Goal: Information Seeking & Learning: Check status

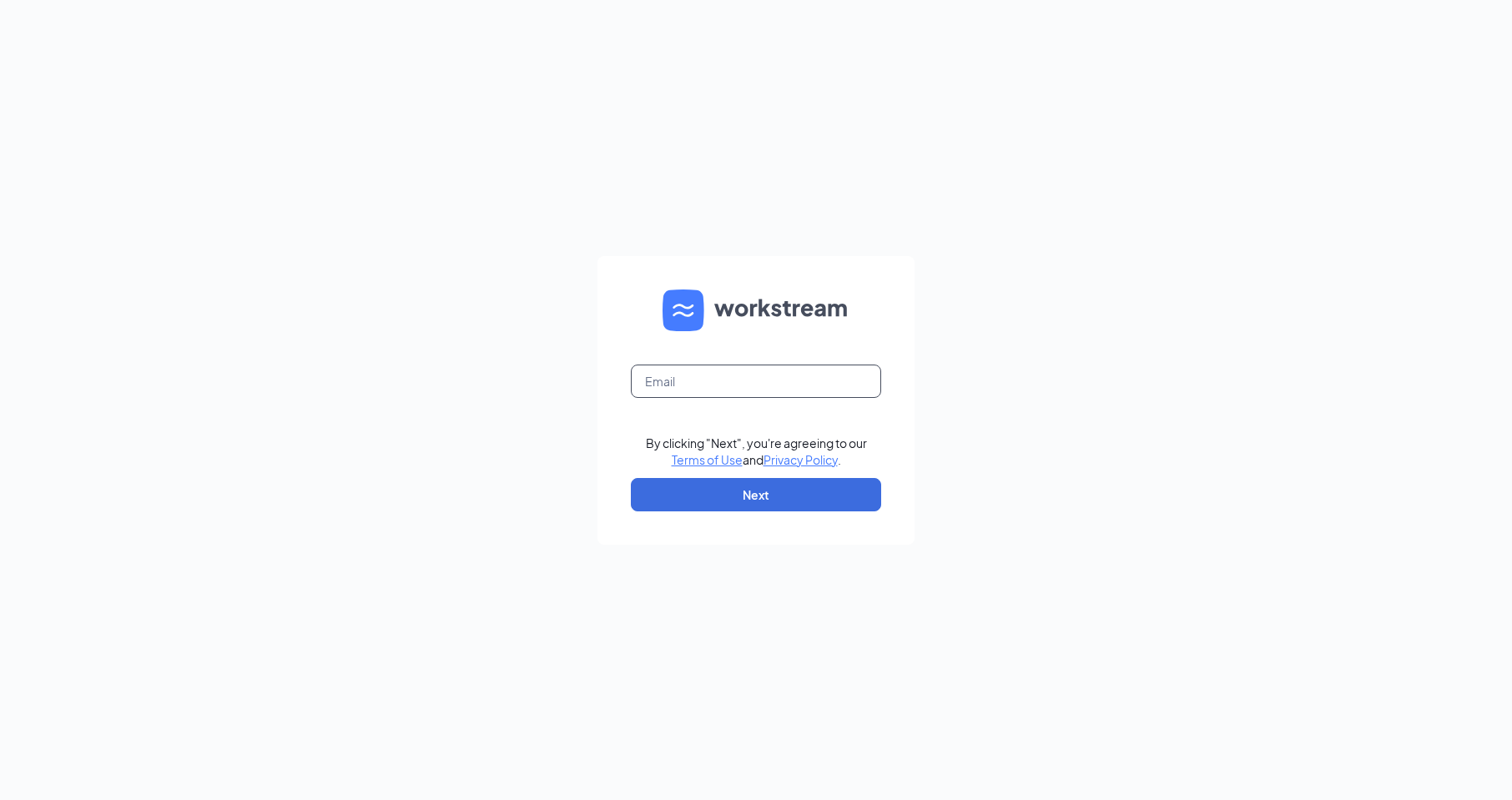
click at [740, 381] on input "text" at bounding box center [755, 380] width 250 height 33
type input "1391@internal-email.com"
click at [697, 482] on button "Next" at bounding box center [755, 494] width 250 height 33
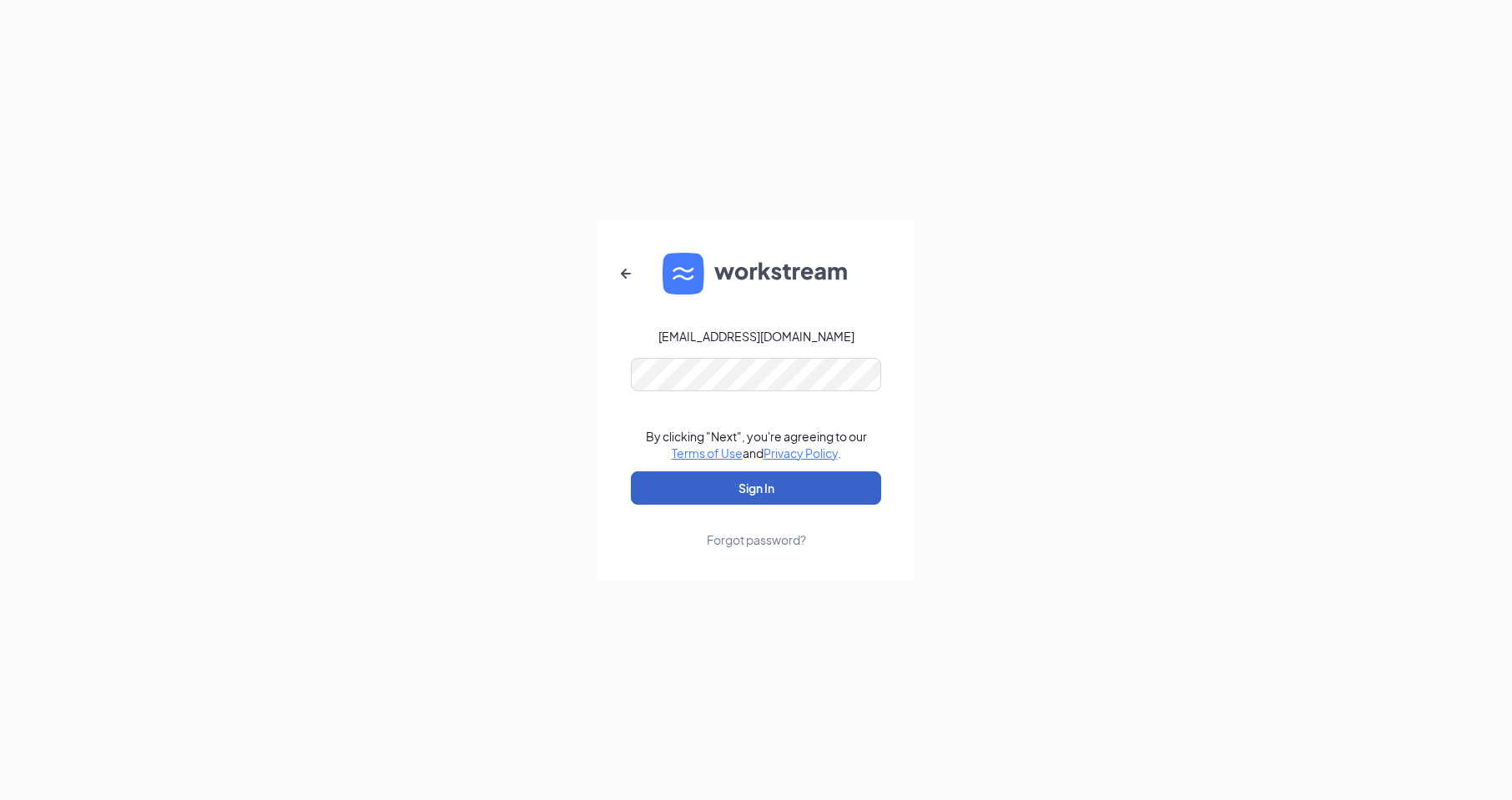
click at [747, 489] on button "Sign In" at bounding box center [755, 487] width 250 height 33
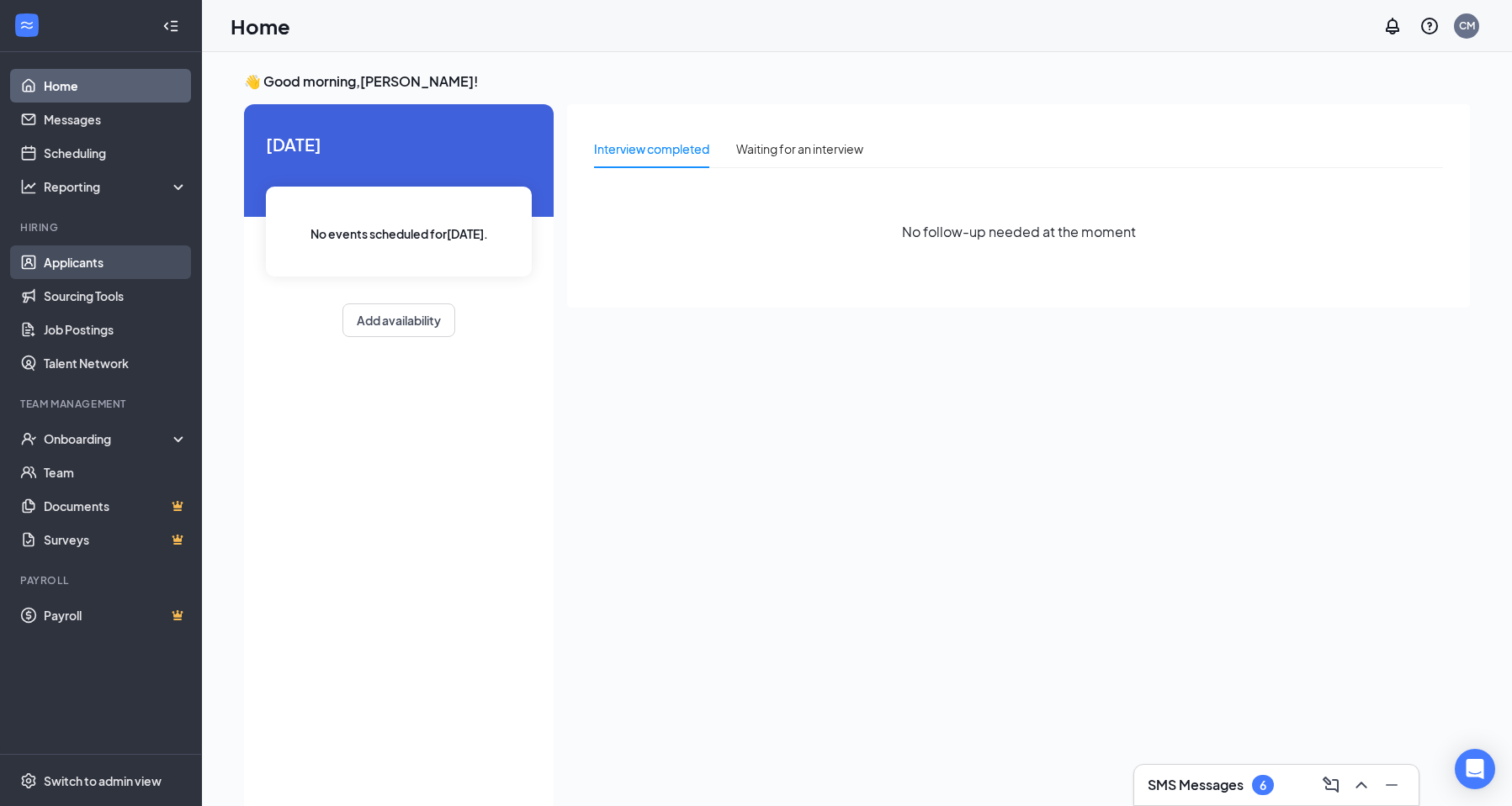
click at [76, 263] on link "Applicants" at bounding box center [116, 262] width 144 height 33
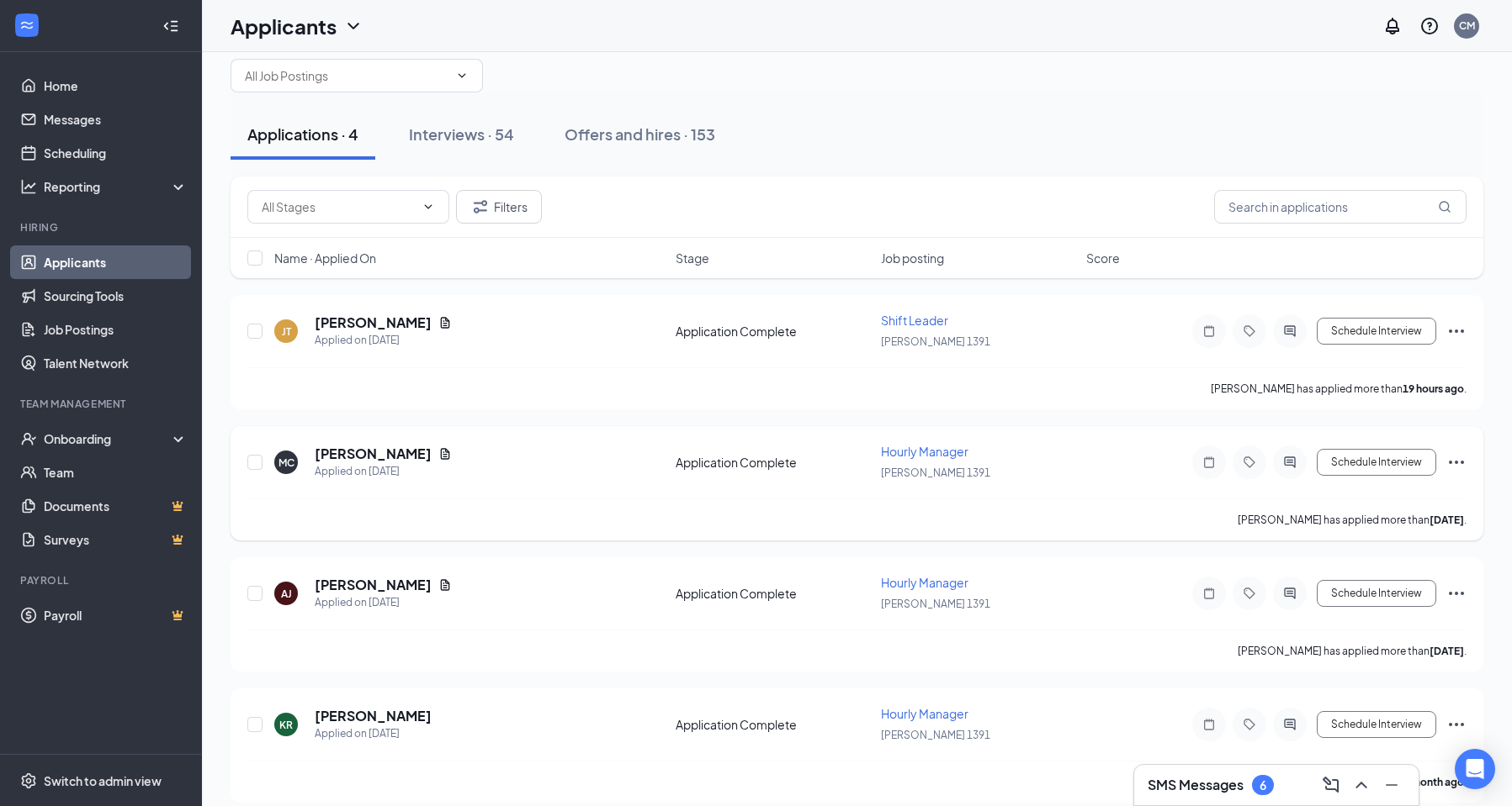
scroll to position [47, 0]
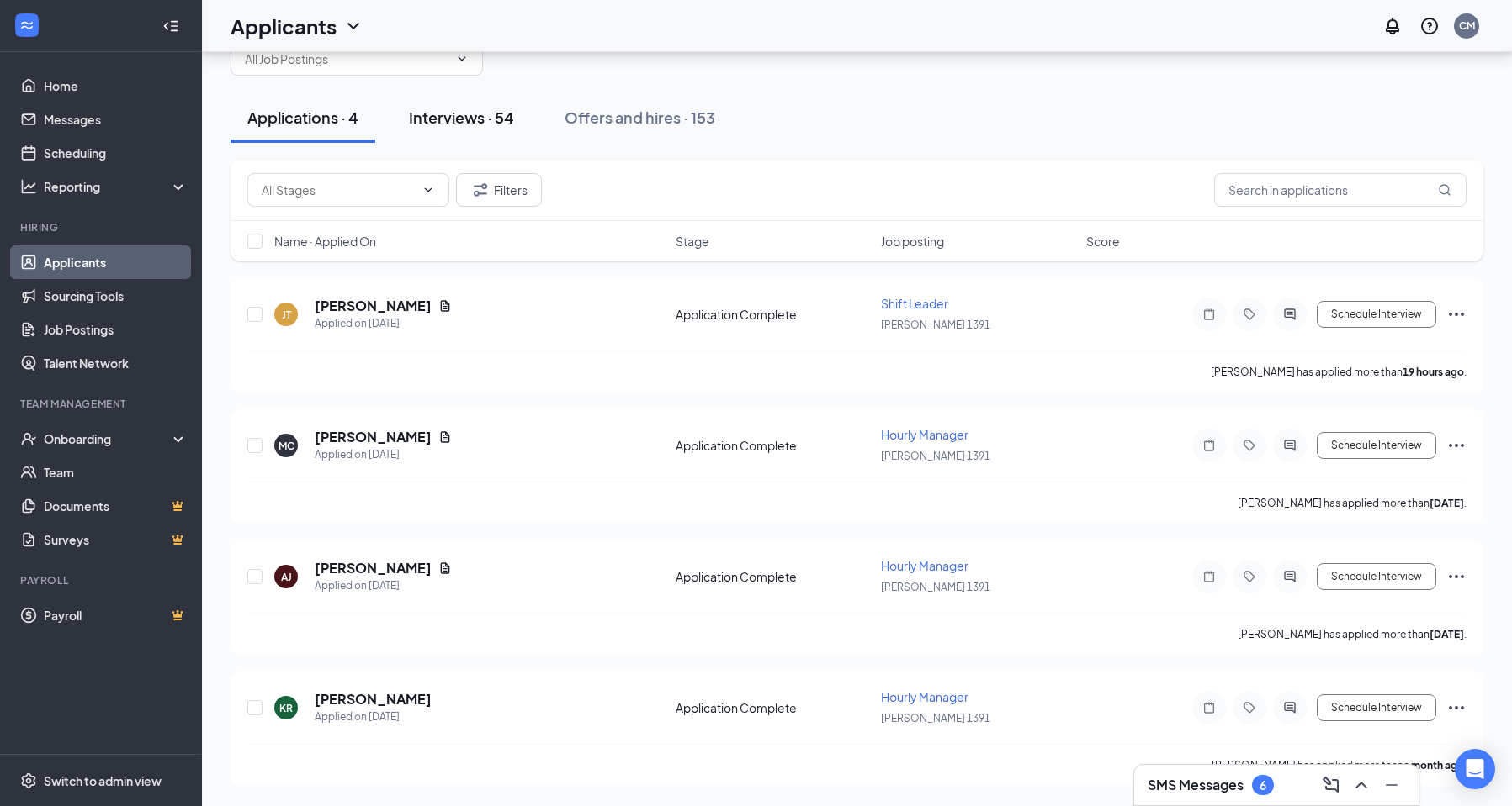
click at [489, 116] on div "Interviews · 54" at bounding box center [461, 117] width 105 height 21
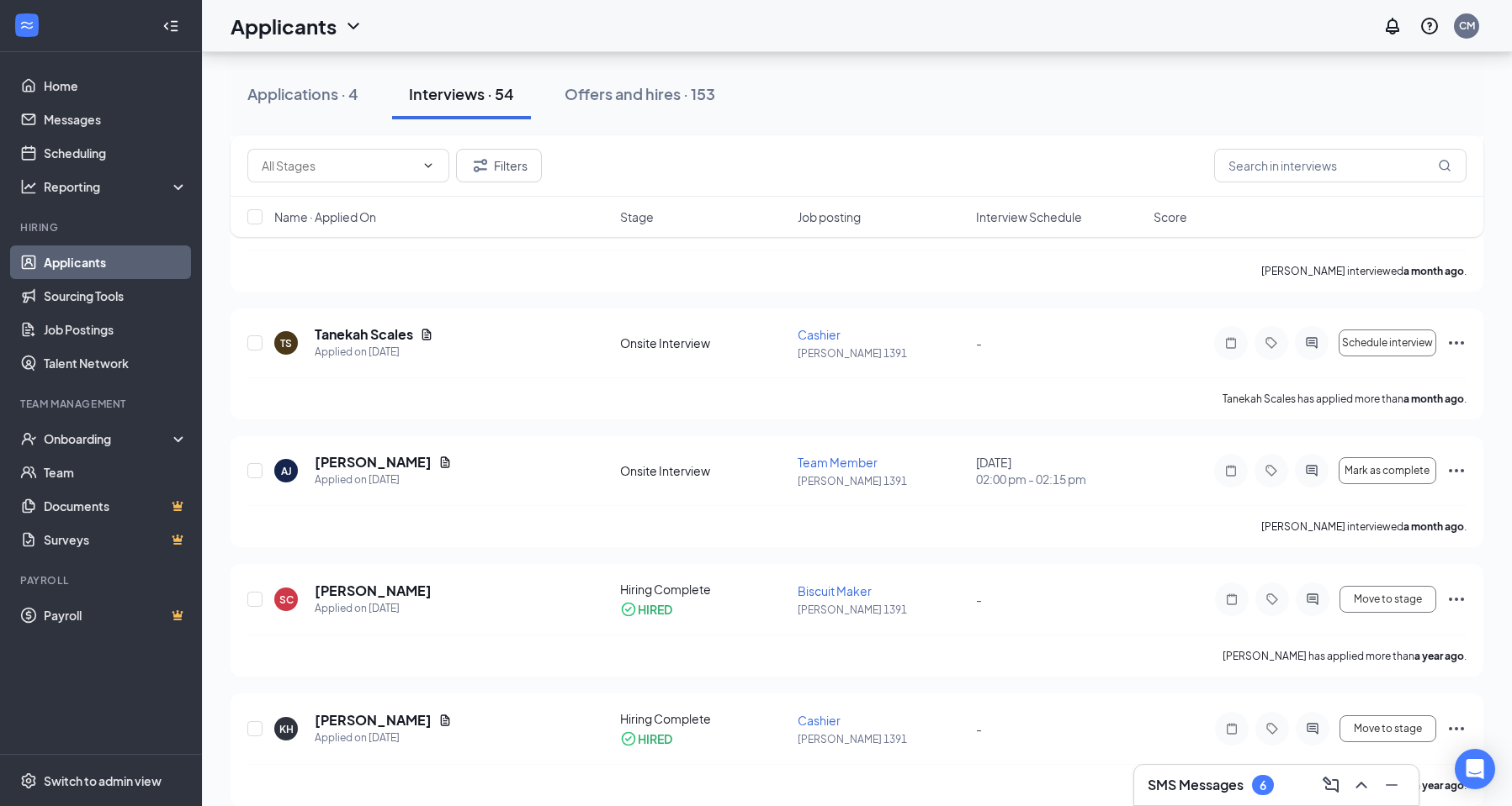
scroll to position [6428, 0]
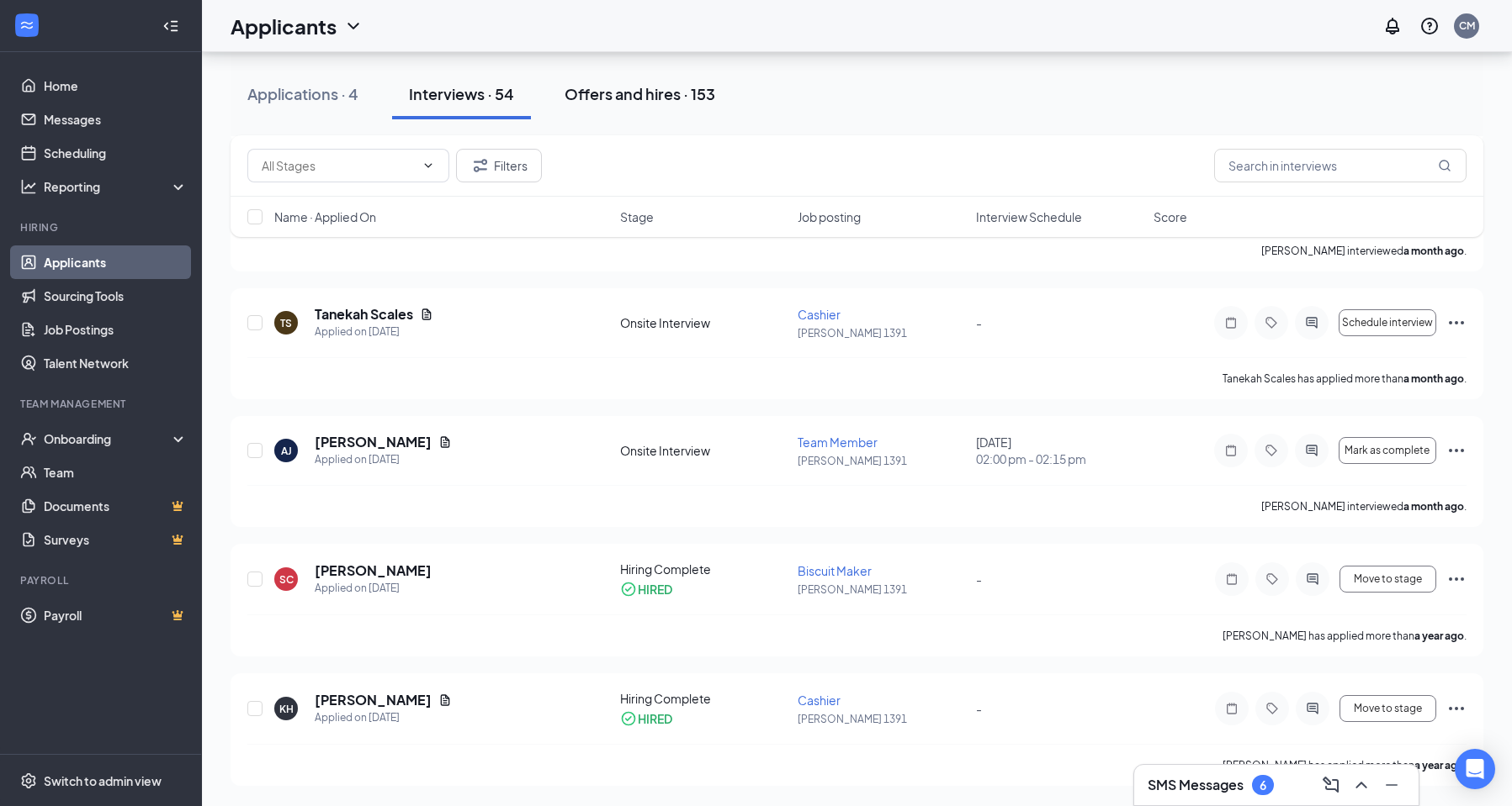
click at [669, 99] on div "Offers and hires · 153" at bounding box center [640, 93] width 151 height 21
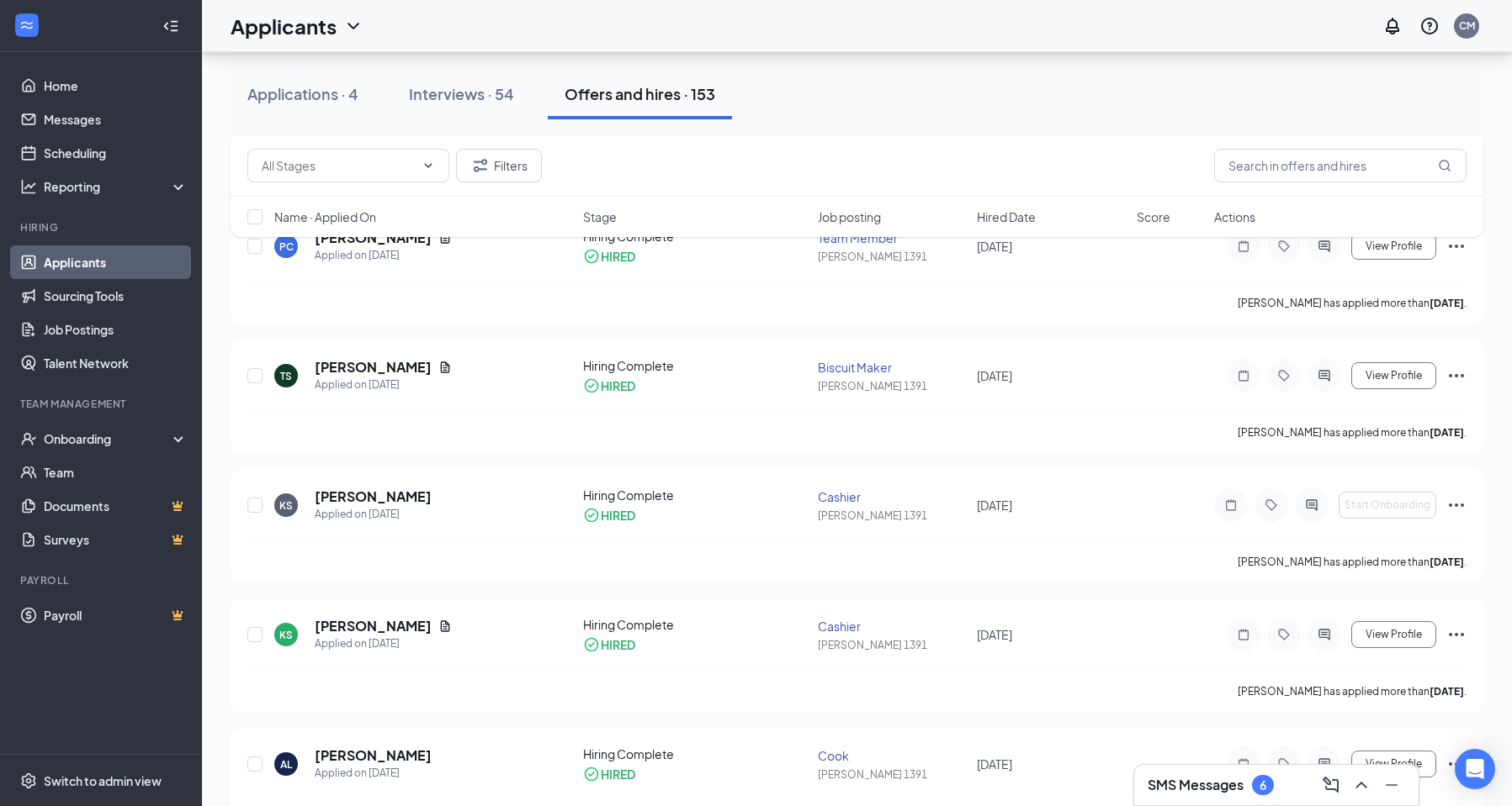
scroll to position [19336, 0]
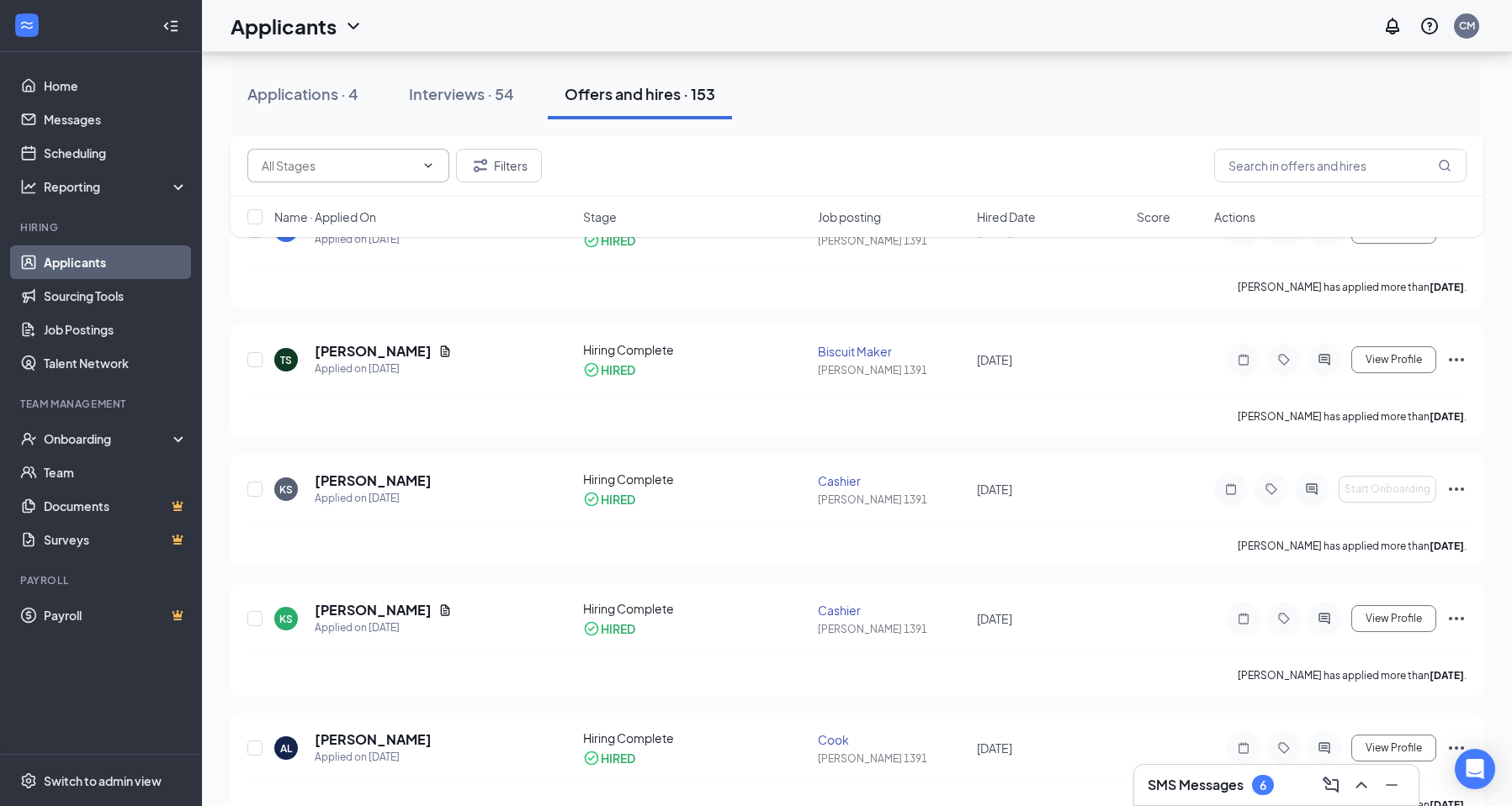
click at [355, 167] on input "text" at bounding box center [338, 165] width 154 height 19
click at [641, 188] on div "Hiring Complete (7180) Onsite Interview (268) Filters" at bounding box center [857, 166] width 1253 height 61
click at [260, 215] on input "checkbox" at bounding box center [254, 216] width 15 height 15
checkbox input "true"
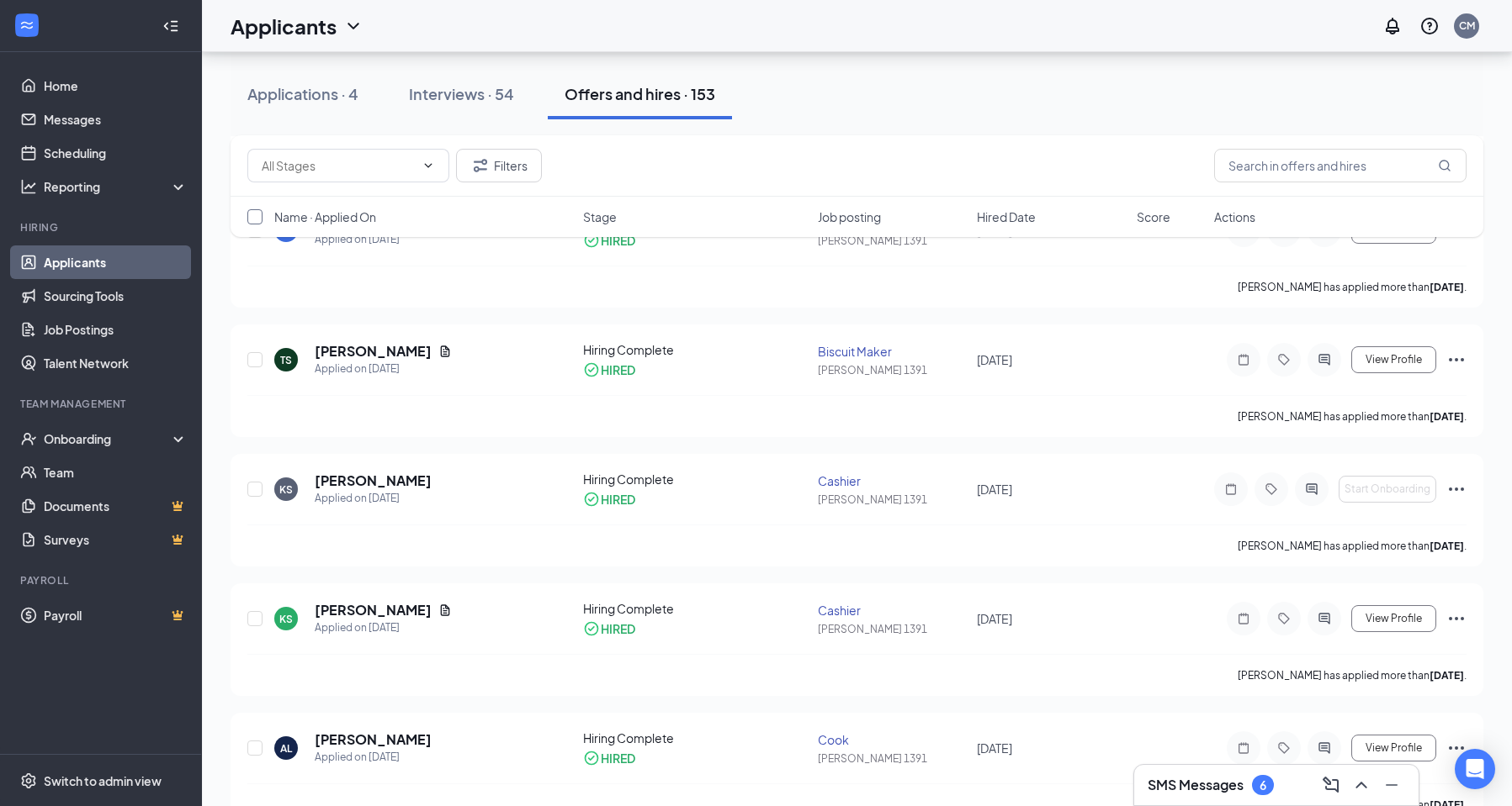
checkbox input "true"
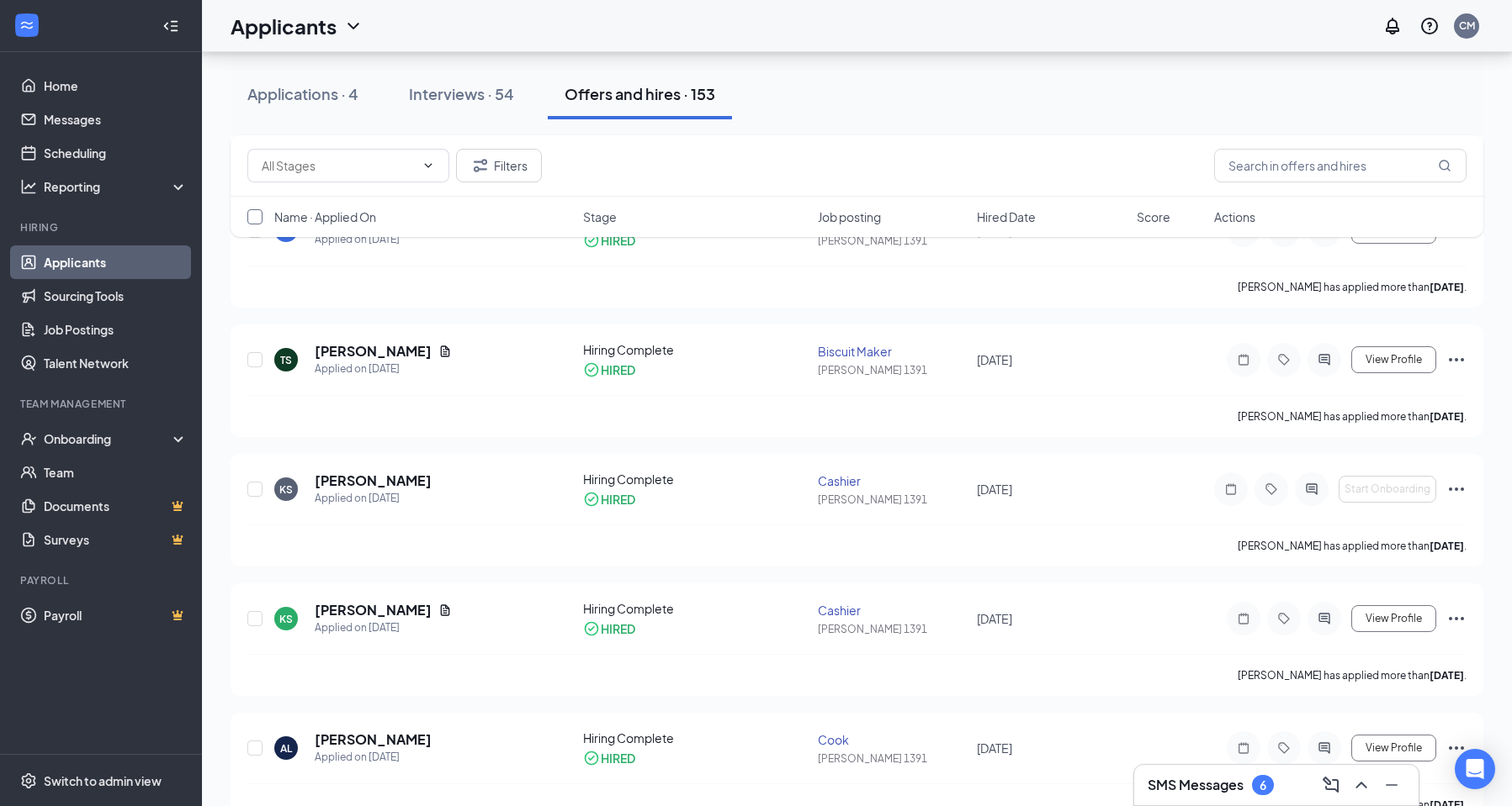
checkbox input "true"
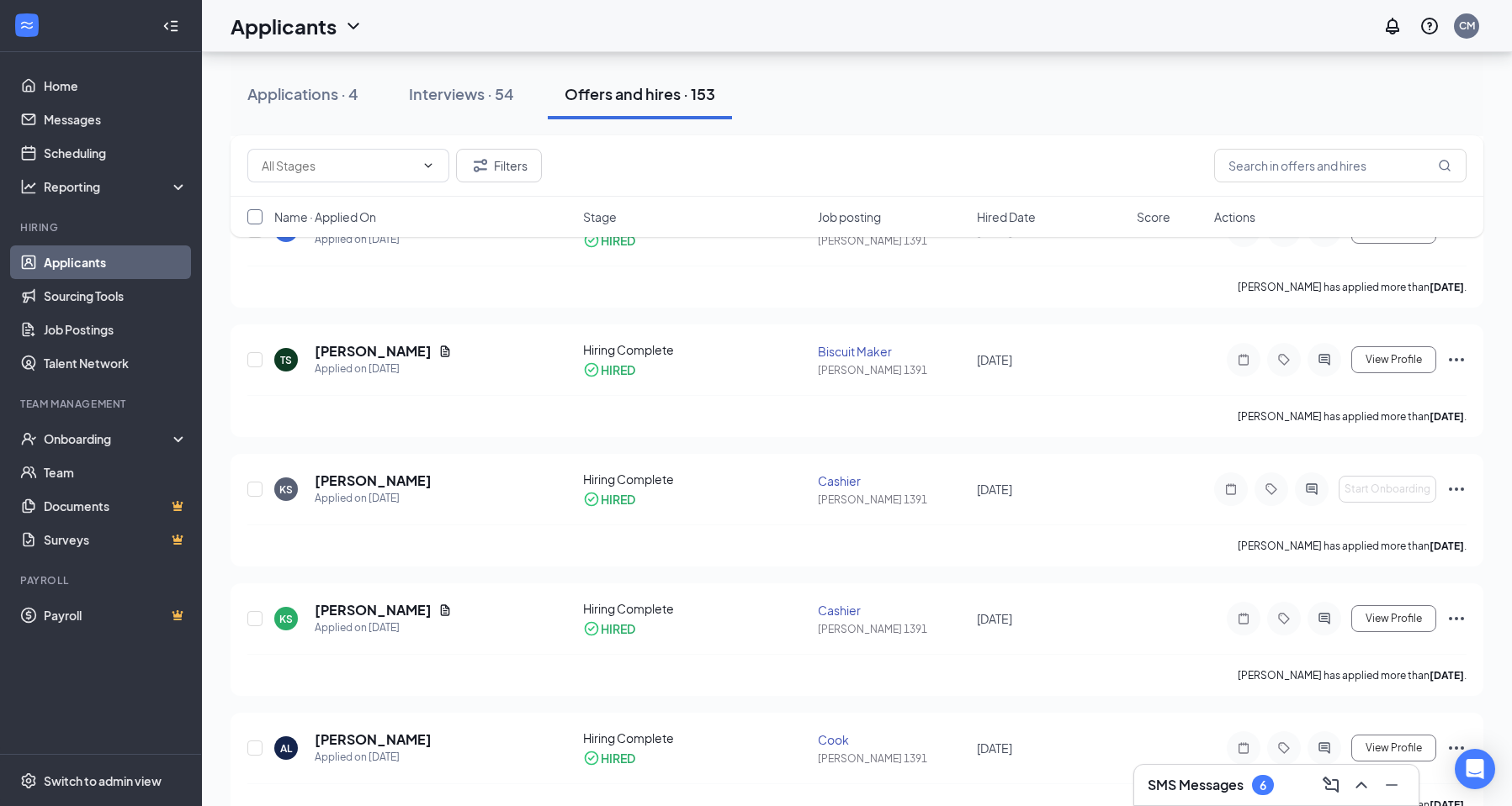
checkbox input "true"
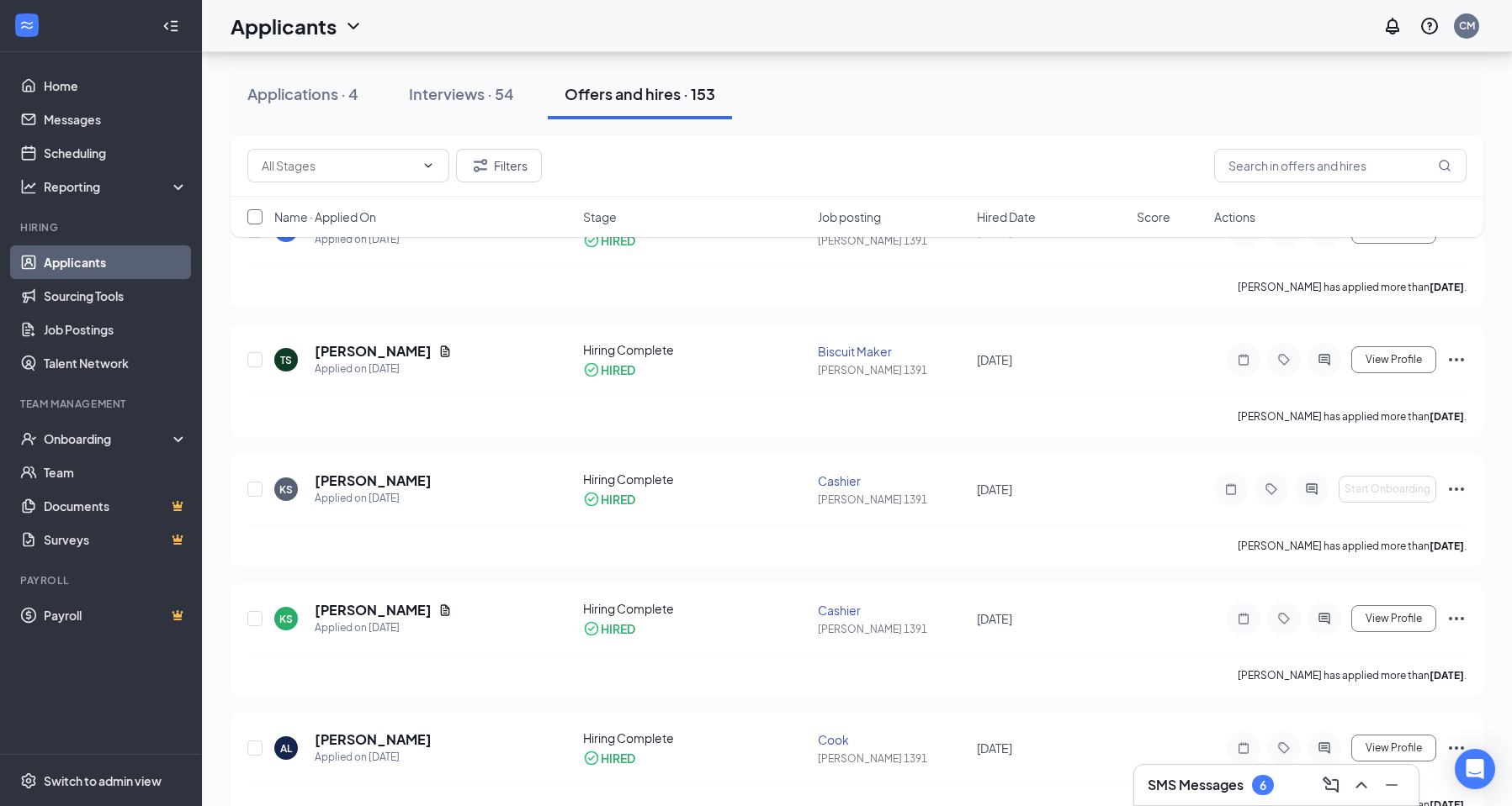
checkbox input "true"
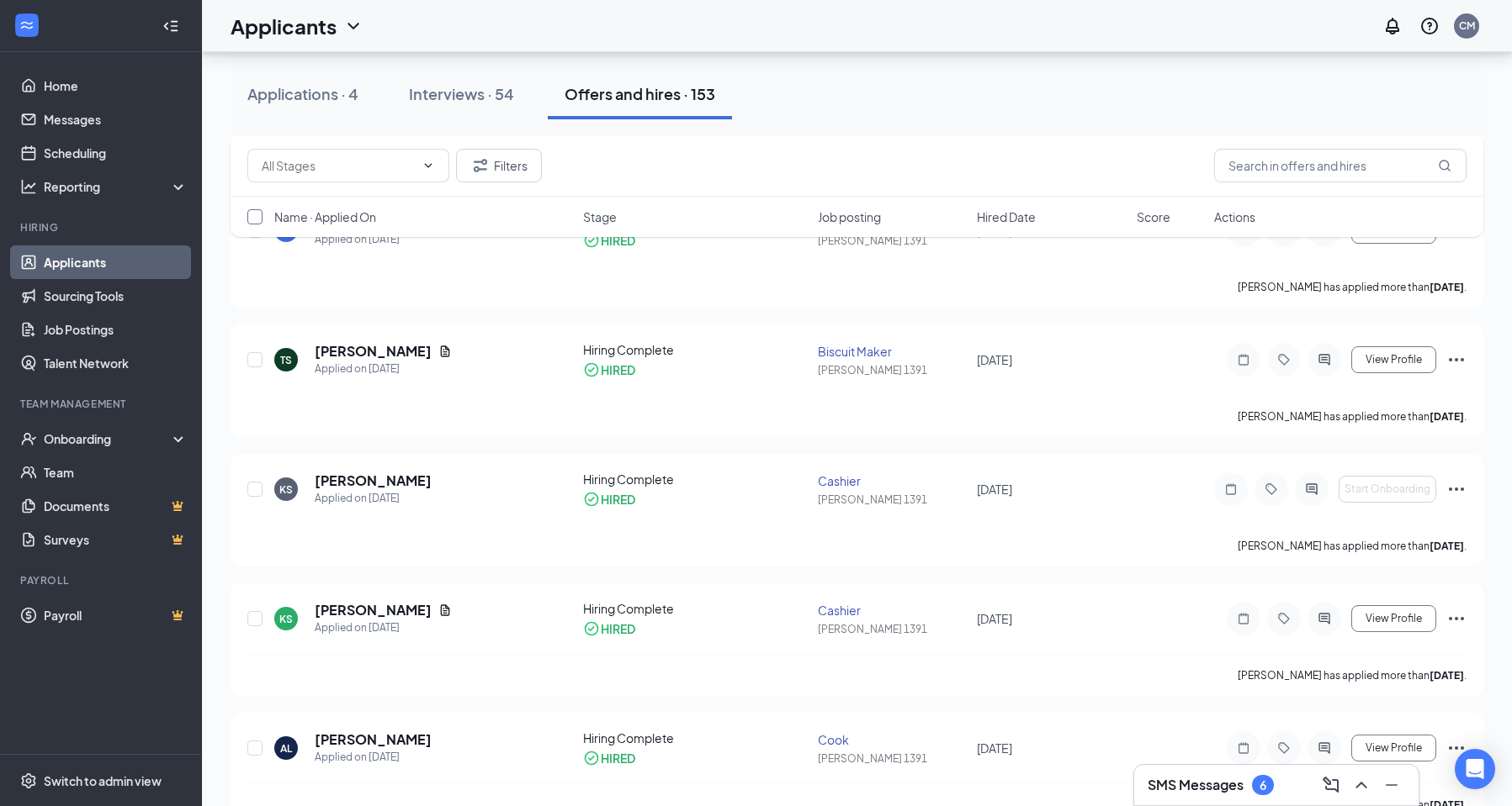
checkbox input "true"
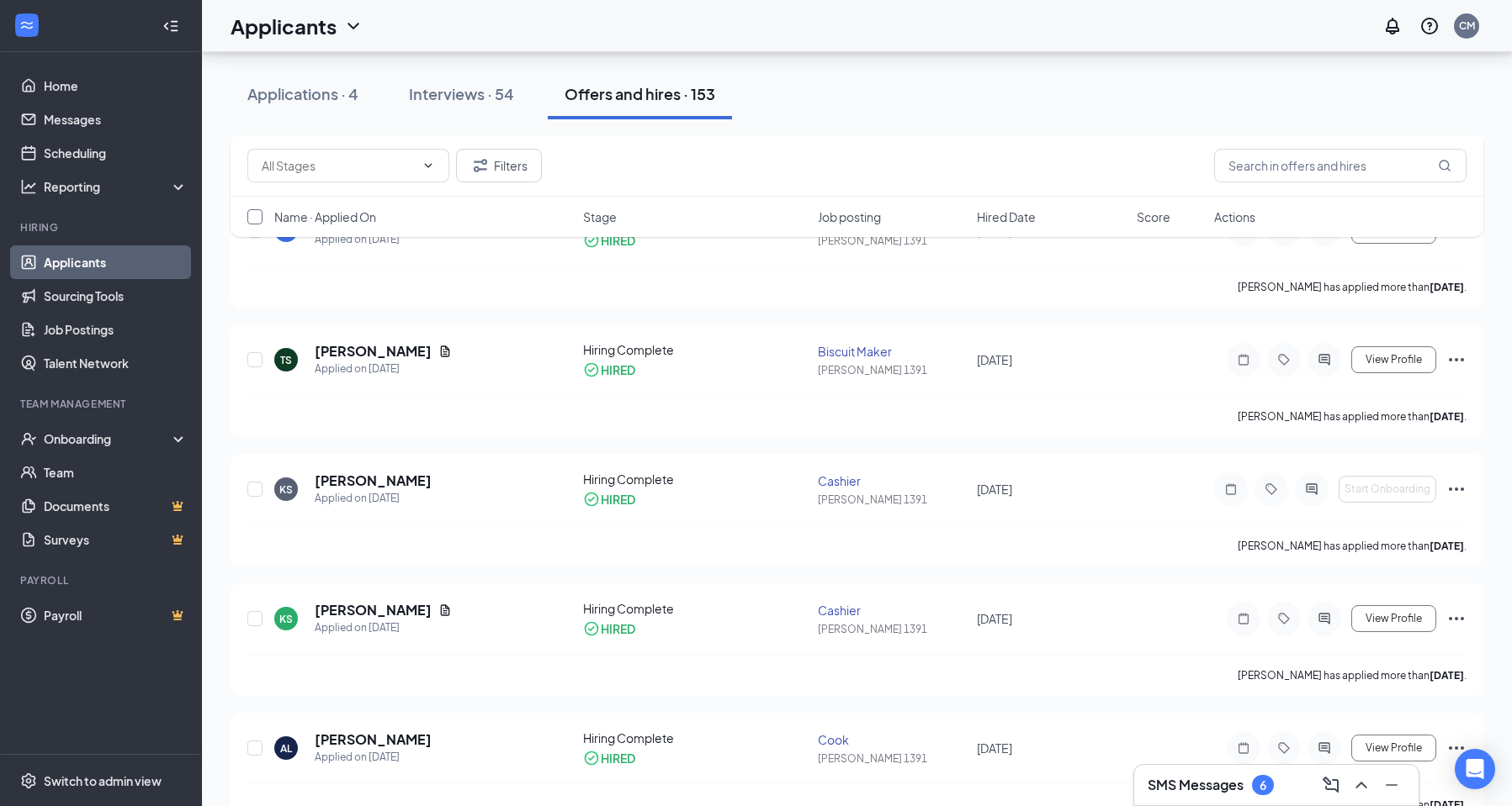
checkbox input "true"
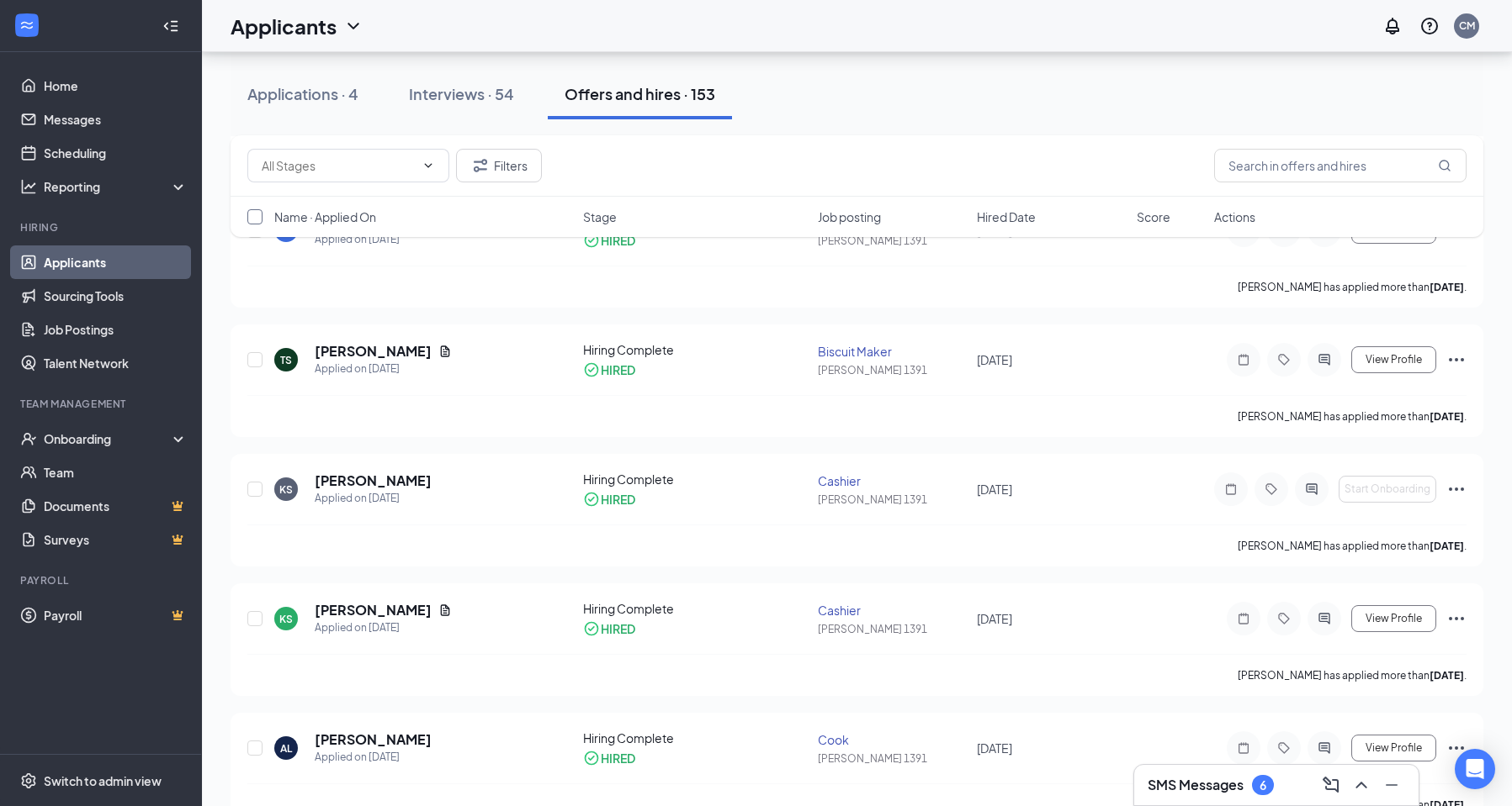
checkbox input "true"
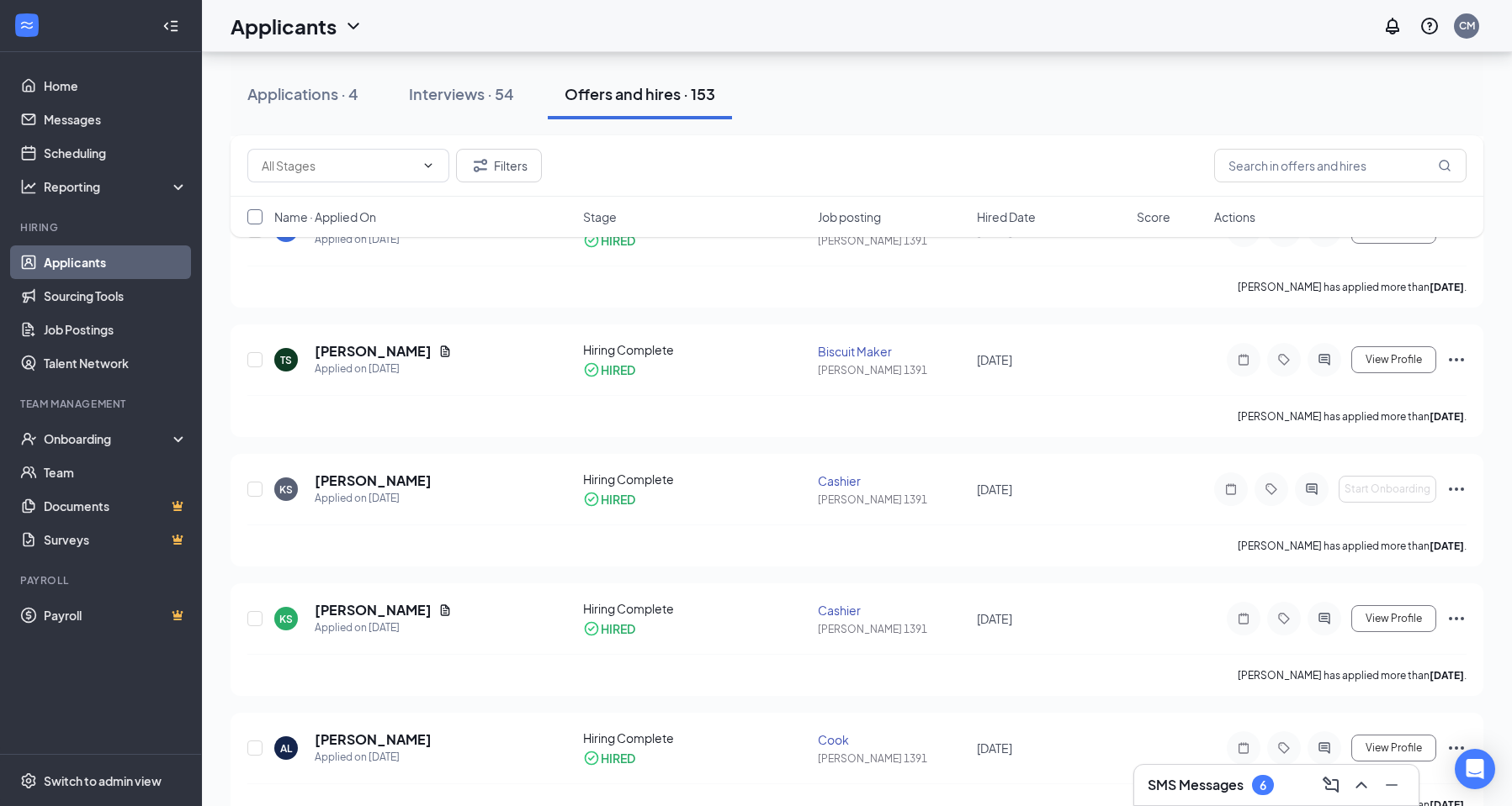
checkbox input "true"
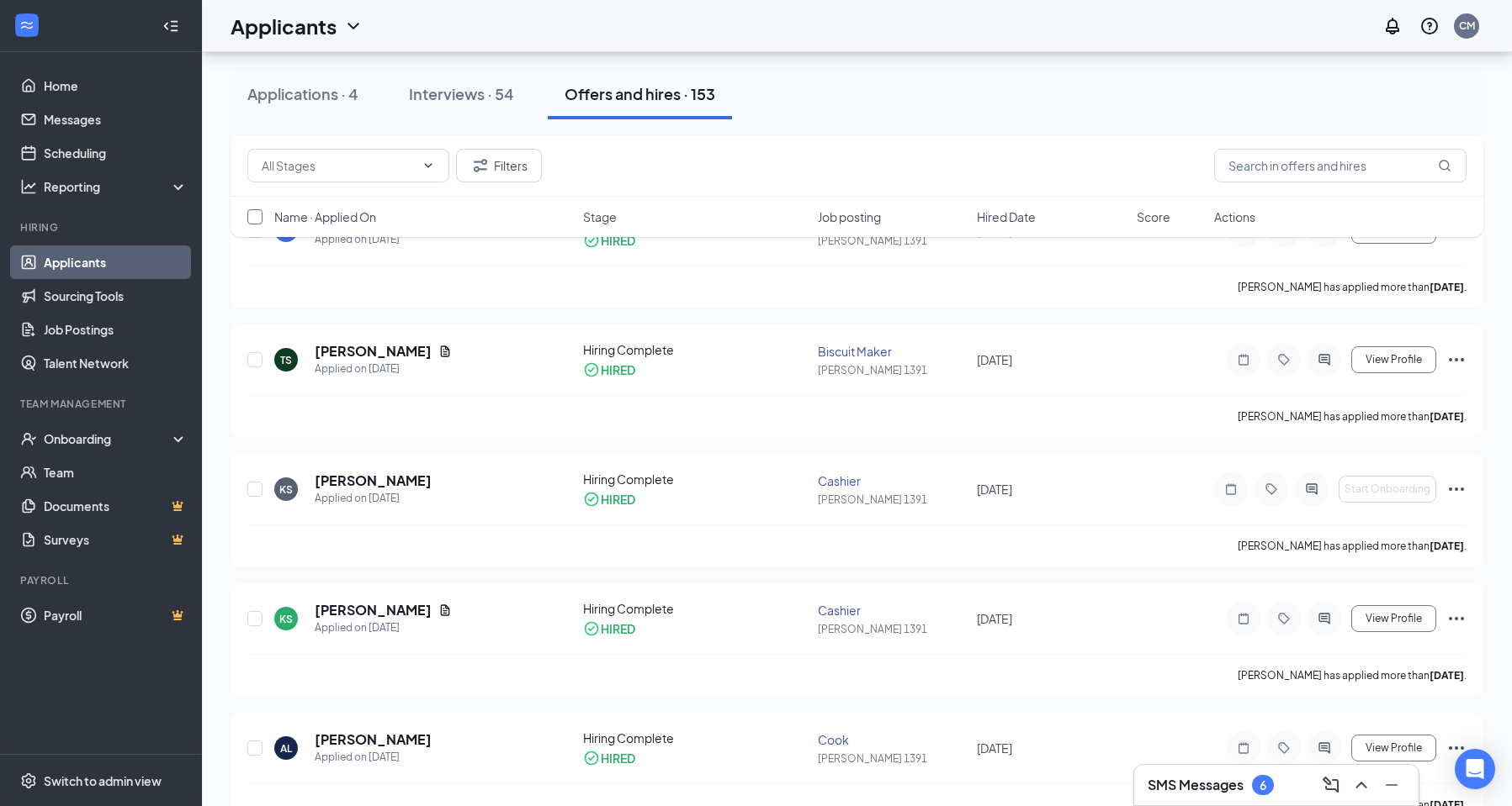
checkbox input "true"
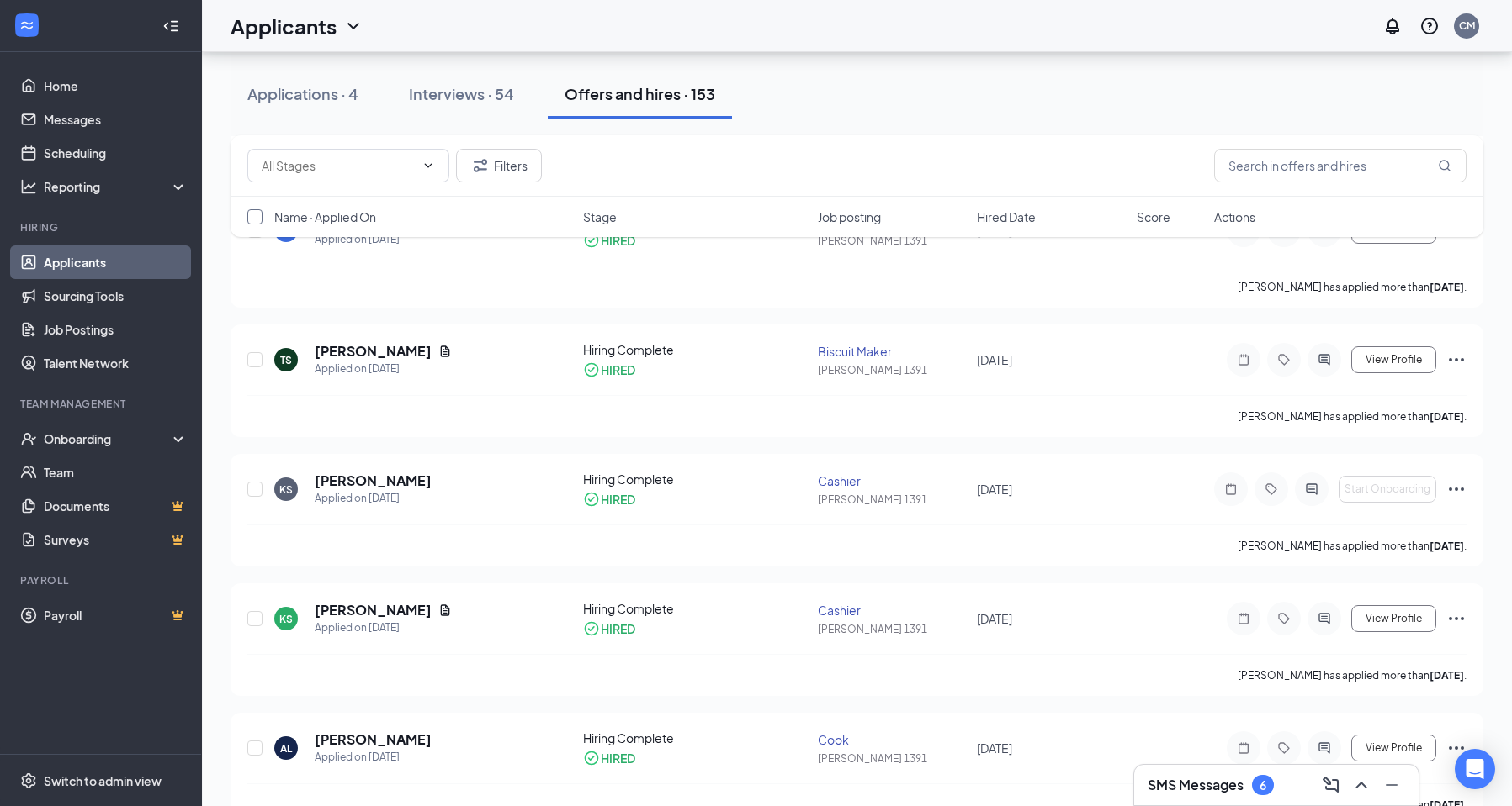
checkbox input "true"
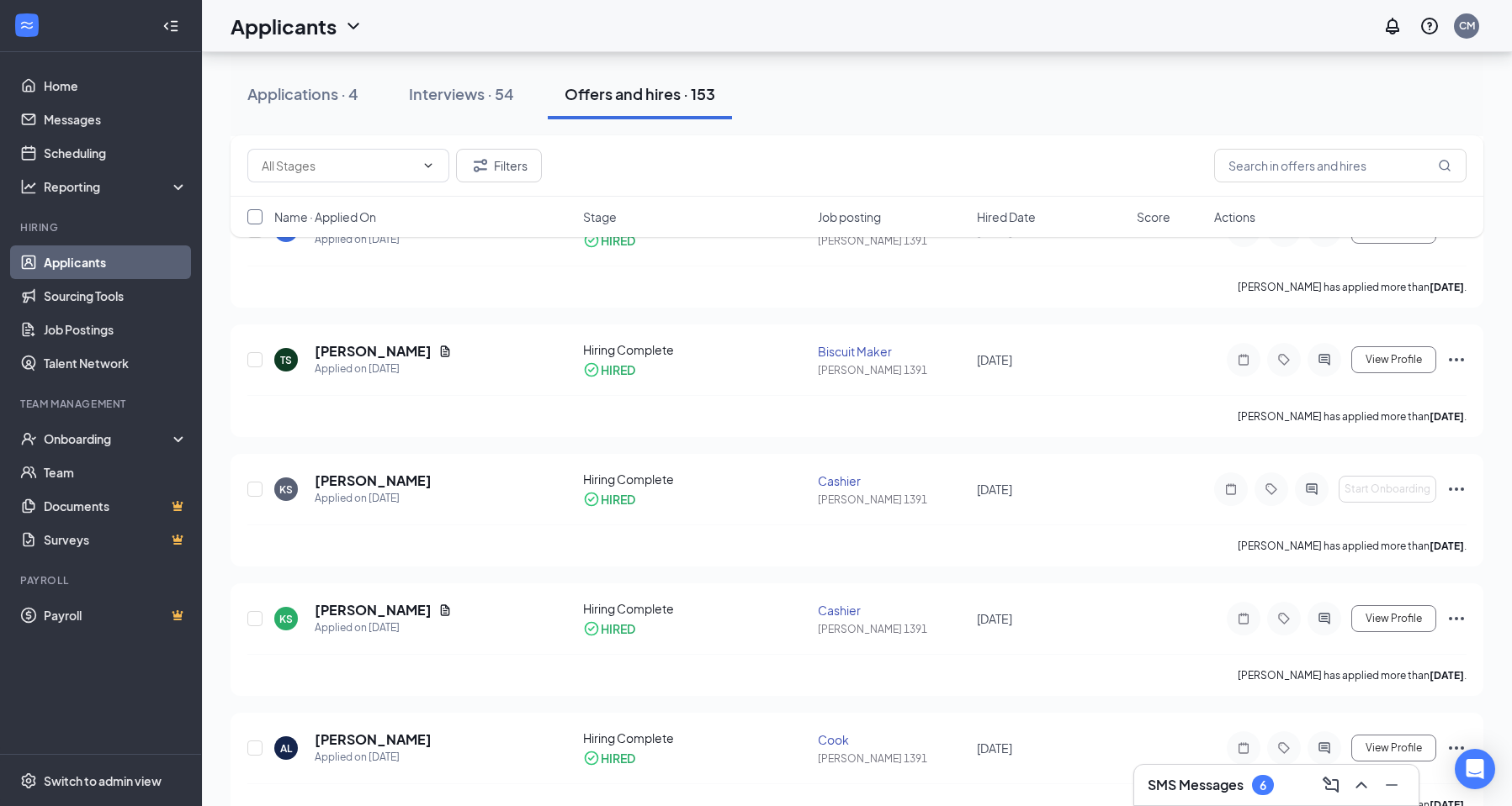
checkbox input "true"
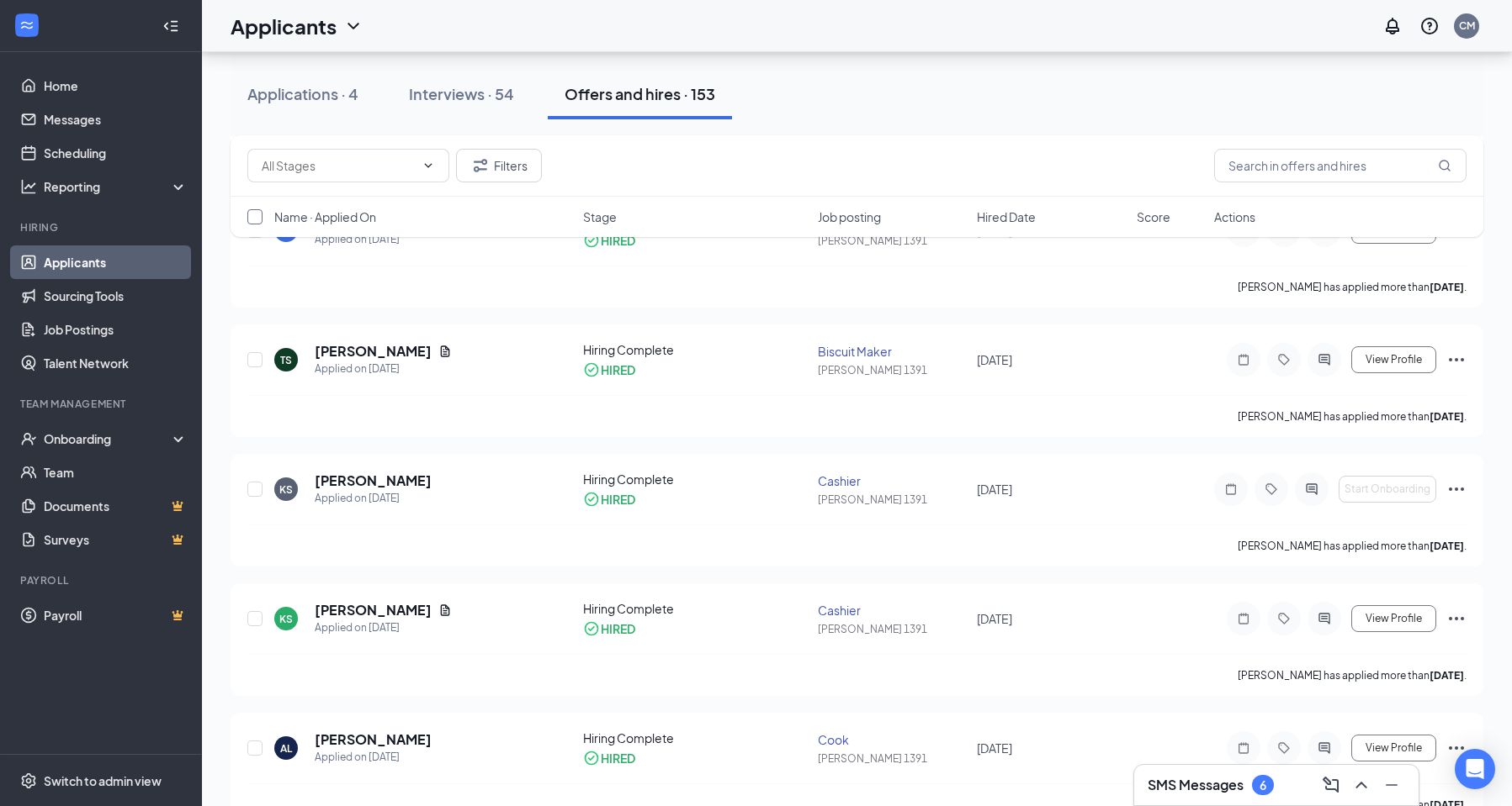
checkbox input "true"
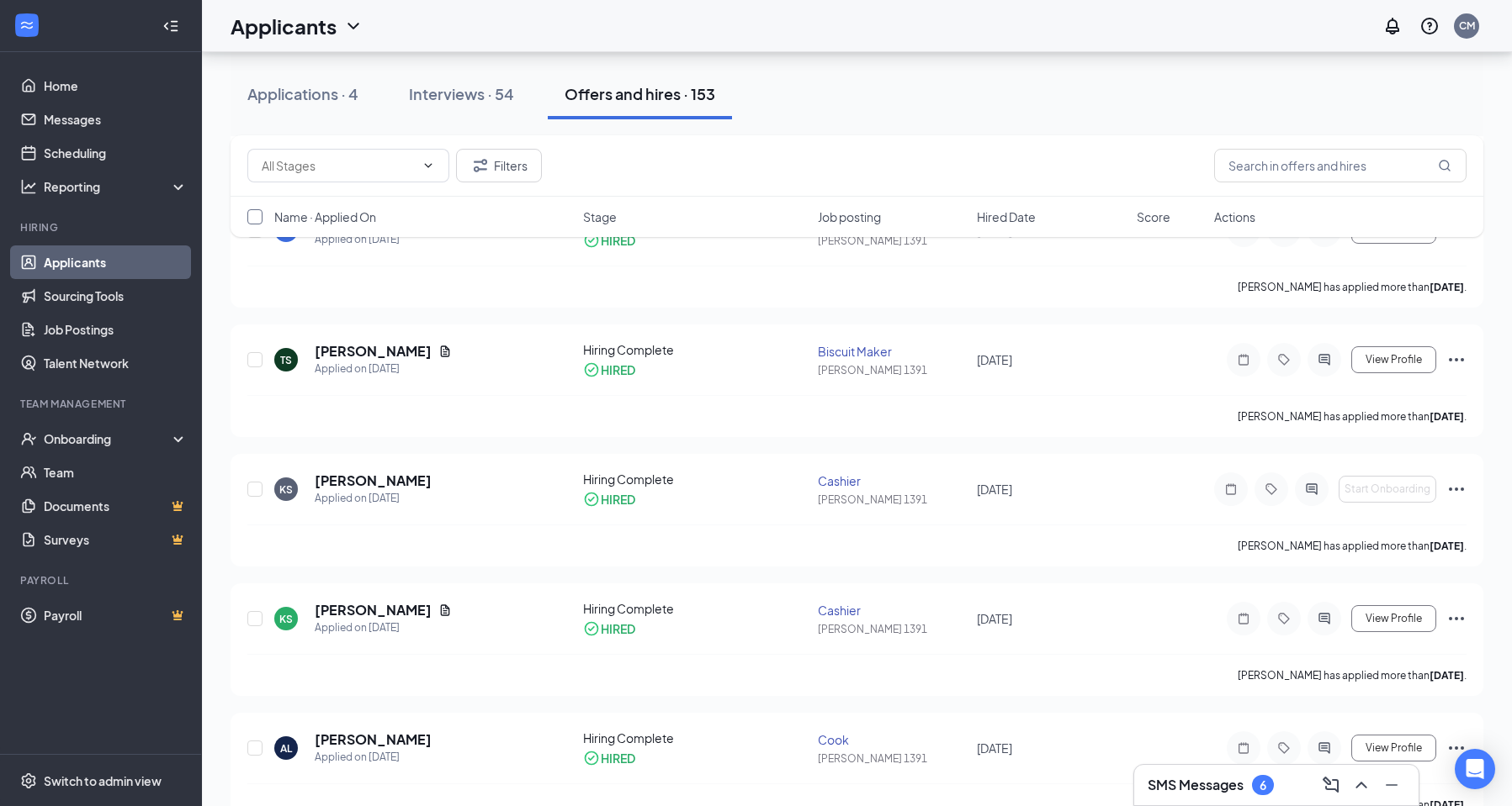
checkbox input "true"
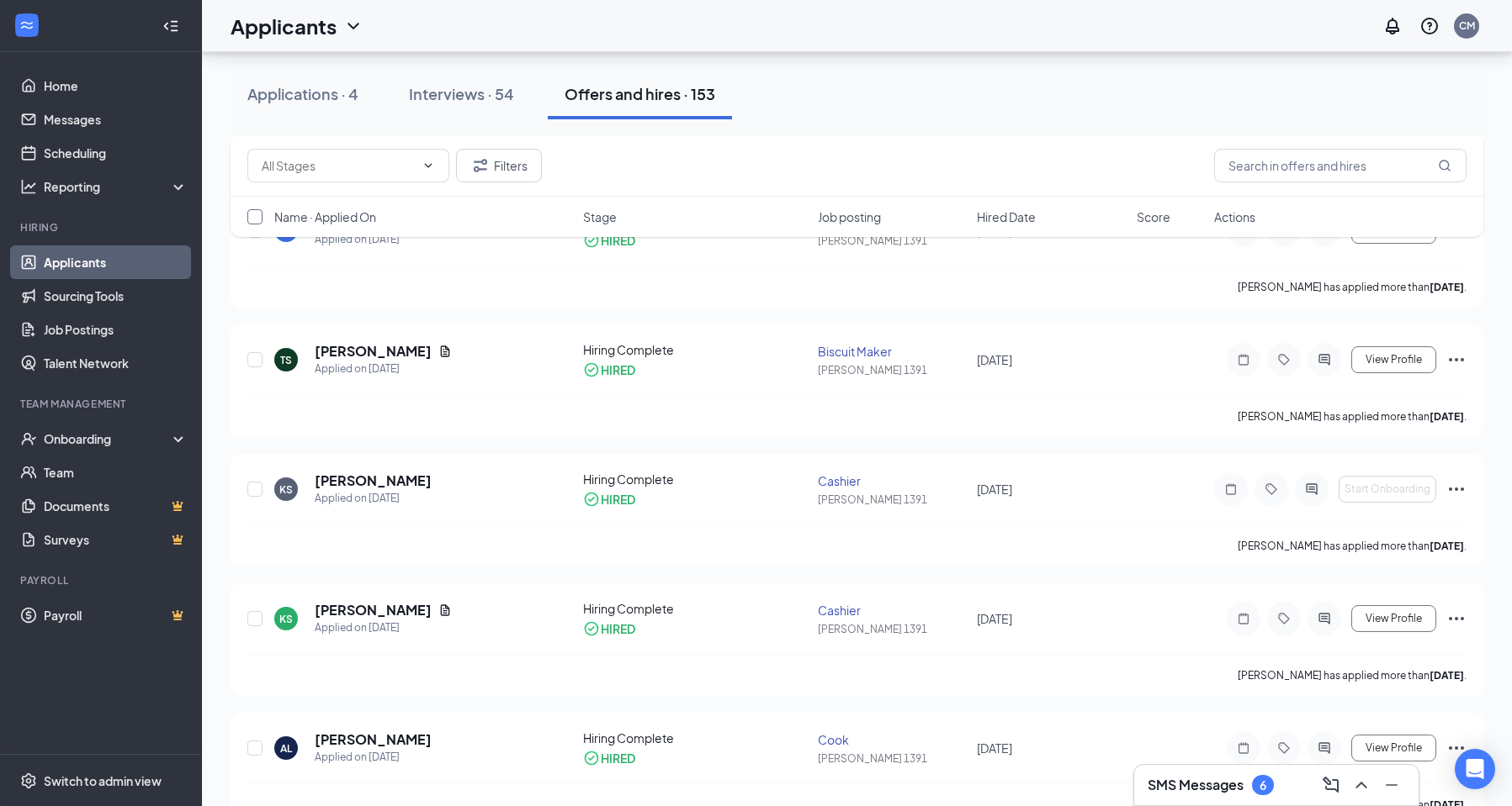
checkbox input "true"
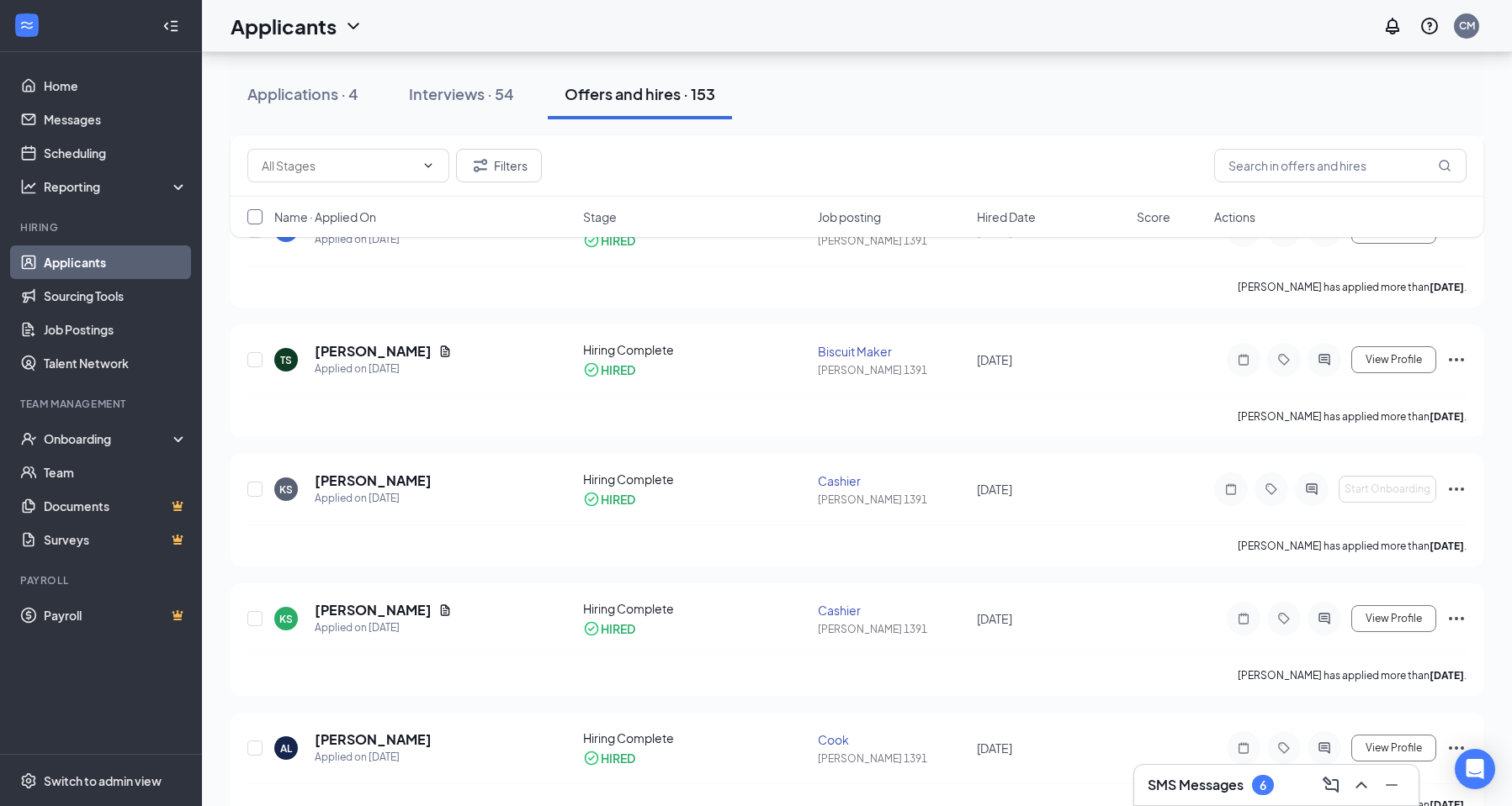
checkbox input "true"
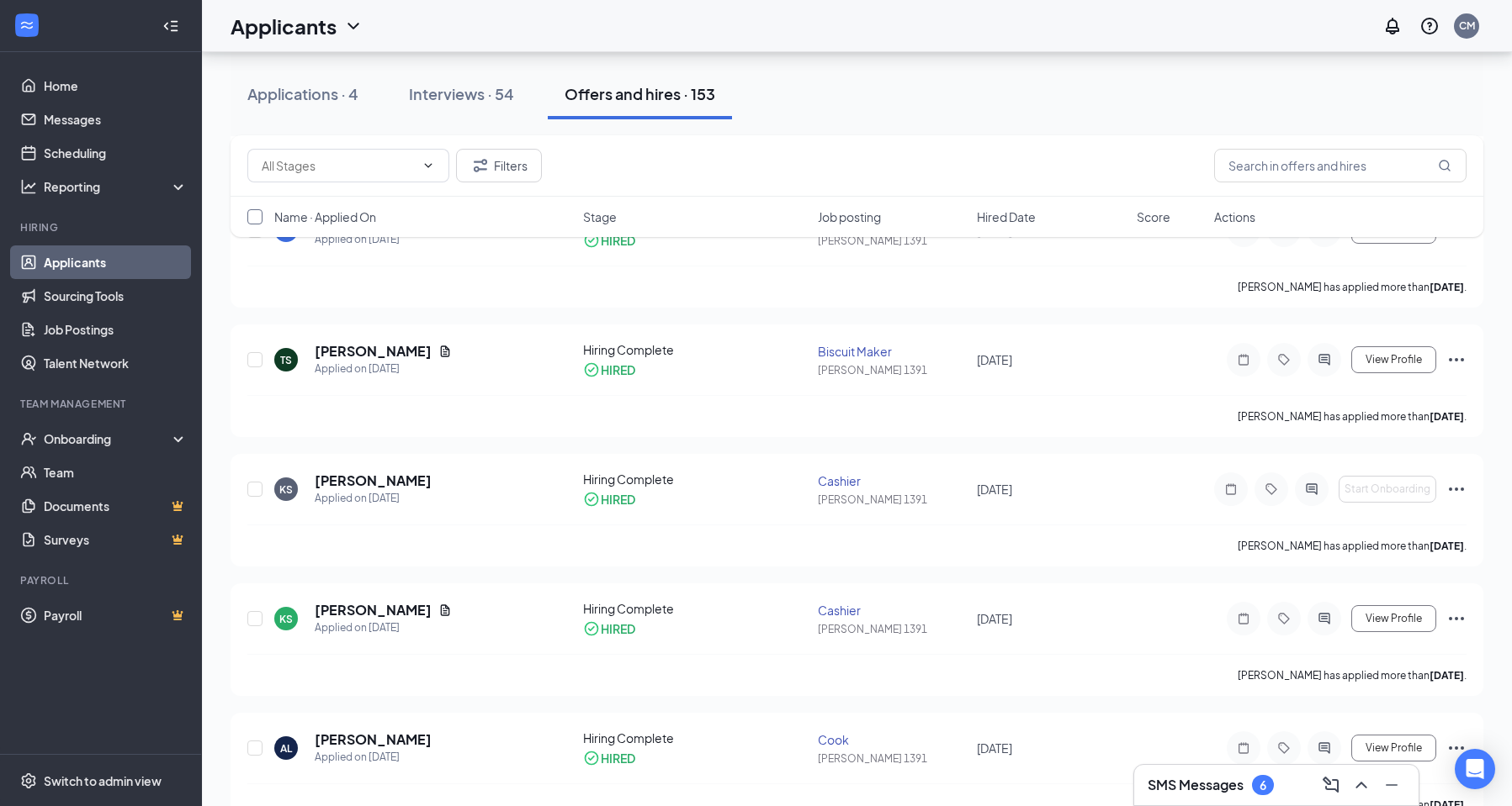
checkbox input "true"
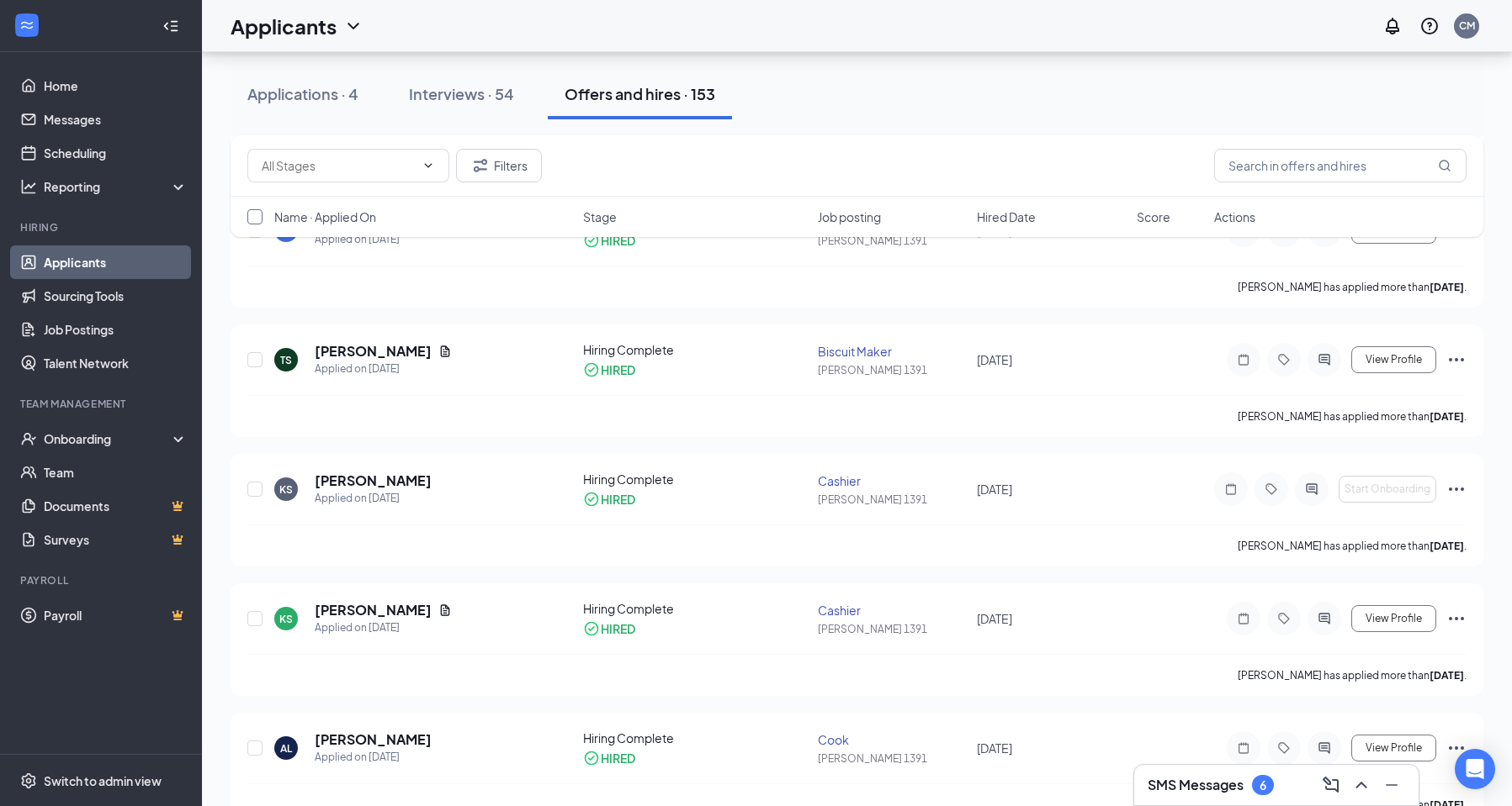
checkbox input "true"
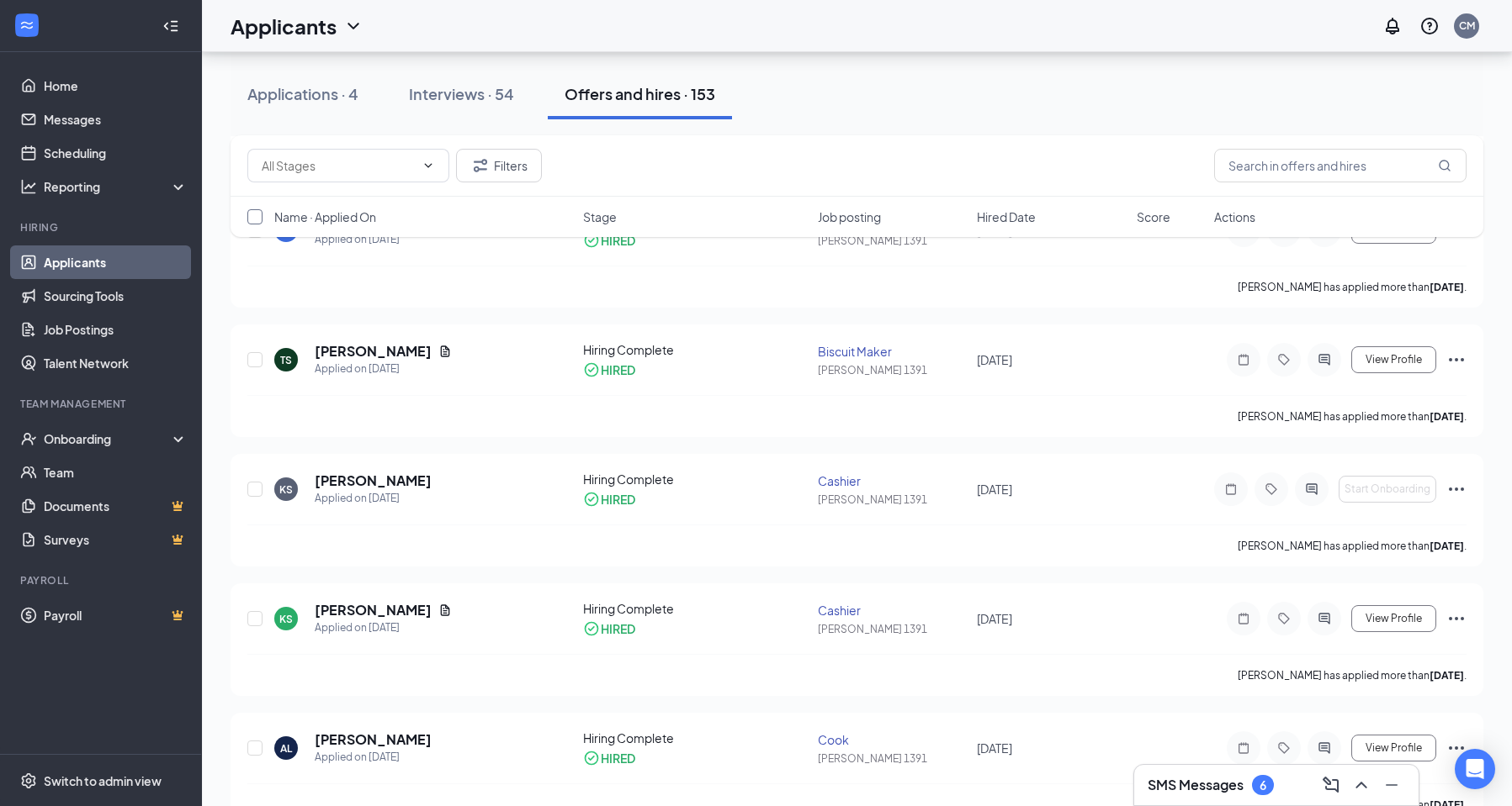
checkbox input "true"
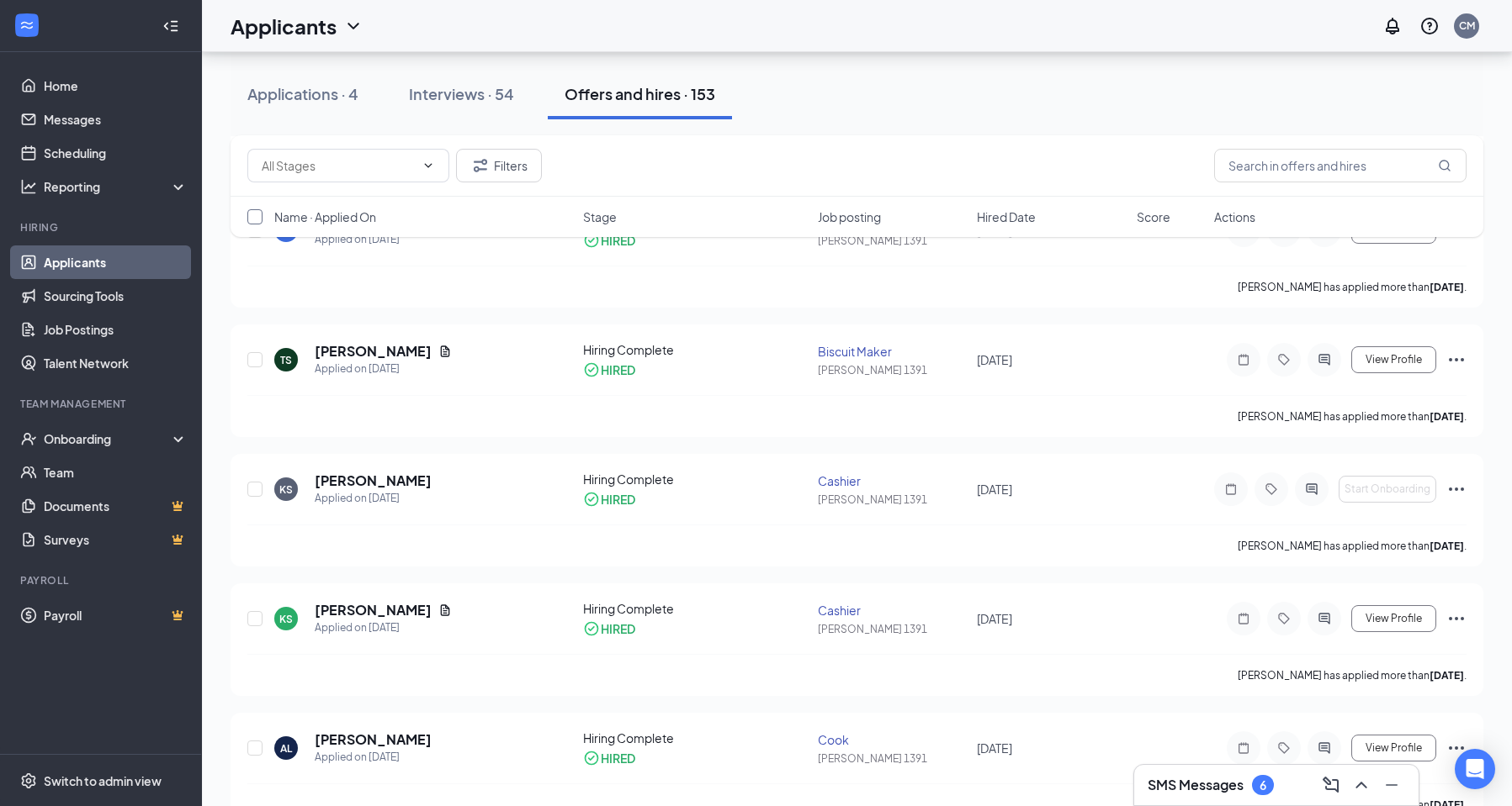
checkbox input "true"
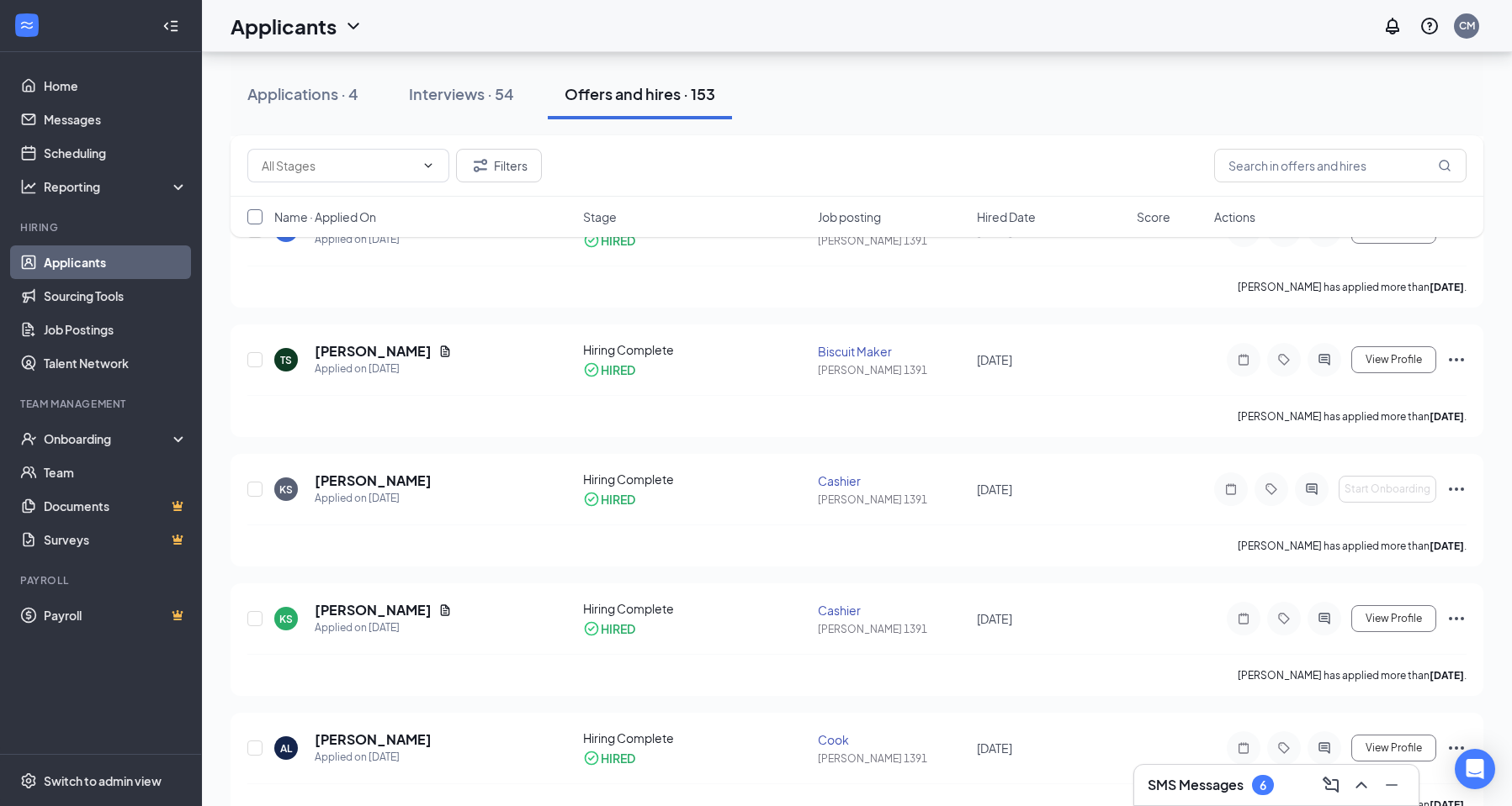
checkbox input "true"
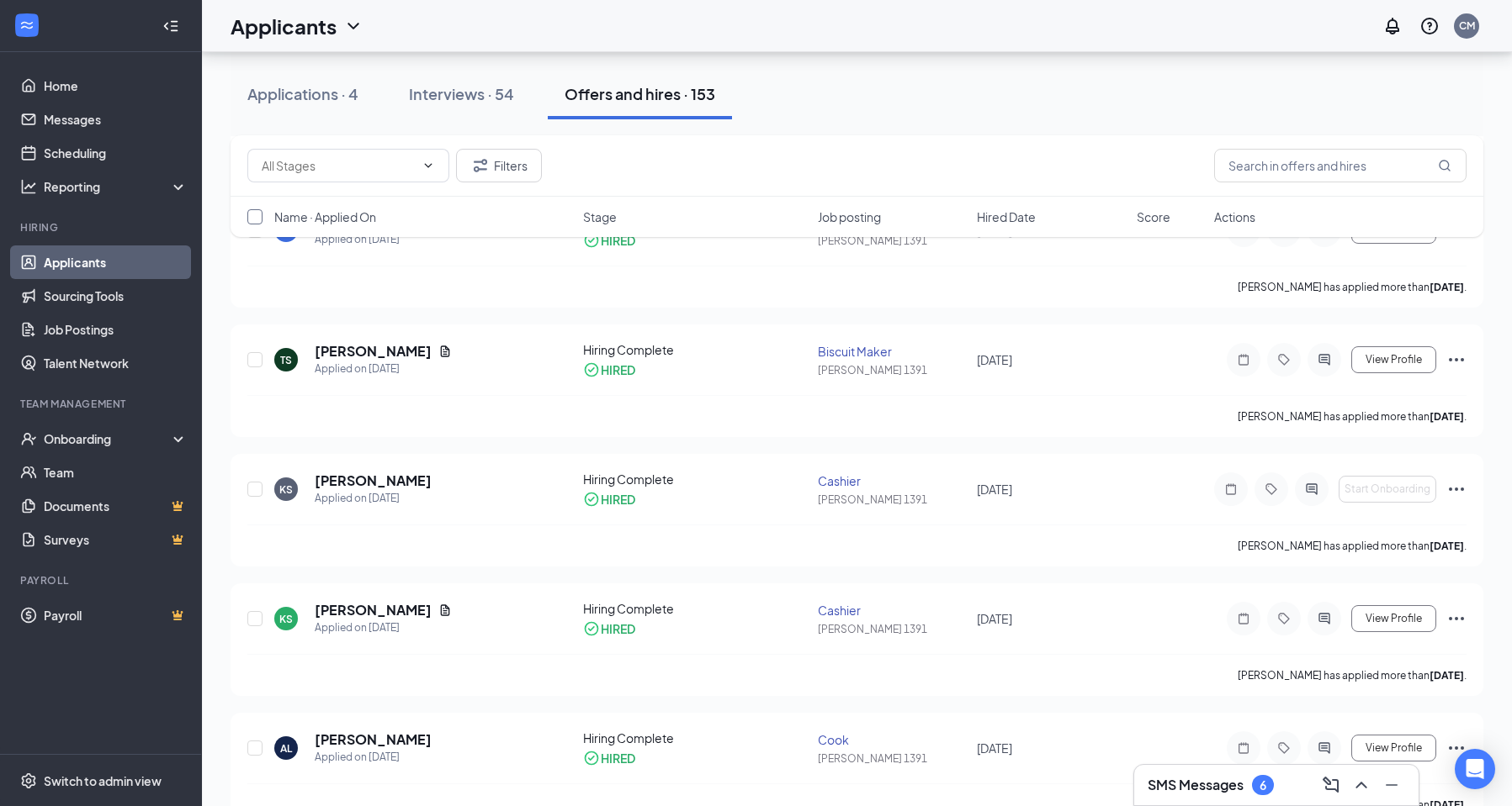
checkbox input "true"
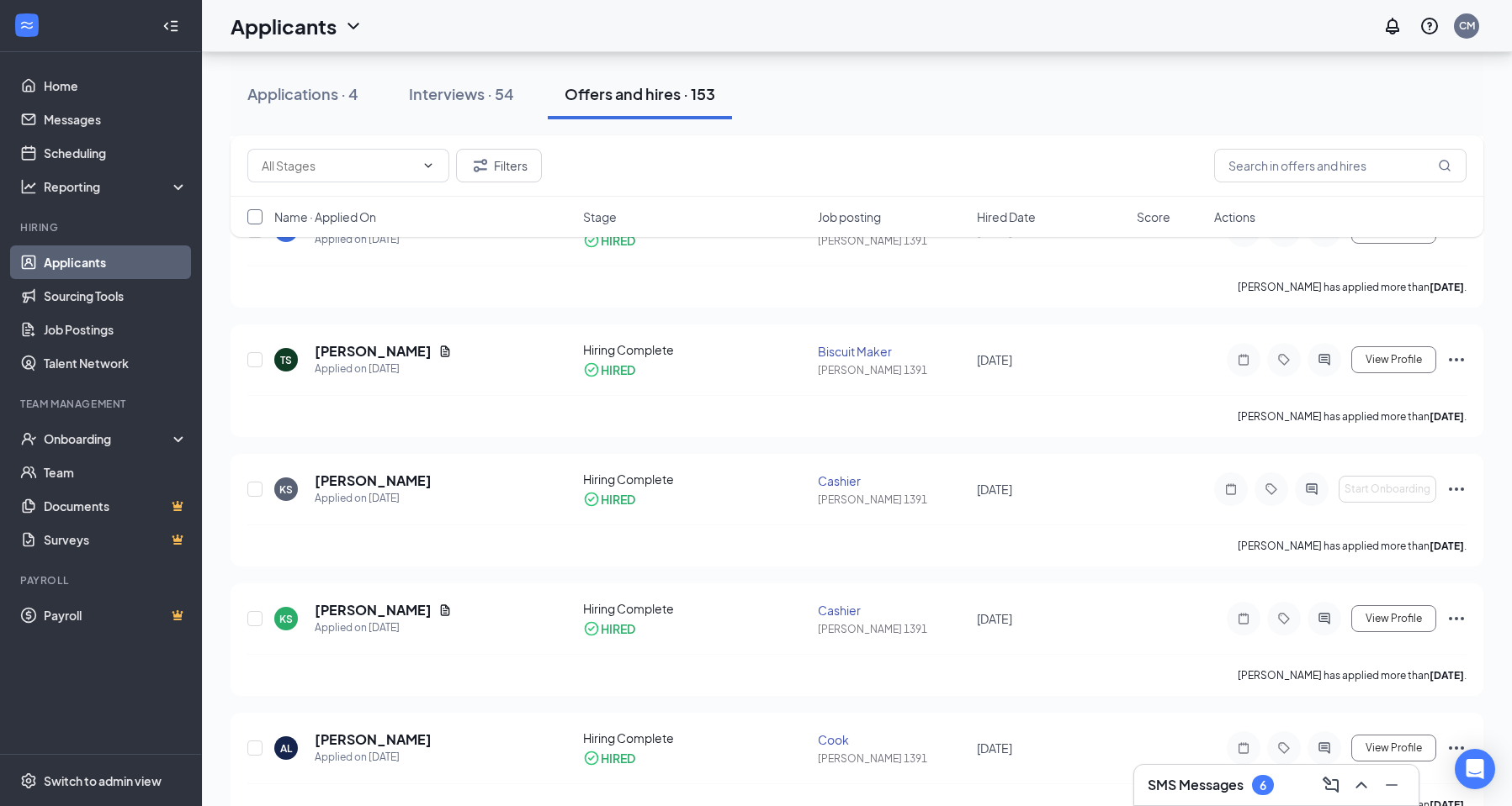
checkbox input "true"
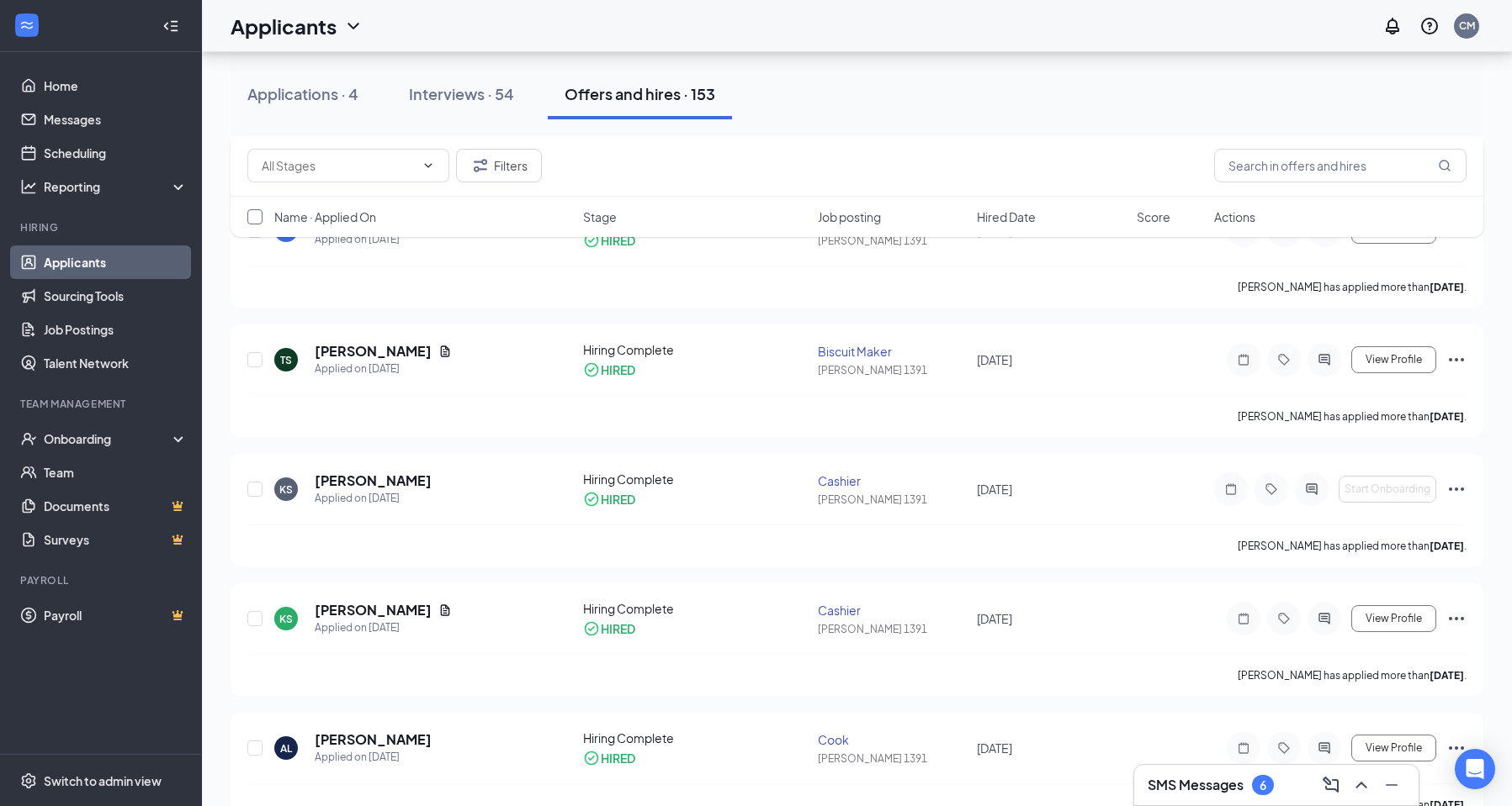
checkbox input "true"
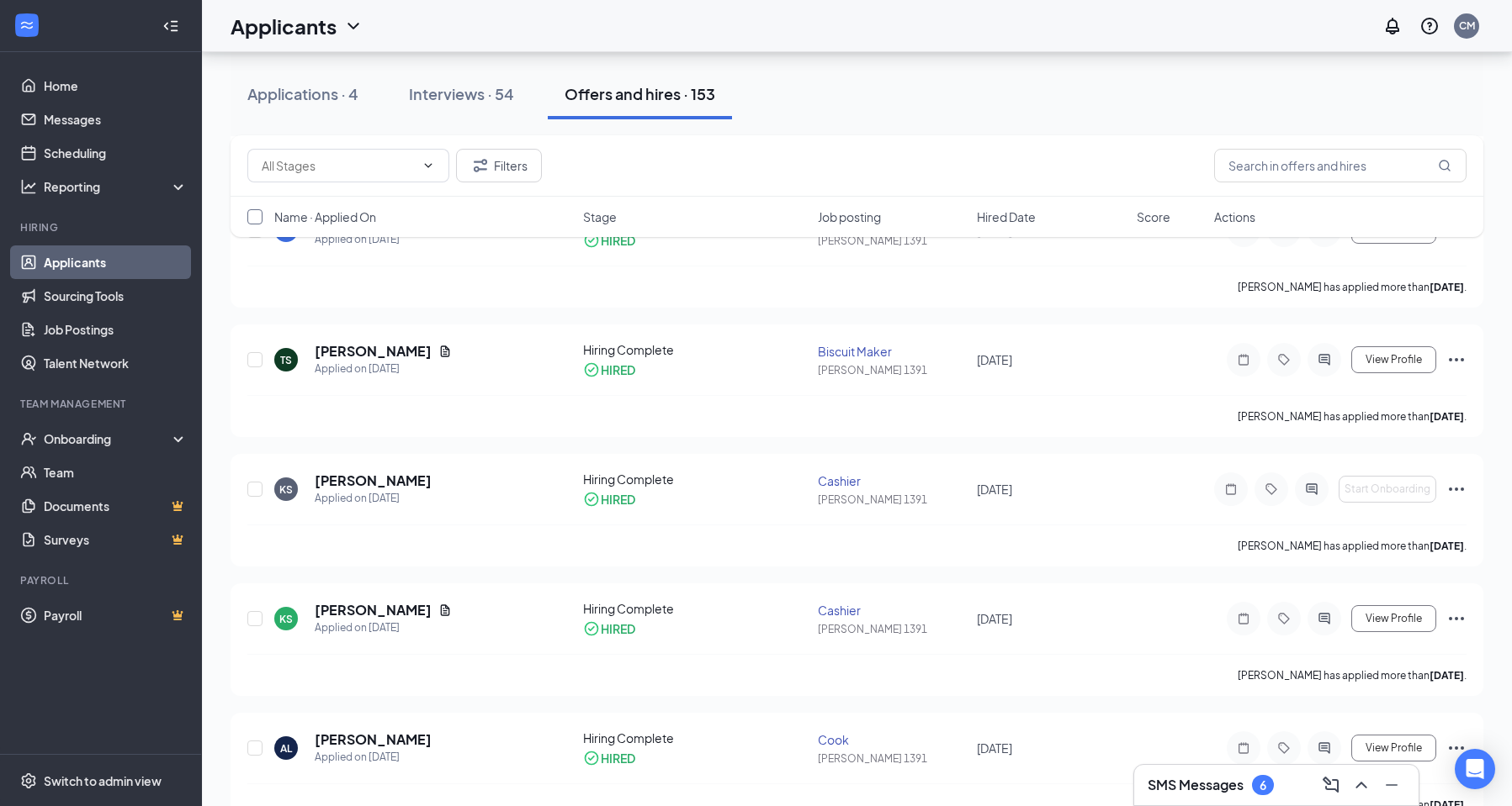
checkbox input "true"
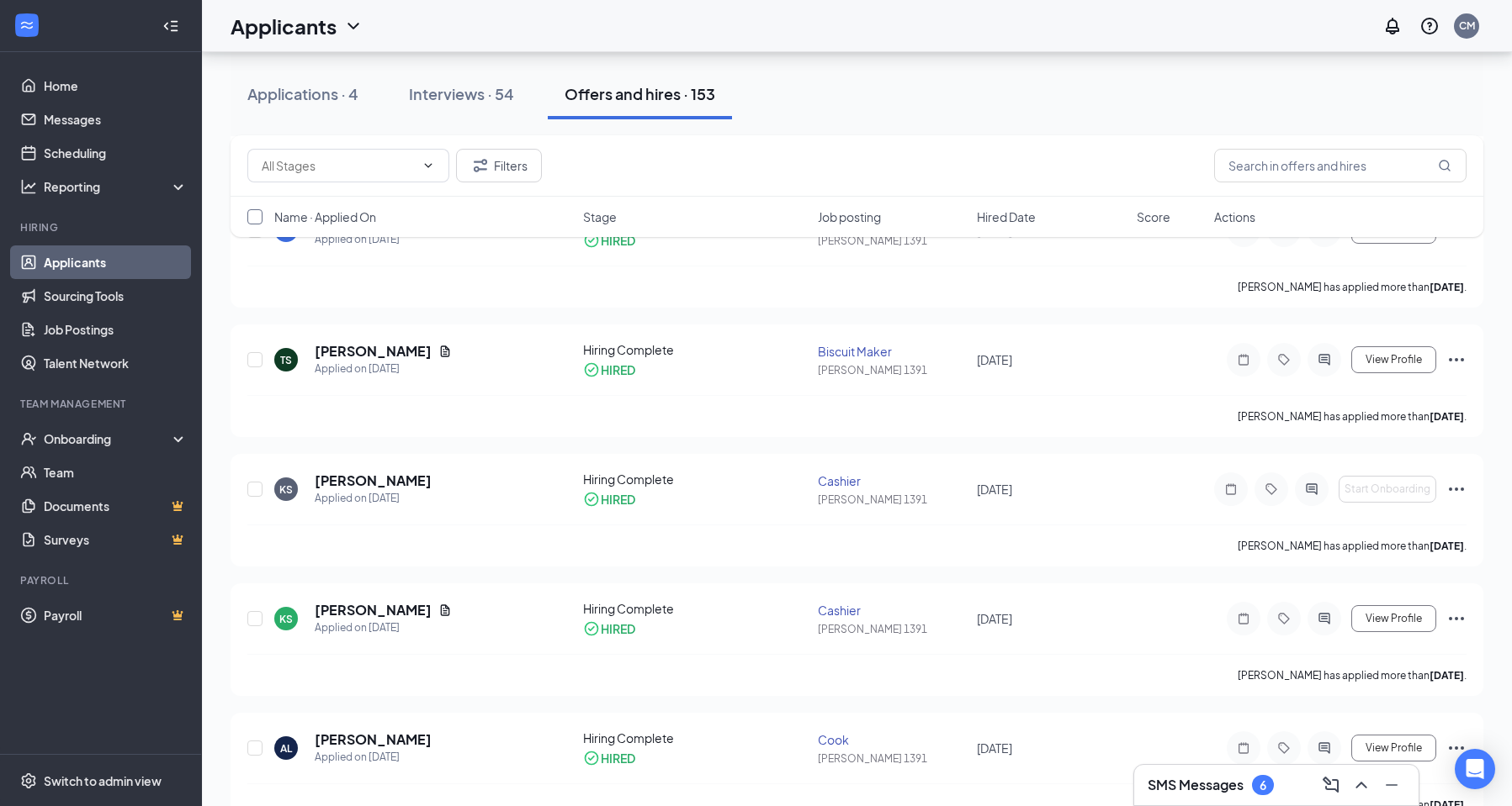
checkbox input "true"
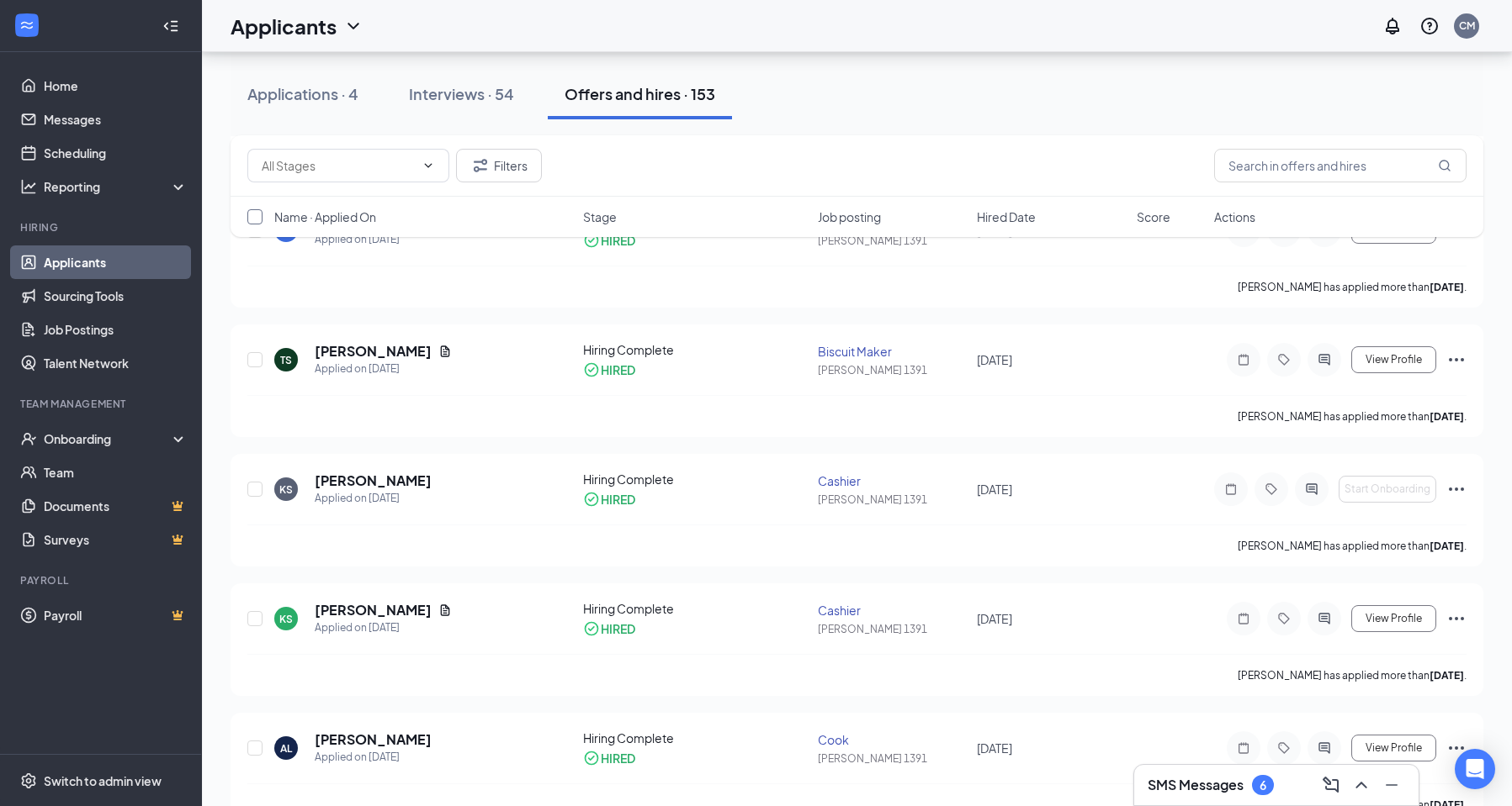
checkbox input "true"
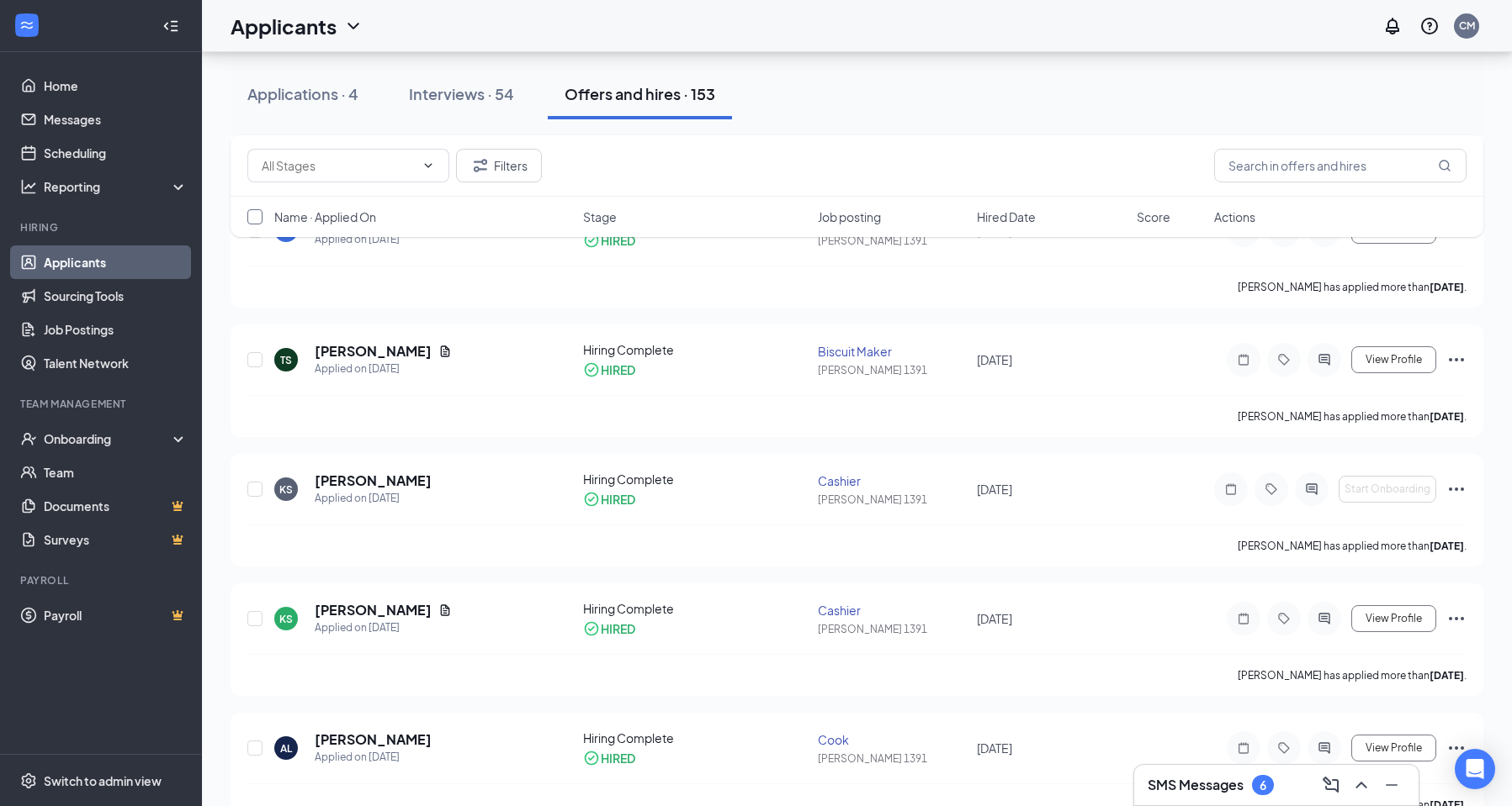
checkbox input "true"
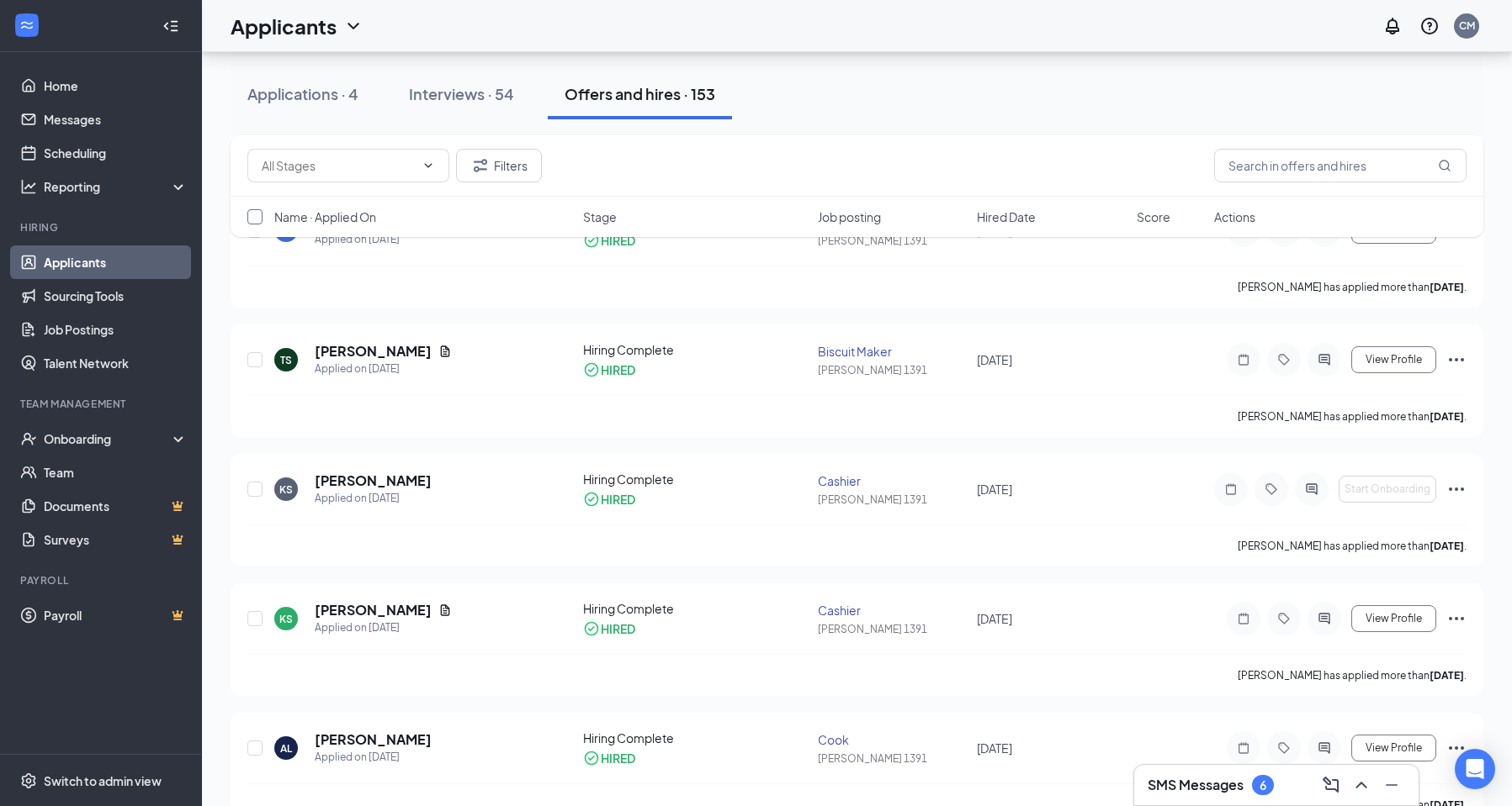
checkbox input "true"
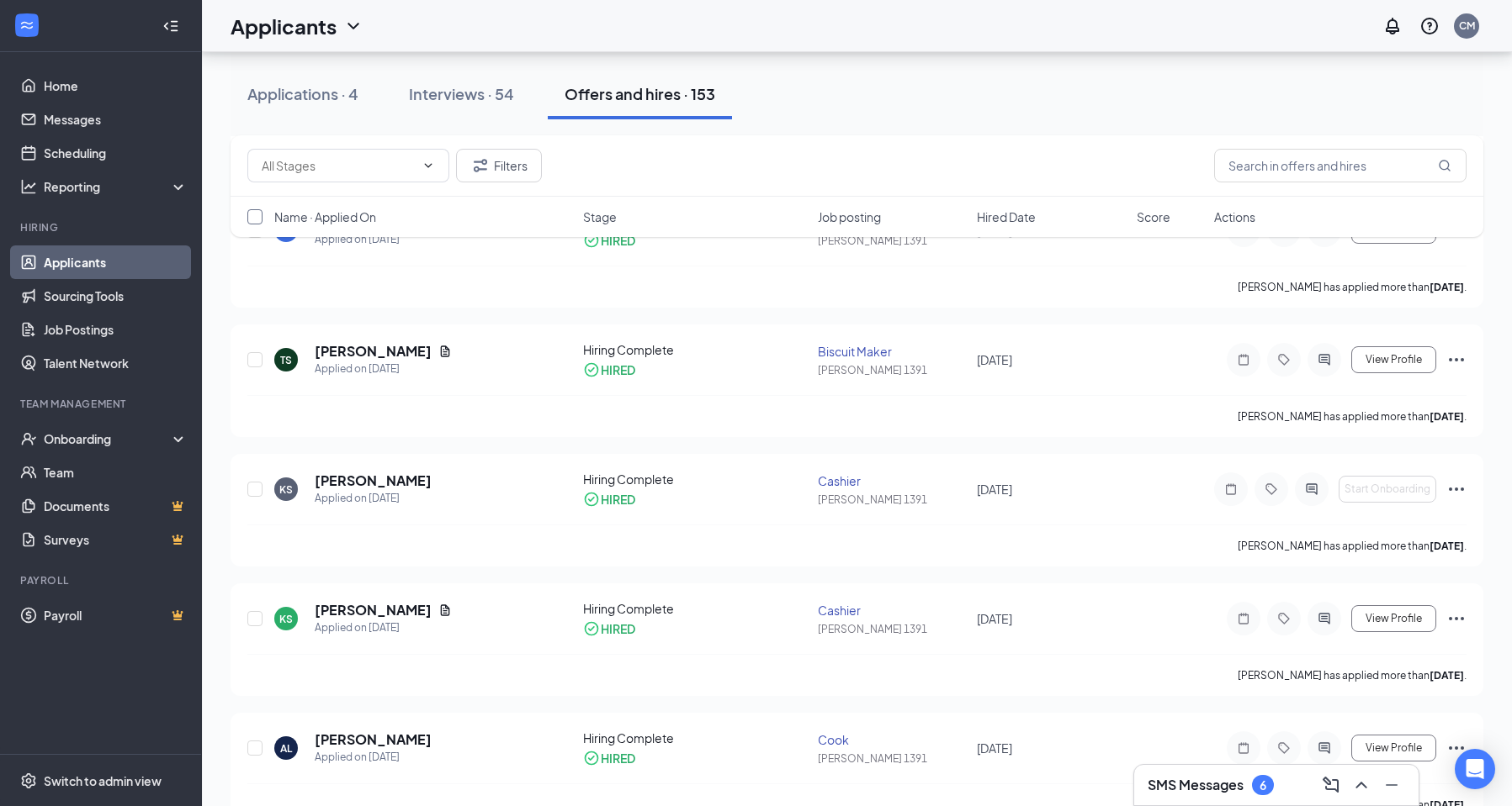
checkbox input "true"
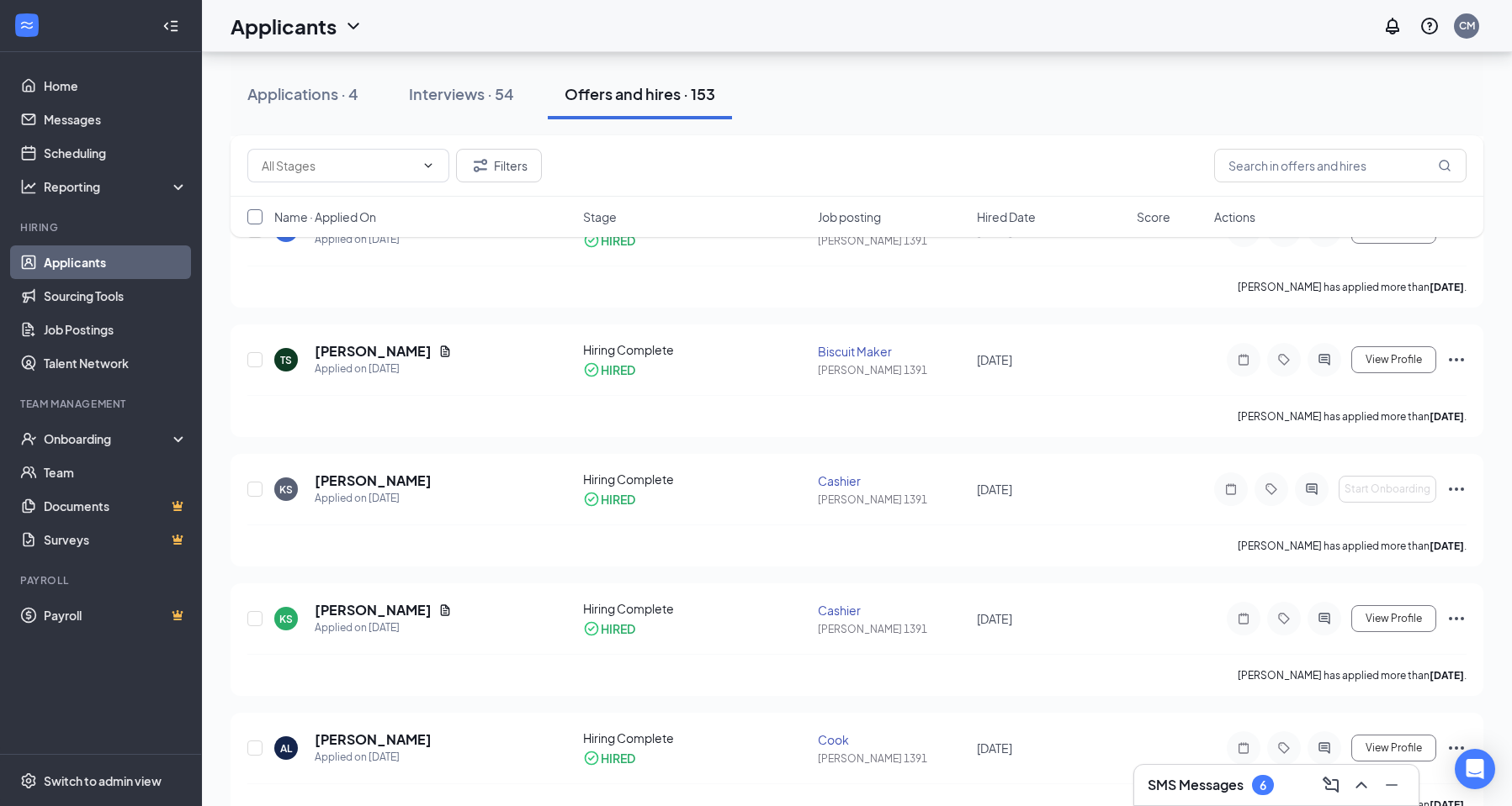
checkbox input "true"
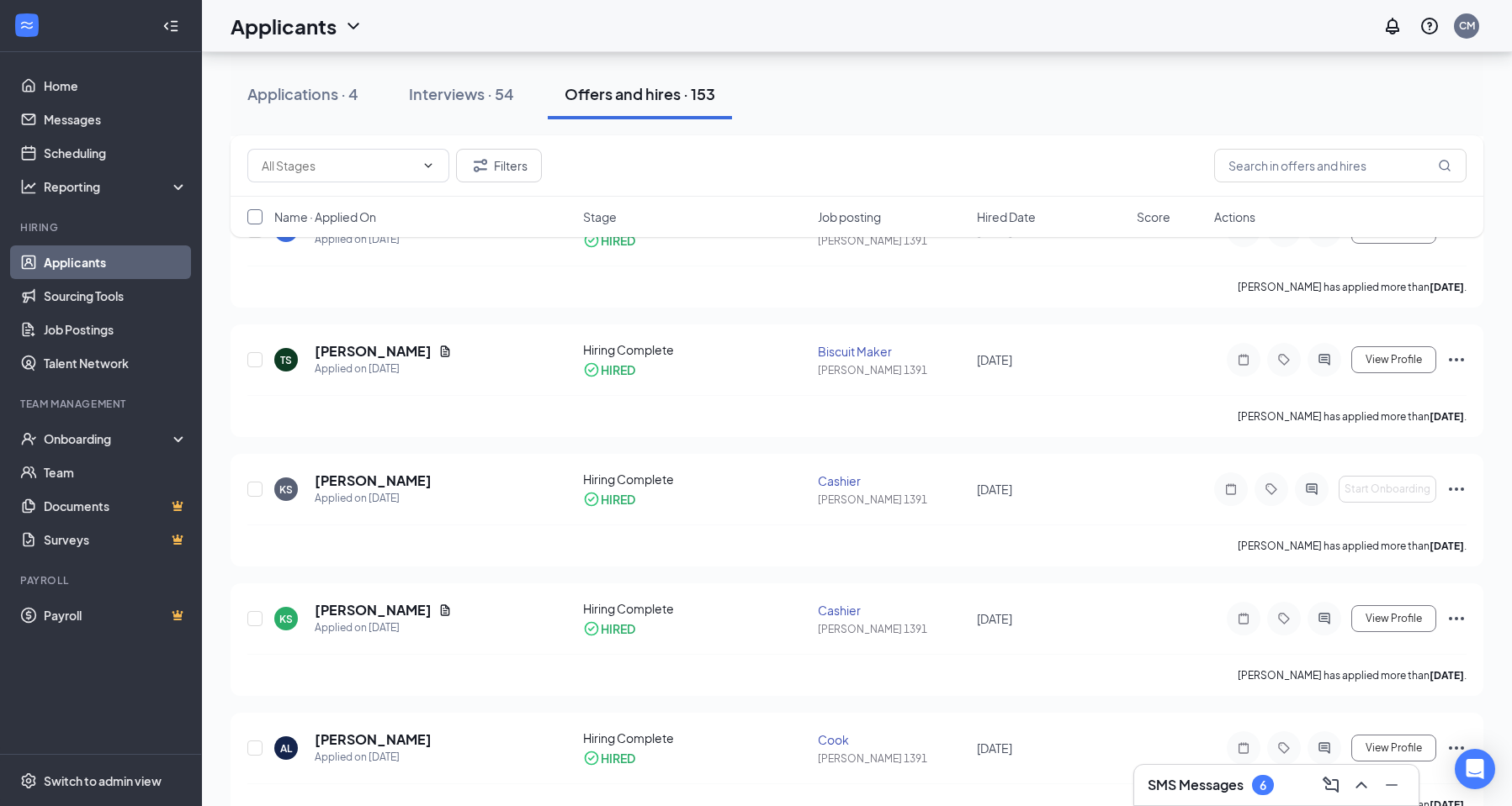
checkbox input "true"
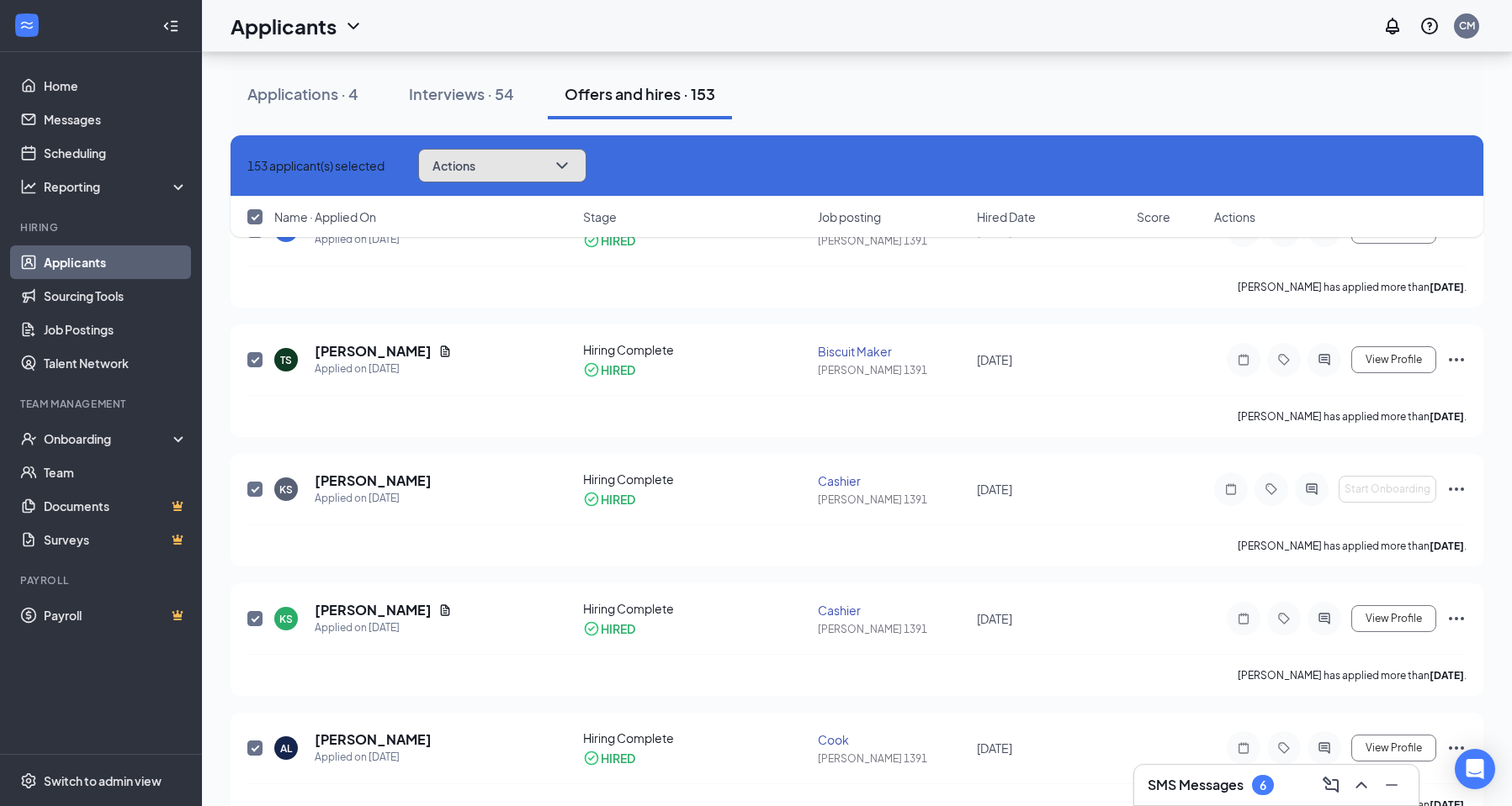
click at [572, 165] on icon "ChevronDown" at bounding box center [562, 165] width 20 height 20
click at [935, 100] on div "Applications · 4 Interviews · 54 Offers and hires · 153" at bounding box center [857, 94] width 1253 height 50
click at [90, 442] on div "Onboarding" at bounding box center [109, 439] width 129 height 17
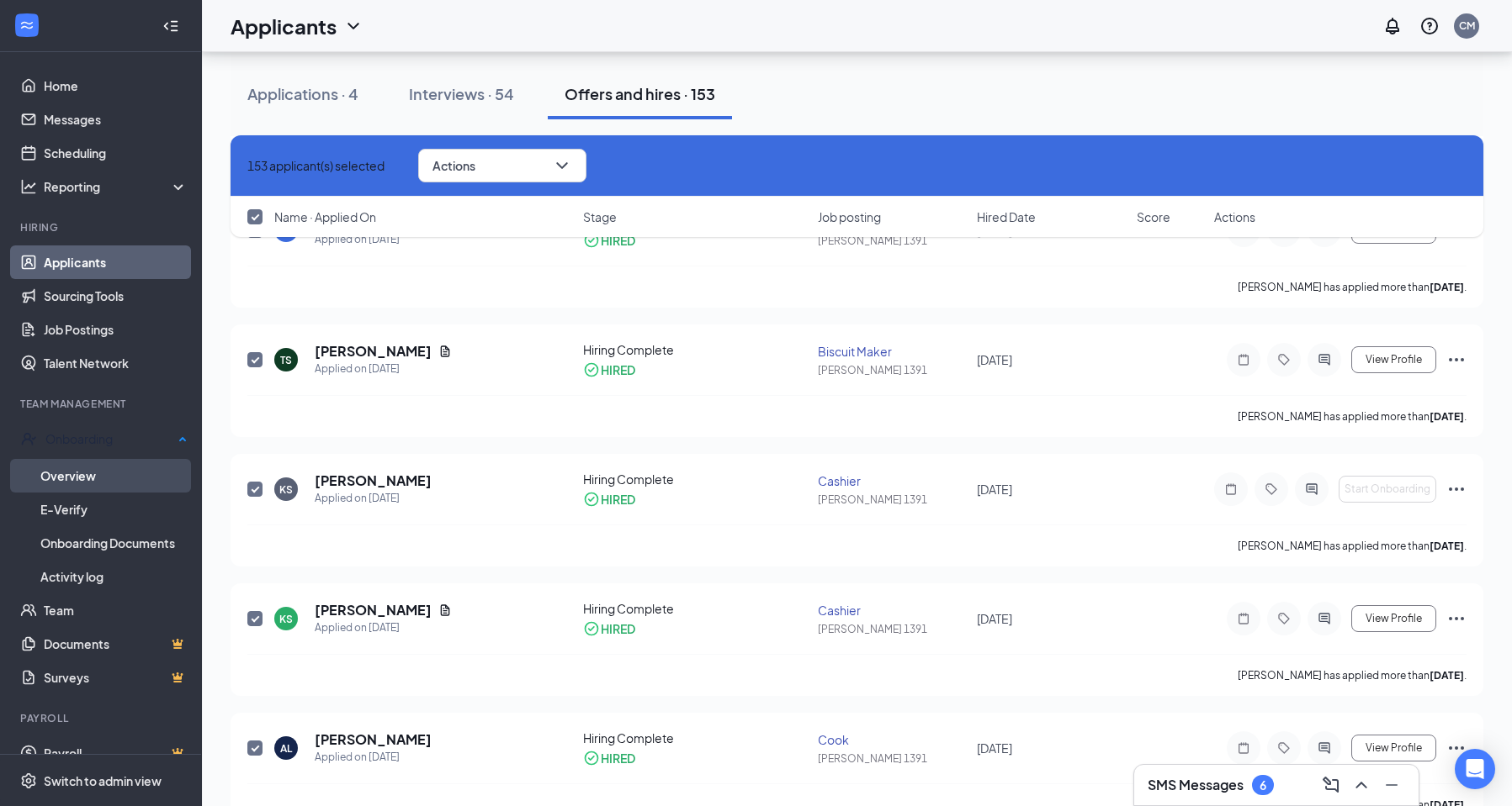
click at [77, 469] on link "Overview" at bounding box center [114, 476] width 147 height 33
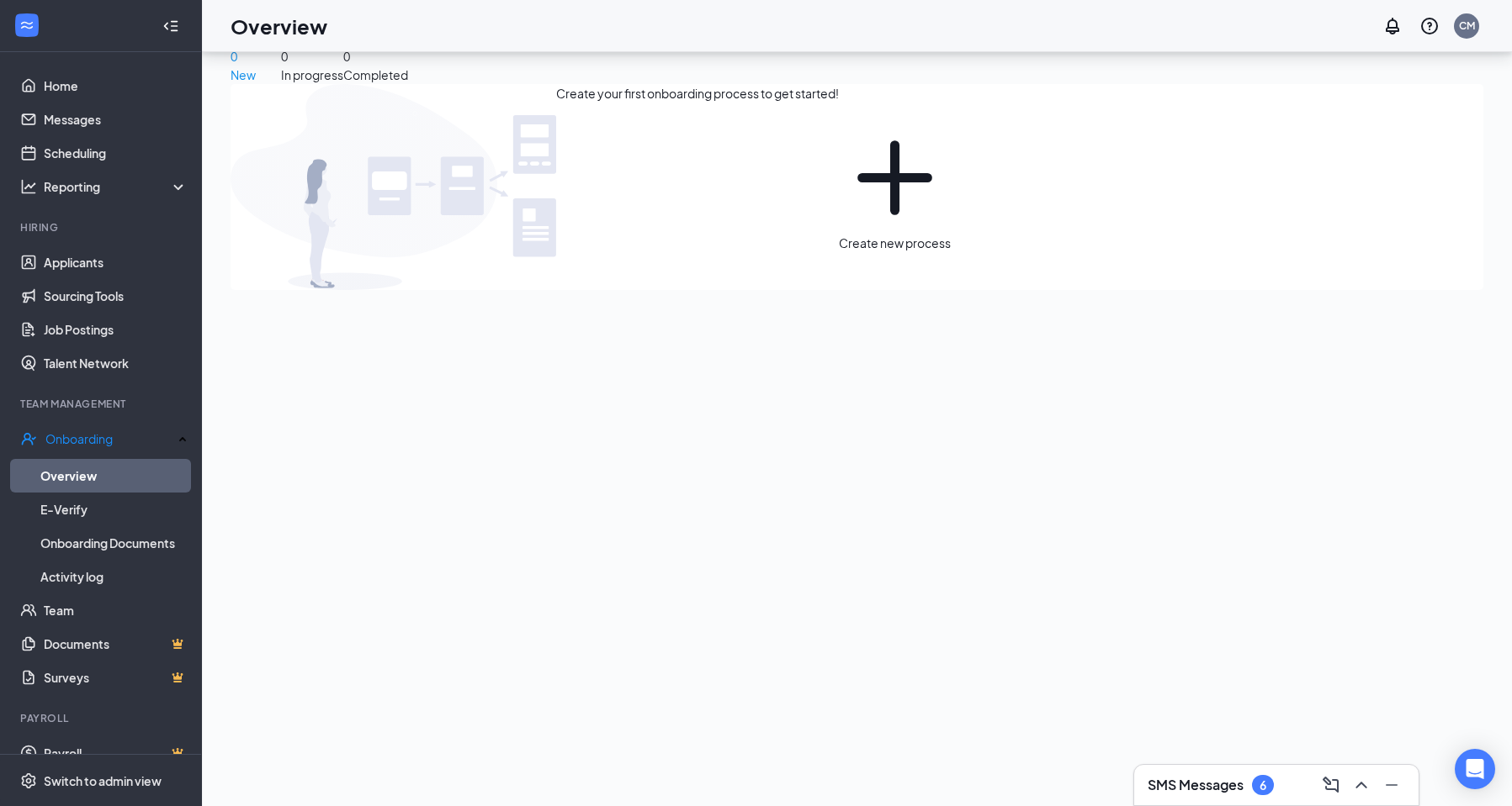
scroll to position [75, 0]
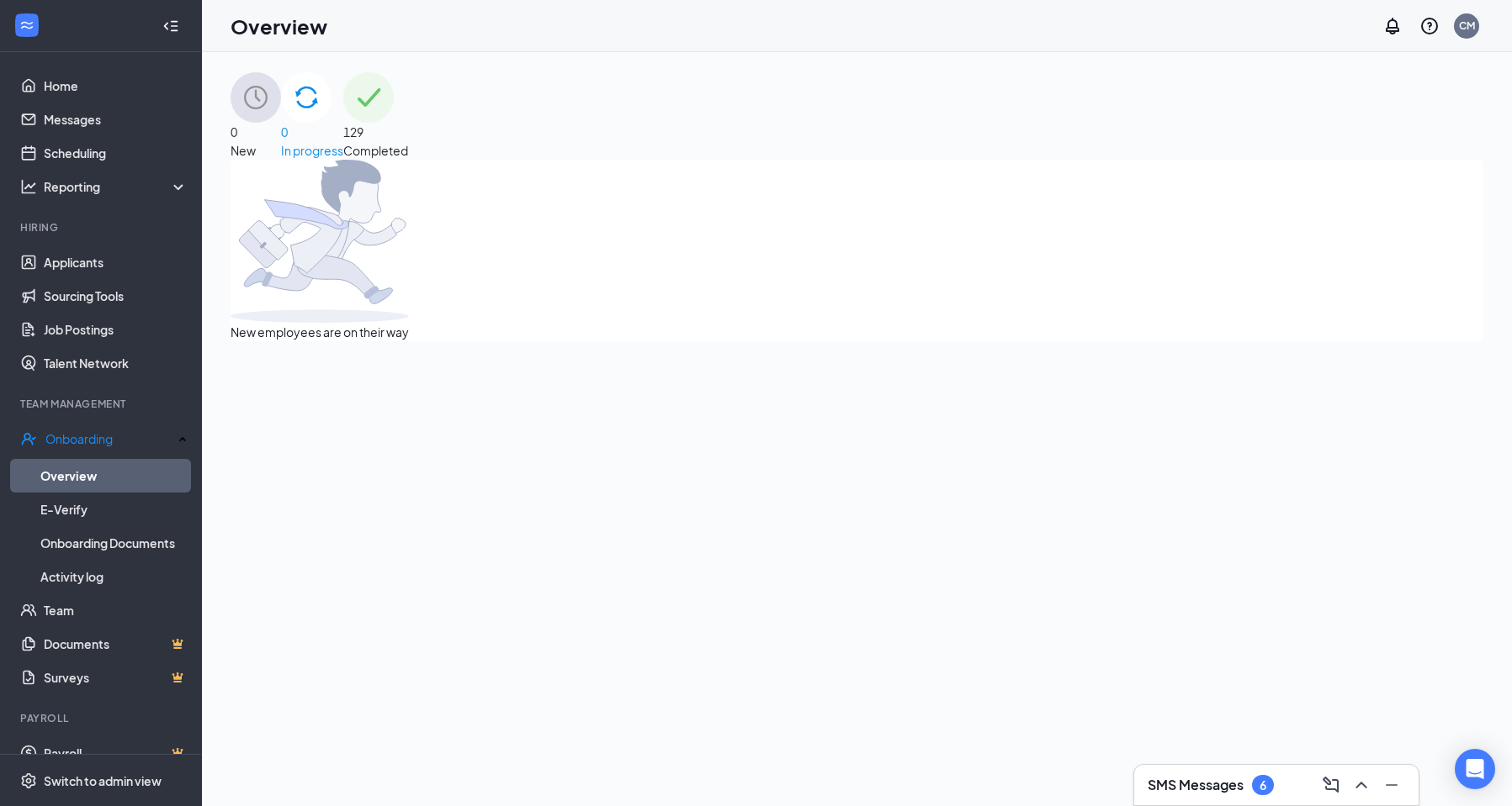
click at [408, 118] on div "129 Completed" at bounding box center [375, 116] width 65 height 87
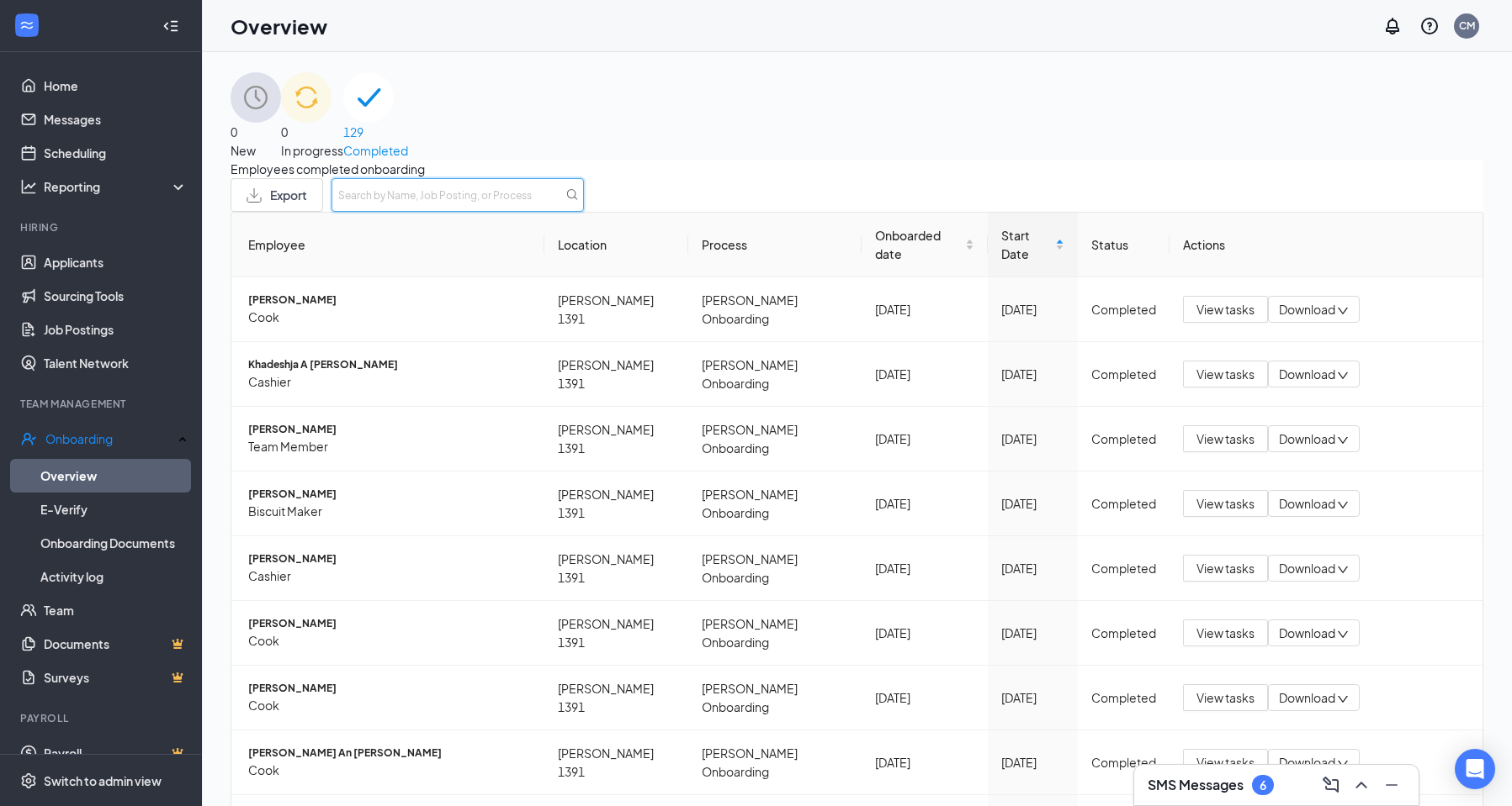
click at [584, 212] on input "text" at bounding box center [457, 195] width 252 height 33
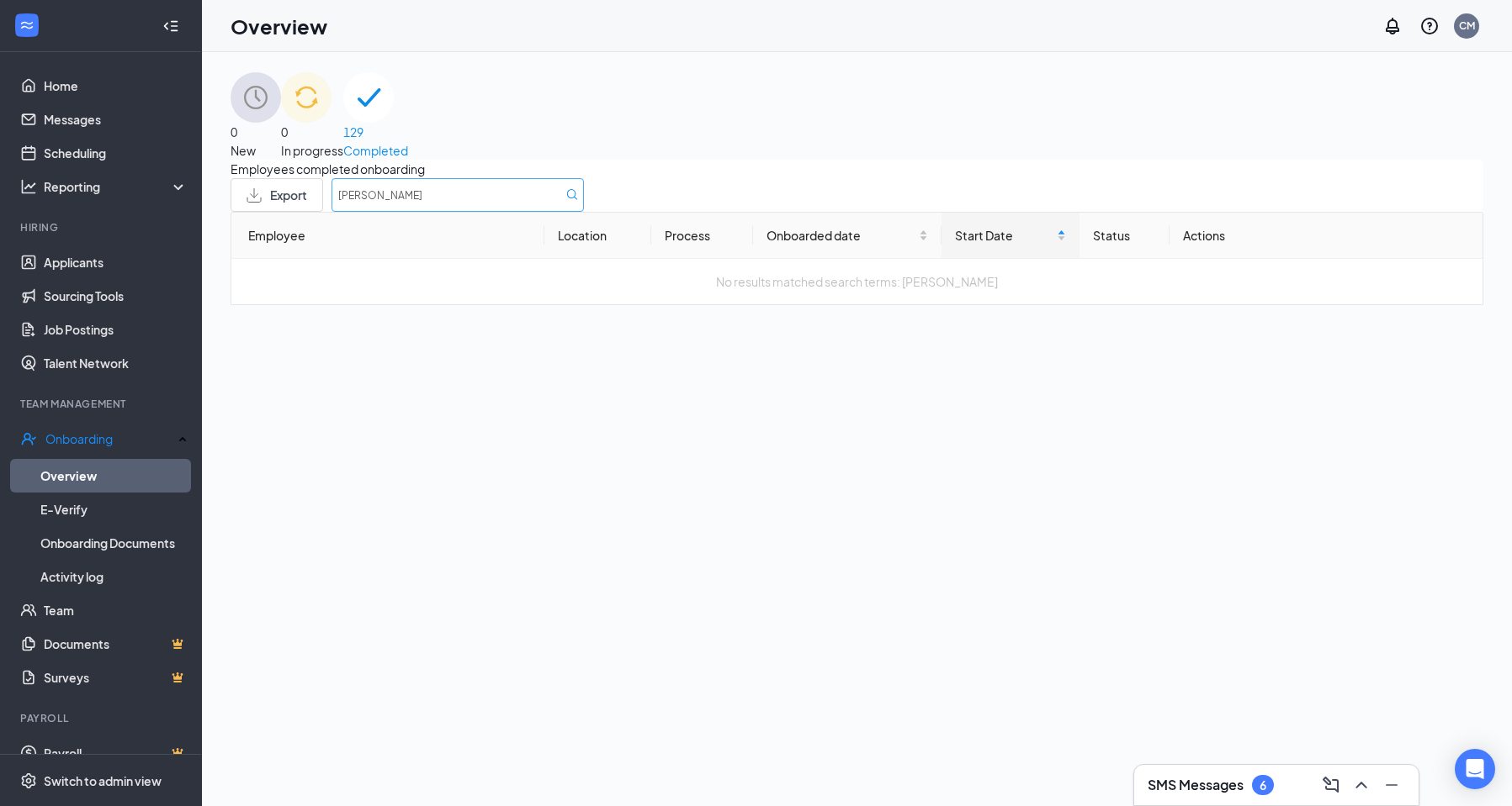
click at [578, 201] on icon at bounding box center [572, 195] width 12 height 12
type input "m"
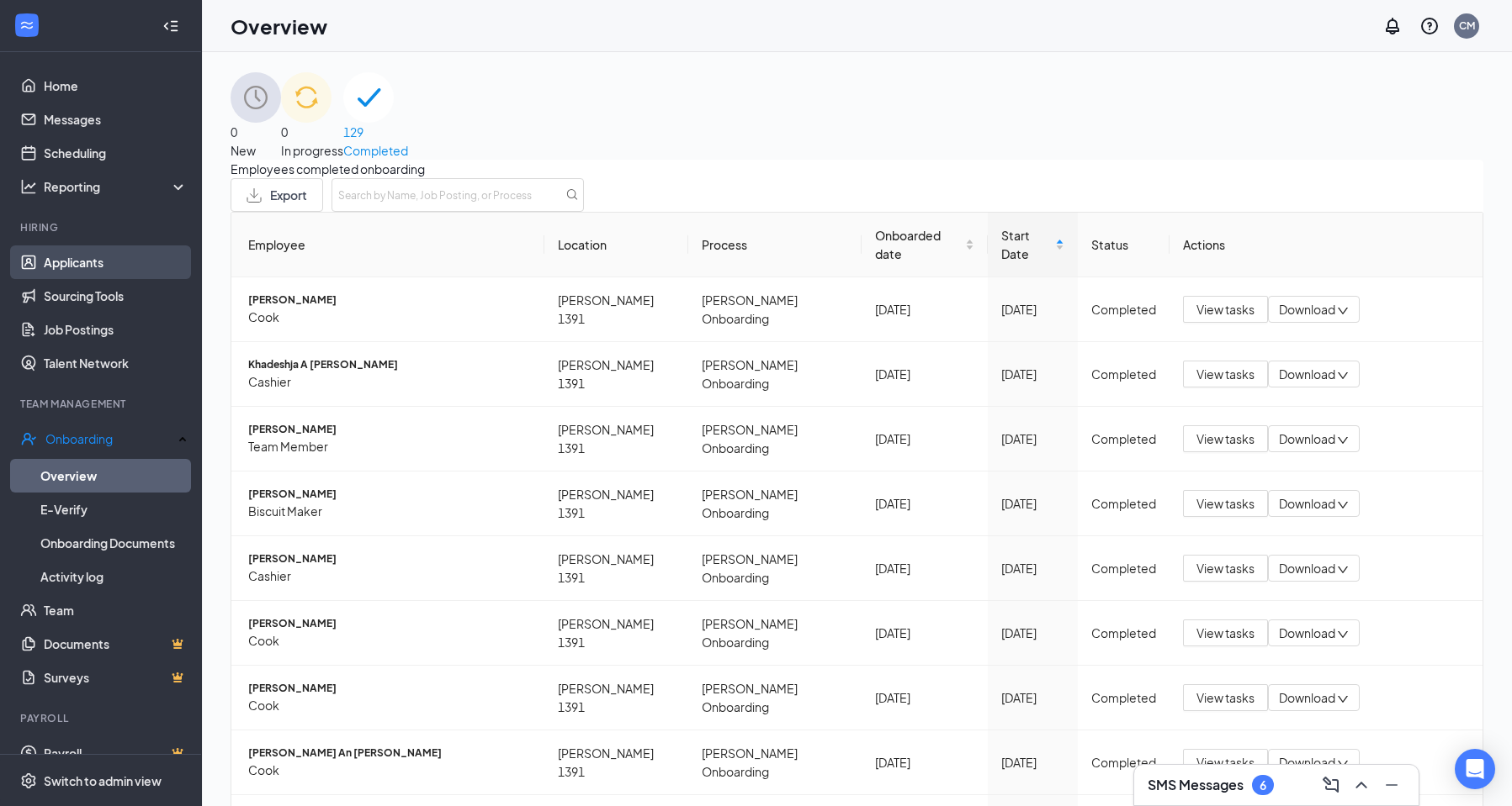
click at [77, 256] on link "Applicants" at bounding box center [116, 262] width 144 height 33
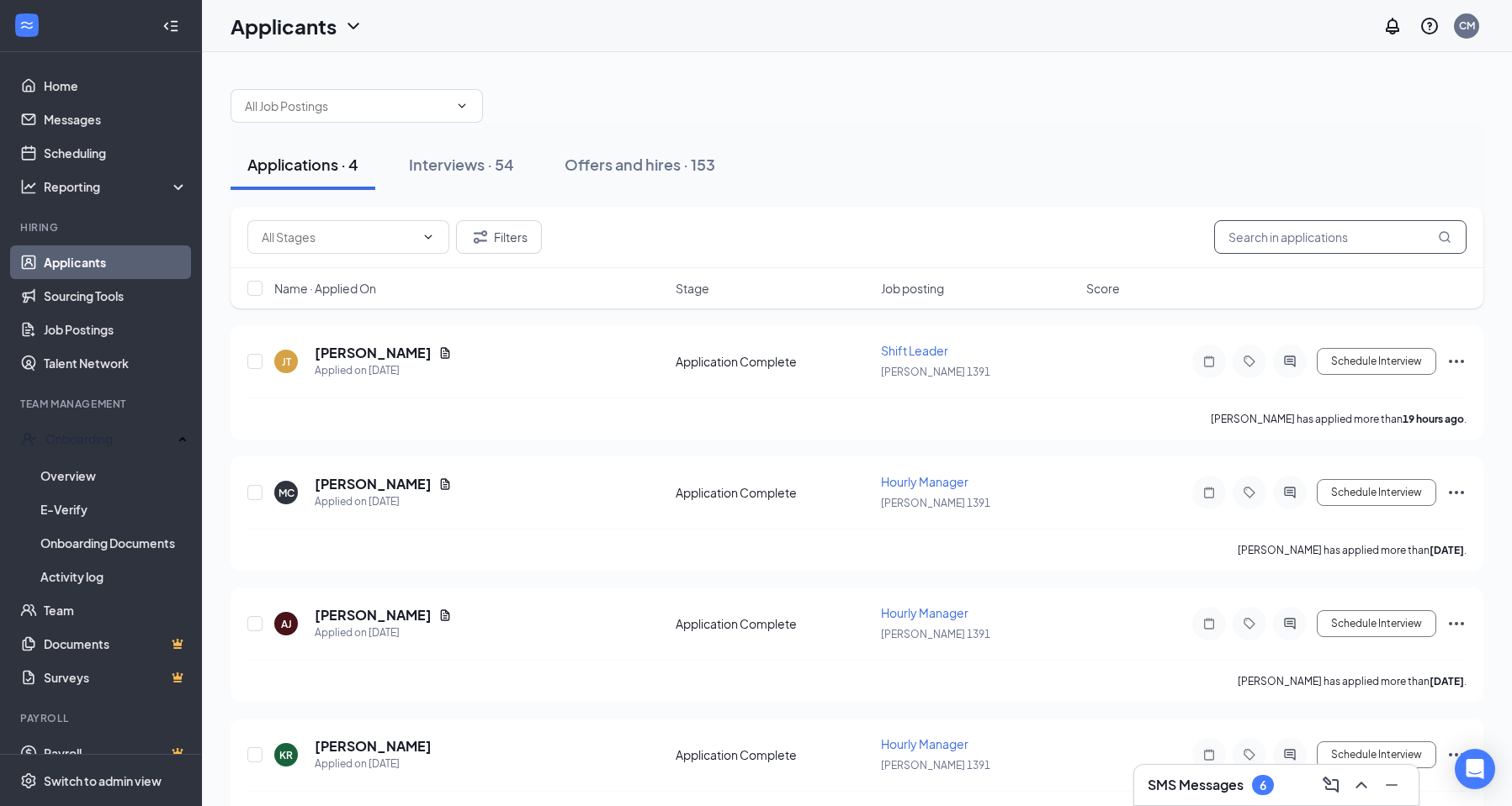
click at [1338, 238] on input "text" at bounding box center [1340, 236] width 252 height 33
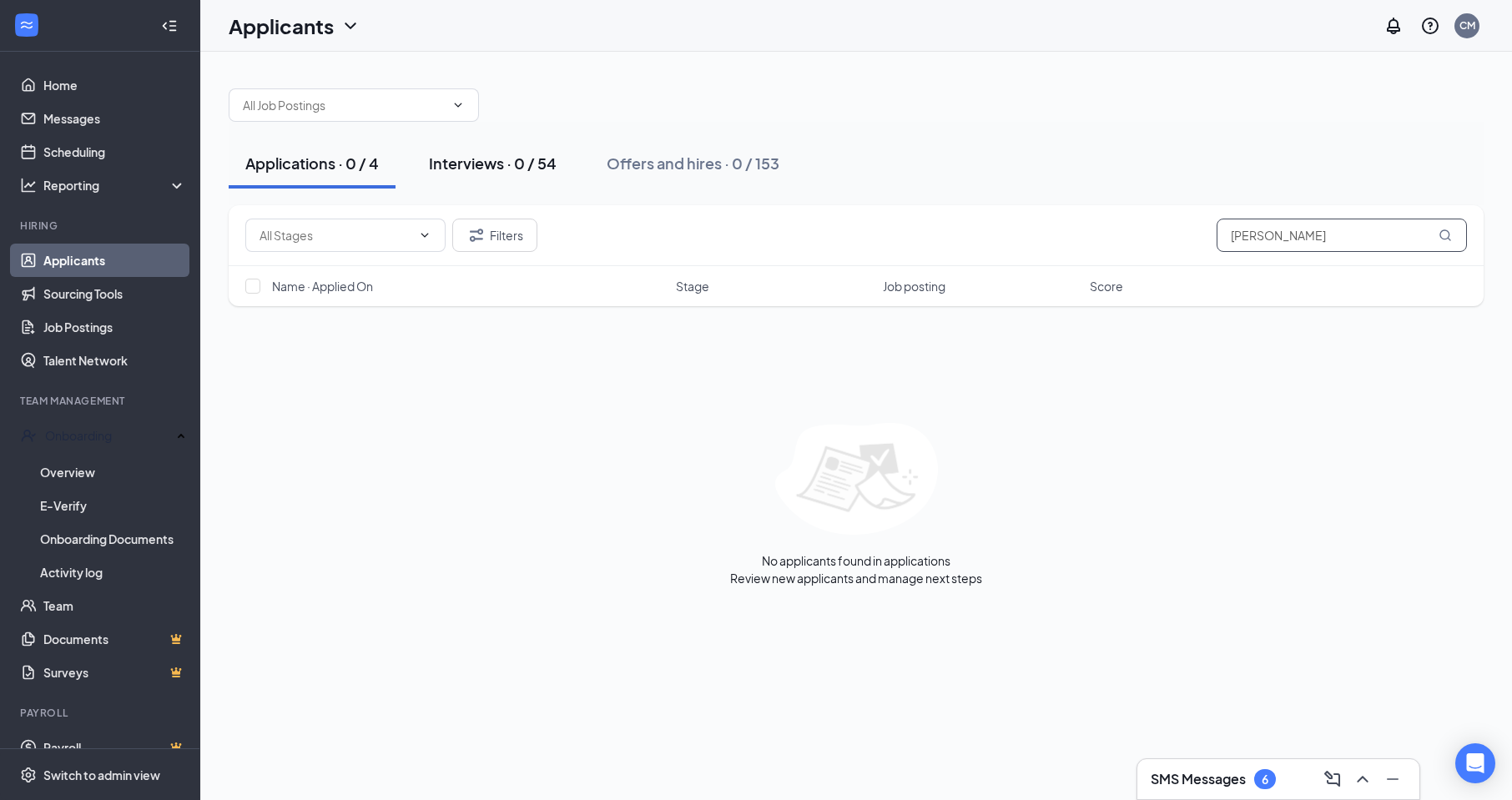
type input "[PERSON_NAME]"
click at [483, 159] on div "Interviews · 0 / 54" at bounding box center [492, 162] width 127 height 20
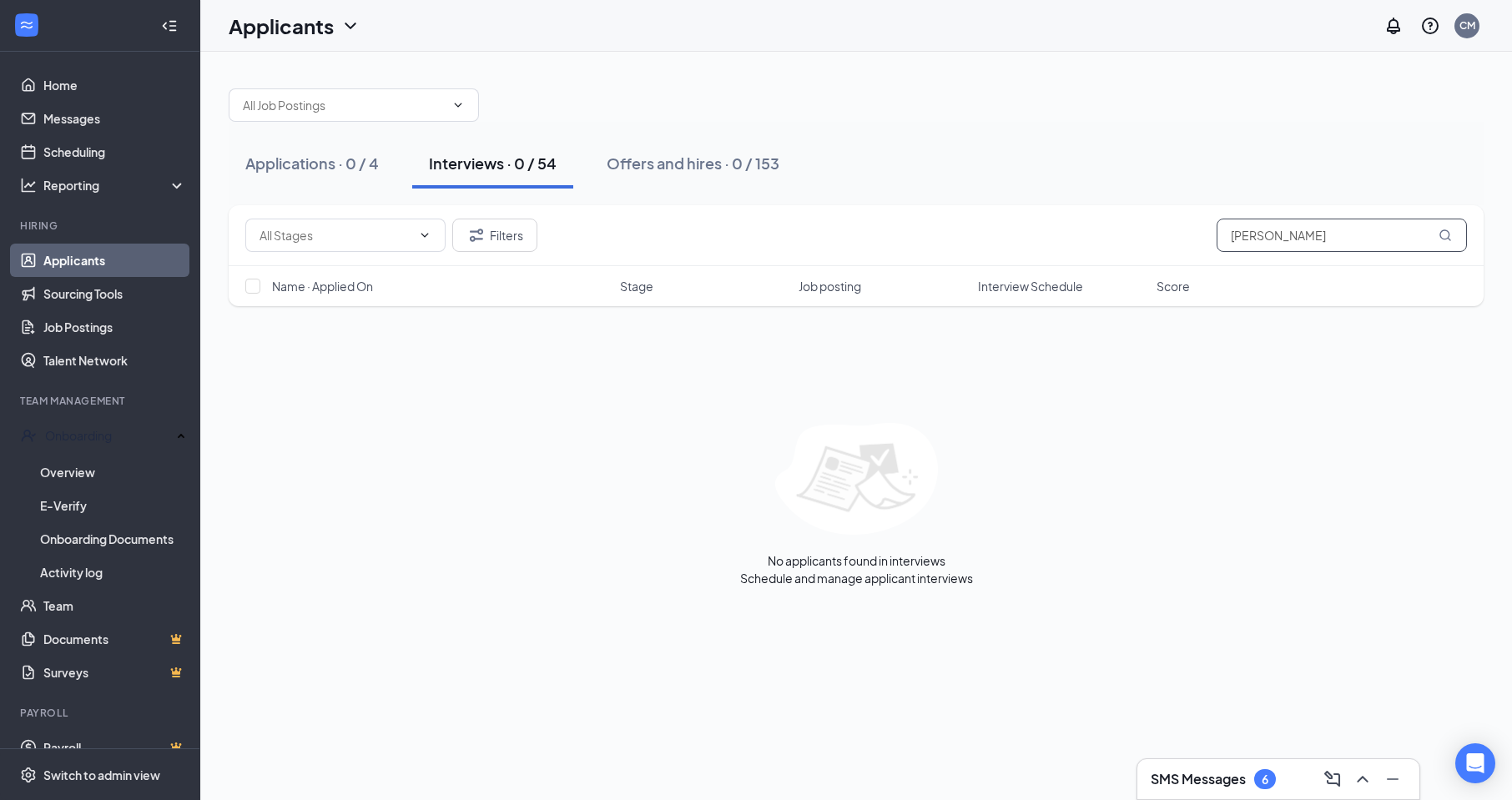
click at [1443, 232] on icon "MagnifyingGlass" at bounding box center [1444, 235] width 13 height 13
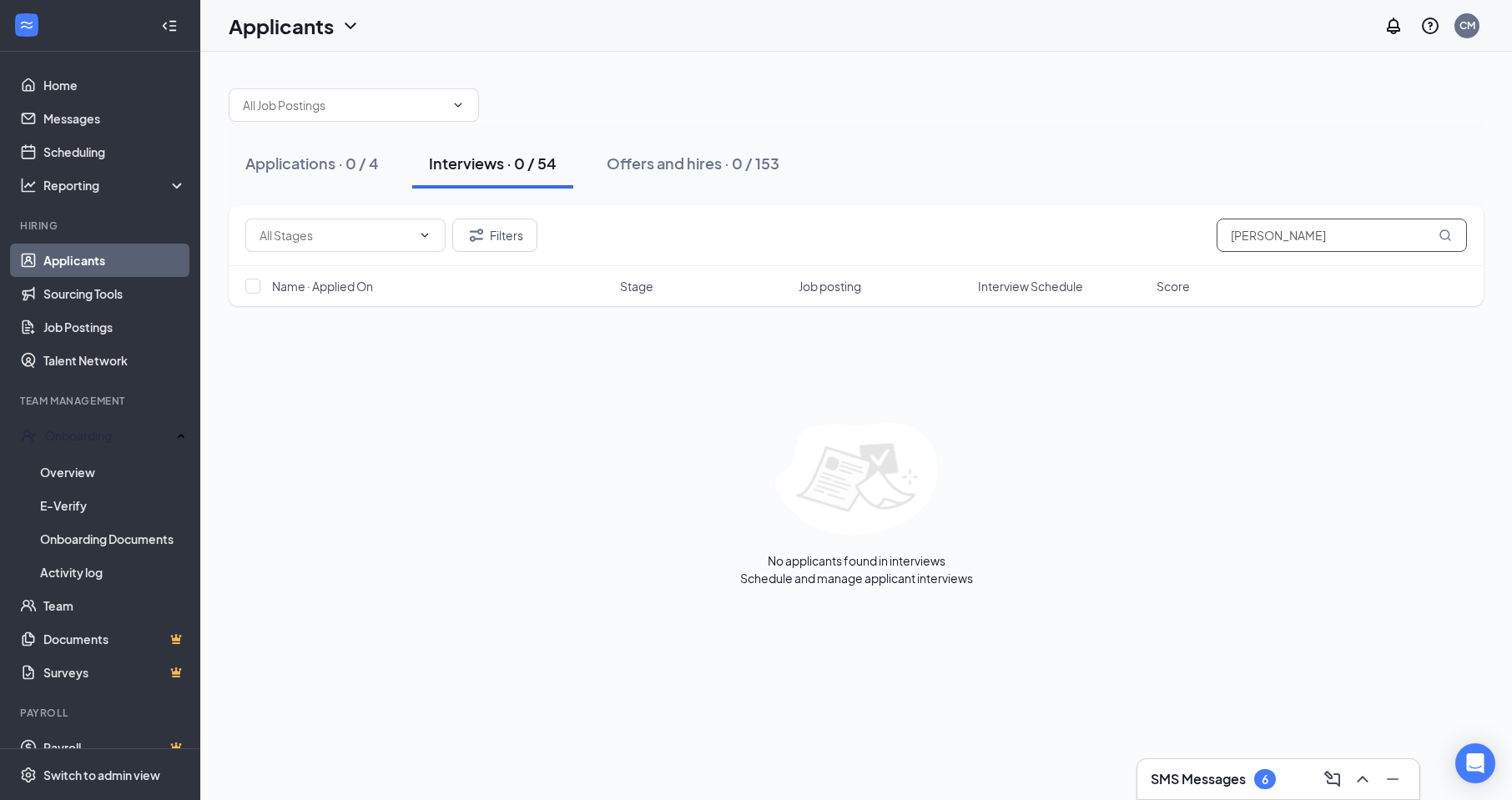
click at [1443, 232] on icon "MagnifyingGlass" at bounding box center [1444, 235] width 13 height 13
click at [1443, 237] on icon "MagnifyingGlass" at bounding box center [1444, 235] width 13 height 13
click at [713, 160] on div "Offers and hires · 0 / 153" at bounding box center [693, 162] width 173 height 20
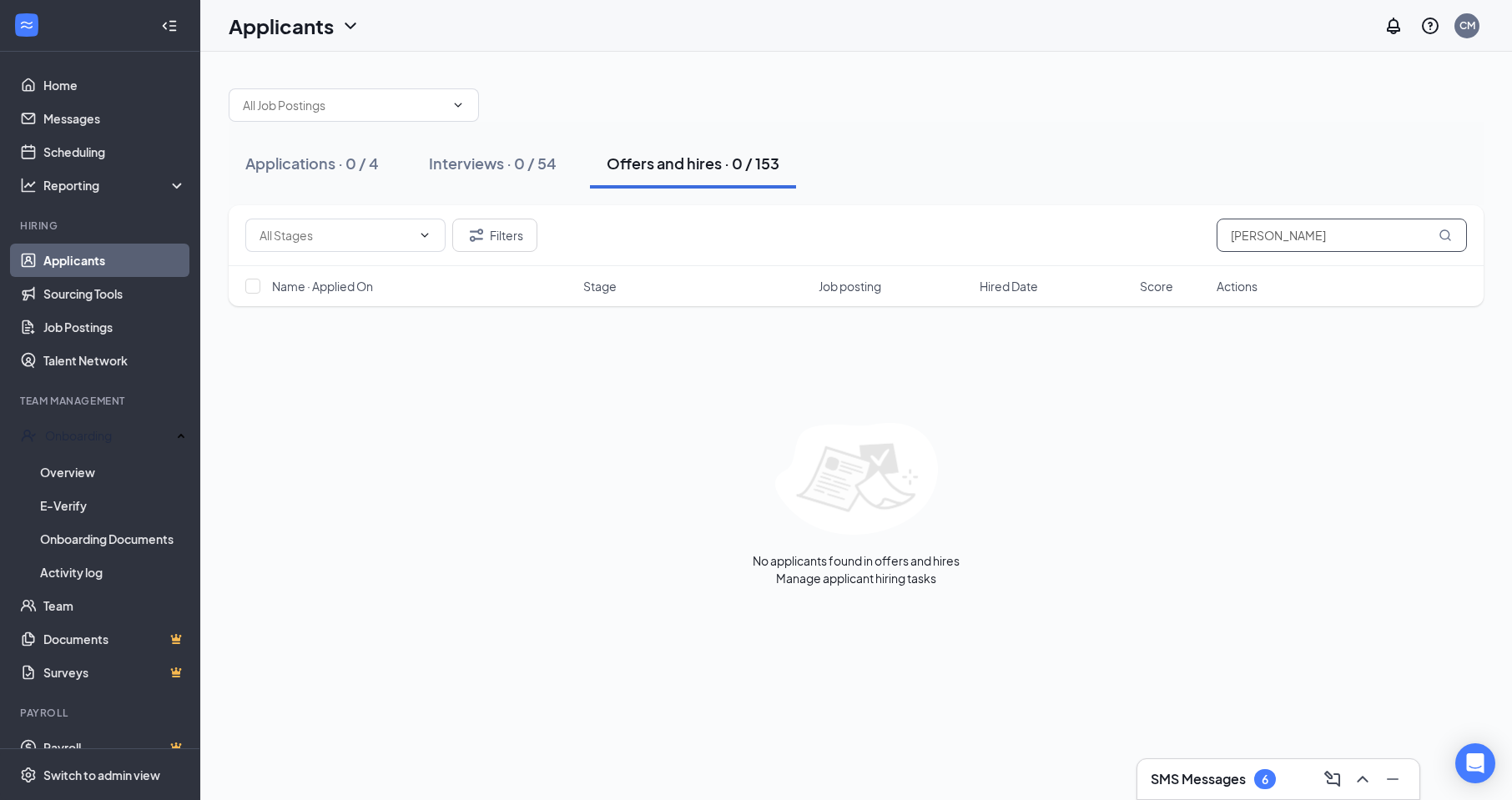
click at [1443, 234] on icon "MagnifyingGlass" at bounding box center [1444, 235] width 13 height 13
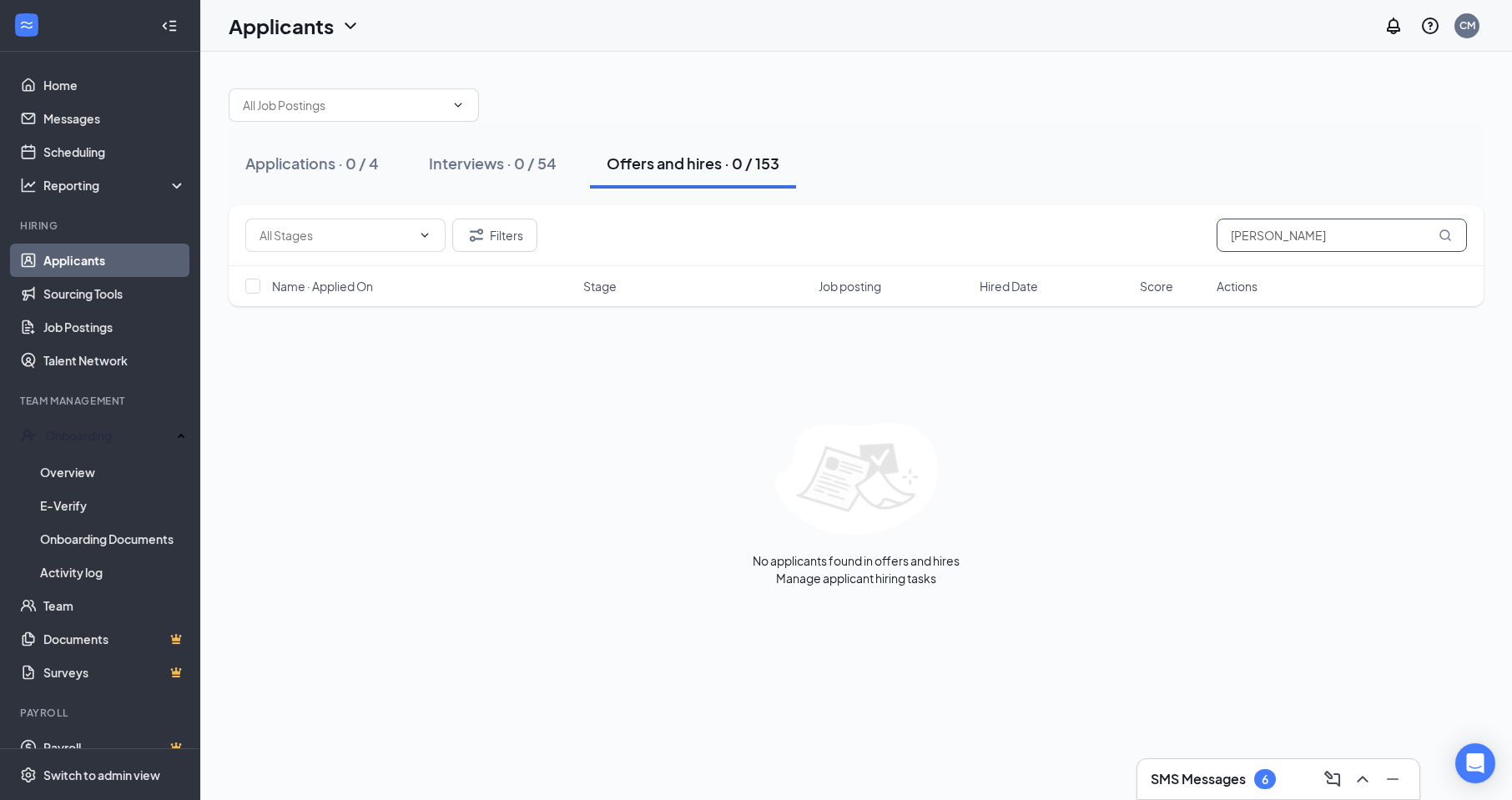
click at [1443, 234] on icon "MagnifyingGlass" at bounding box center [1444, 235] width 13 height 13
click at [1252, 241] on input "[PERSON_NAME]" at bounding box center [1341, 234] width 250 height 33
click at [1441, 233] on icon "MagnifyingGlass" at bounding box center [1444, 235] width 13 height 13
drag, startPoint x: 1288, startPoint y: 231, endPoint x: 1134, endPoint y: 251, distance: 155.3
click at [1134, 251] on div "Filters [PERSON_NAME]" at bounding box center [856, 234] width 1222 height 33
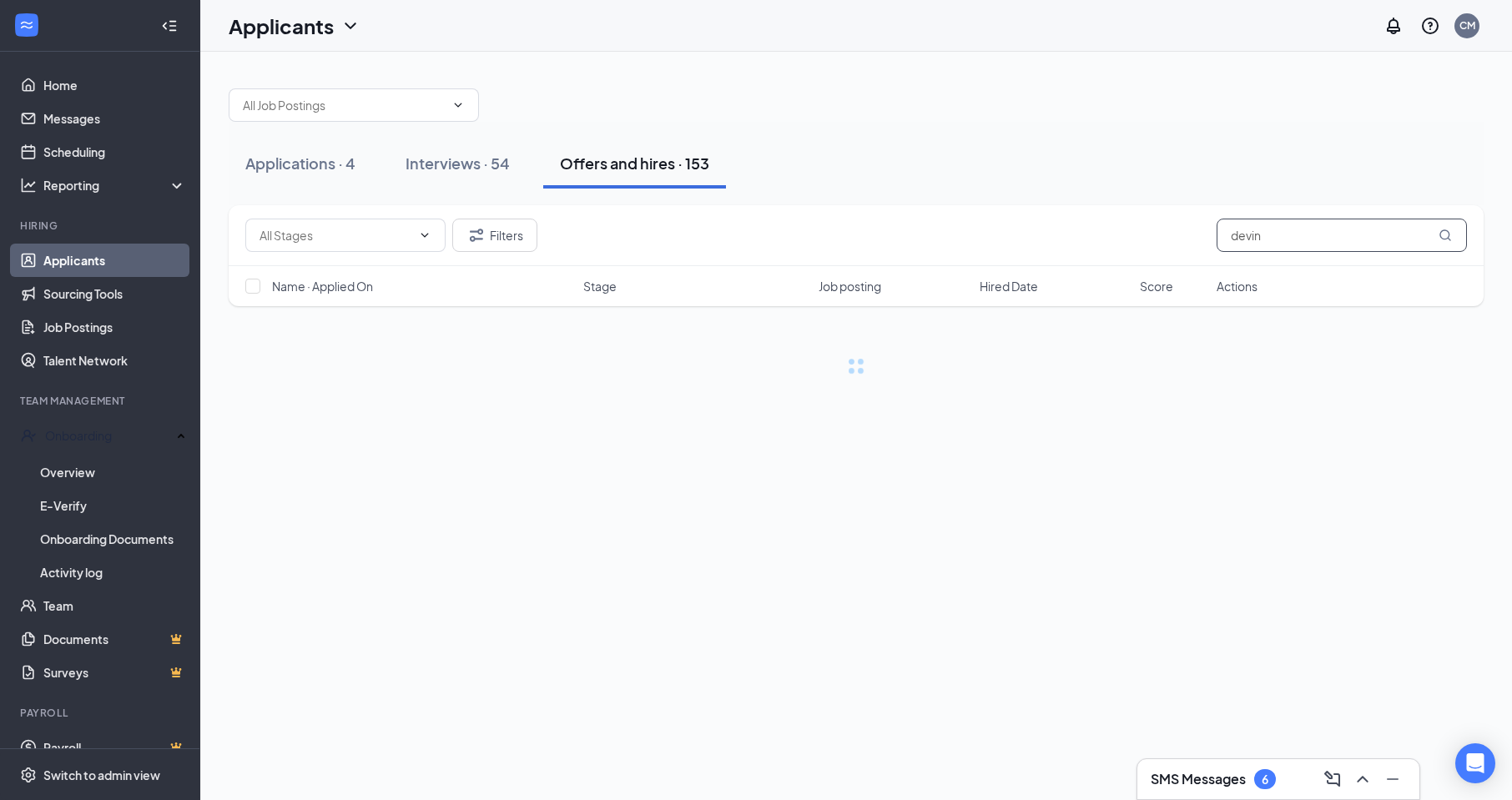
type input "devin"
click at [1448, 235] on icon "MagnifyingGlass" at bounding box center [1444, 235] width 11 height 11
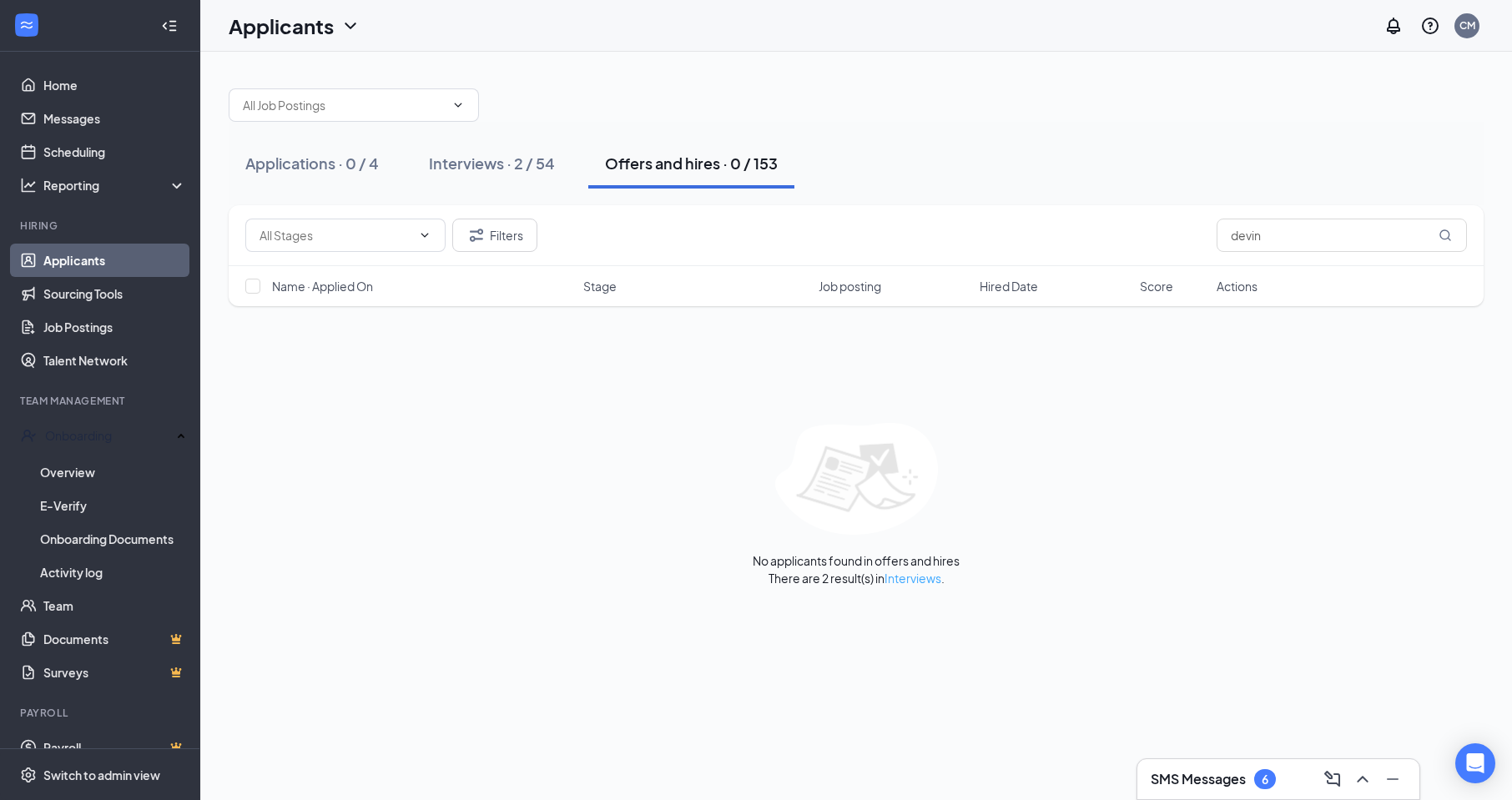
click at [914, 576] on link "Interviews" at bounding box center [913, 578] width 57 height 15
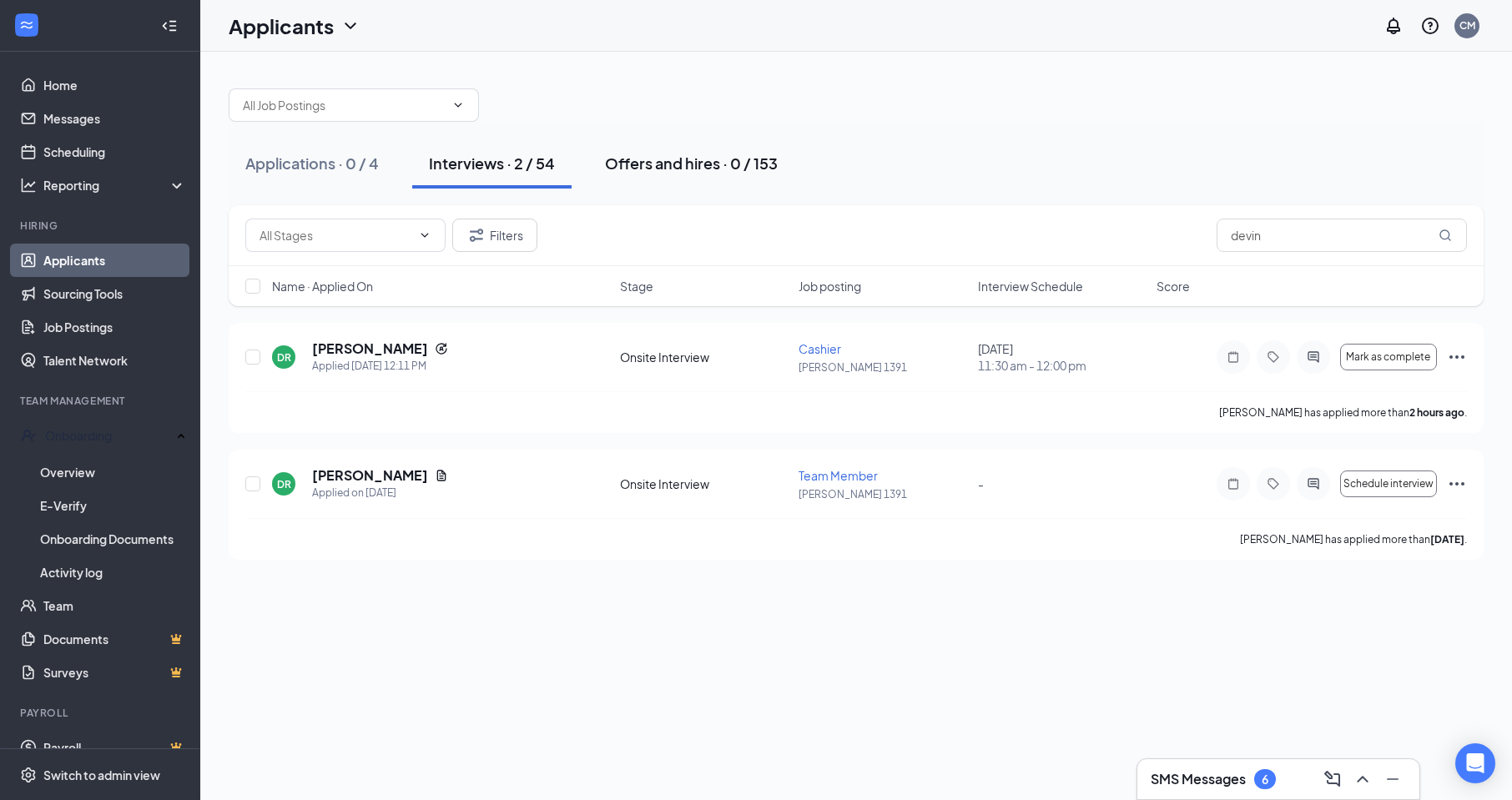
click at [665, 166] on div "Offers and hires · 0 / 153" at bounding box center [691, 162] width 173 height 20
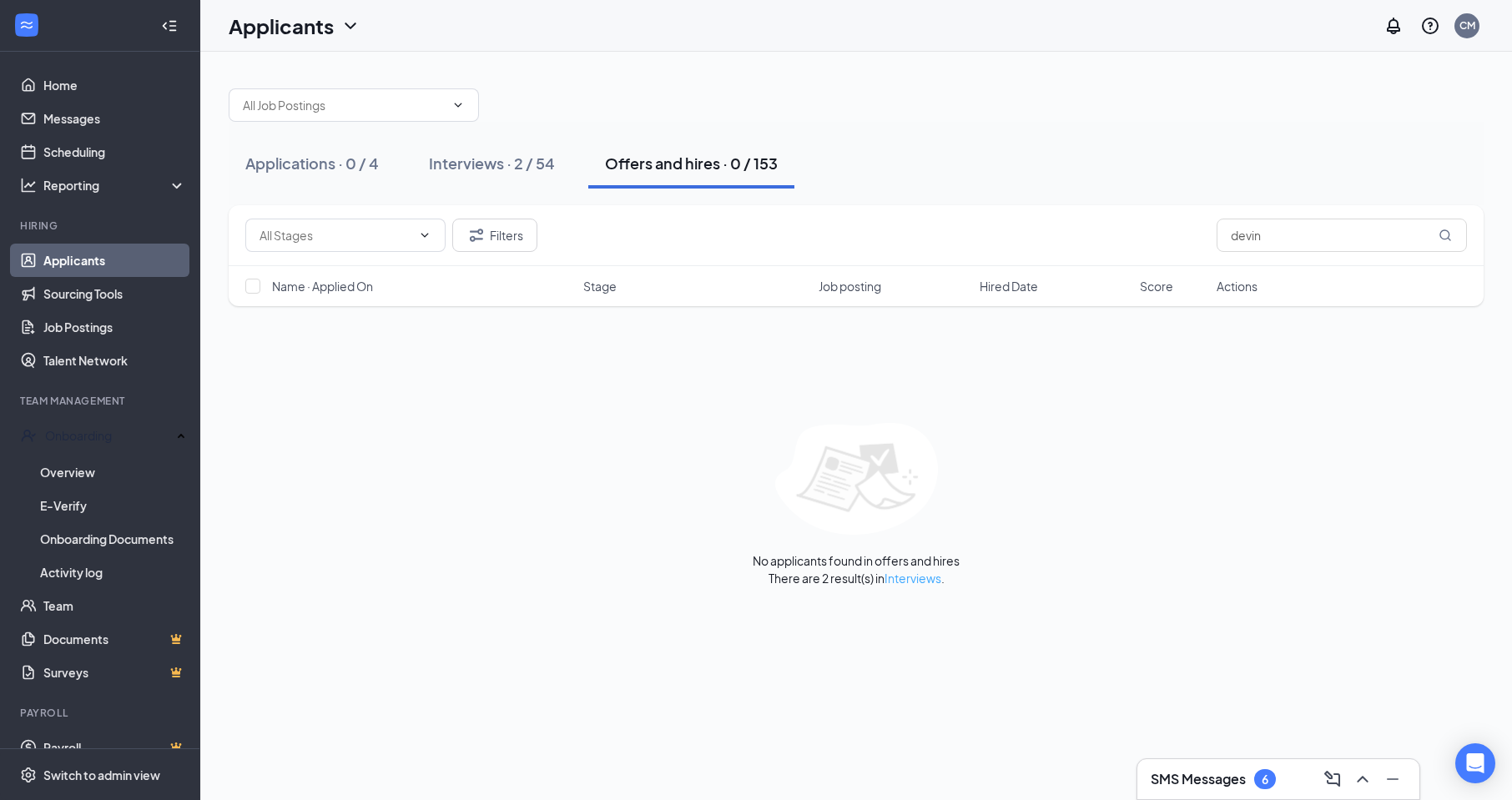
click at [920, 576] on link "Interviews" at bounding box center [913, 578] width 57 height 15
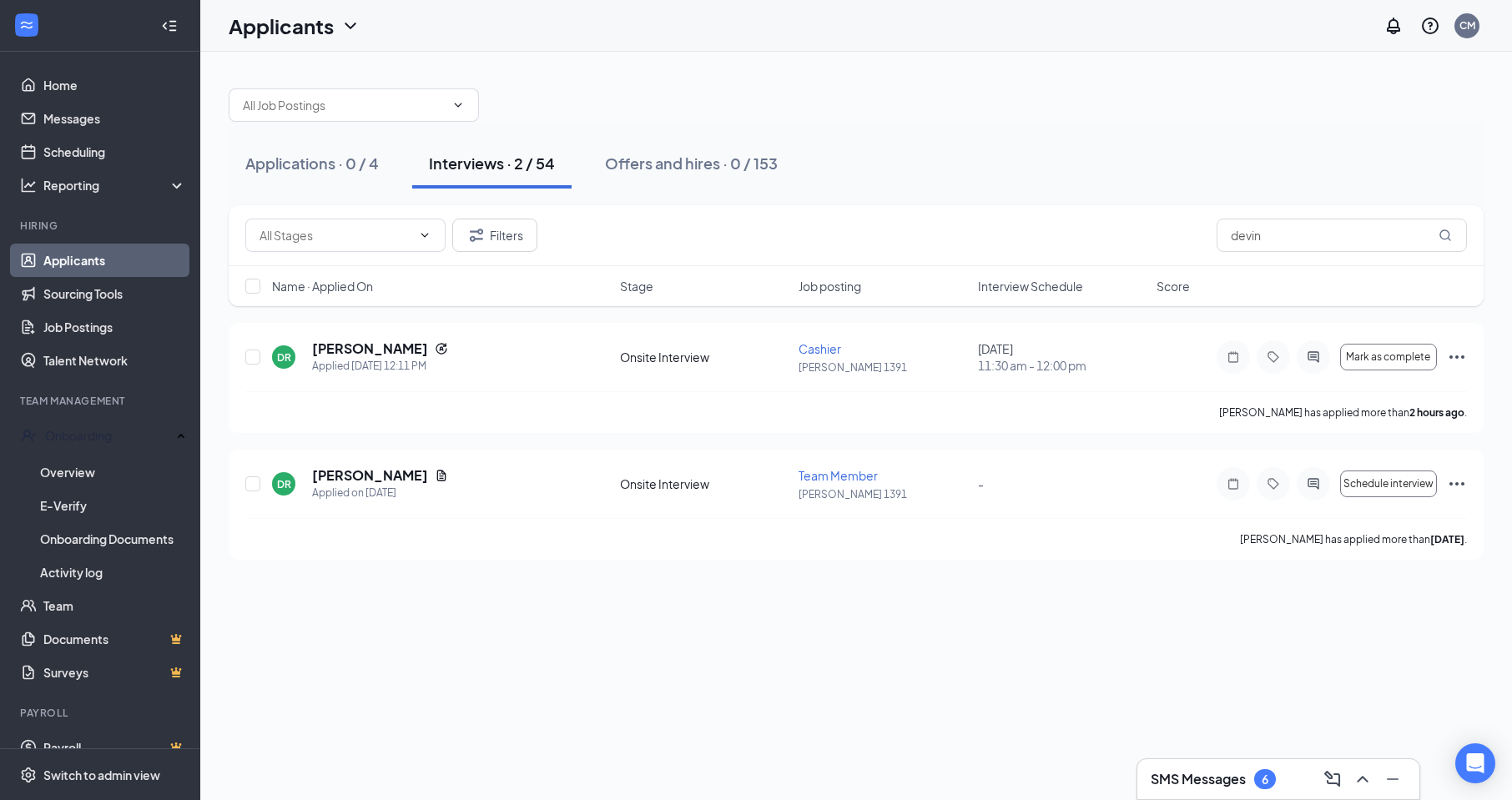
click at [920, 576] on div "Applications · 0 / 4 Interviews · 2 / 54 Offers and hires · 0 / 153 Filters dev…" at bounding box center [856, 315] width 1312 height 528
drag, startPoint x: 1266, startPoint y: 236, endPoint x: 1079, endPoint y: 218, distance: 187.9
click at [1110, 216] on div "Filters devin" at bounding box center [856, 235] width 1255 height 61
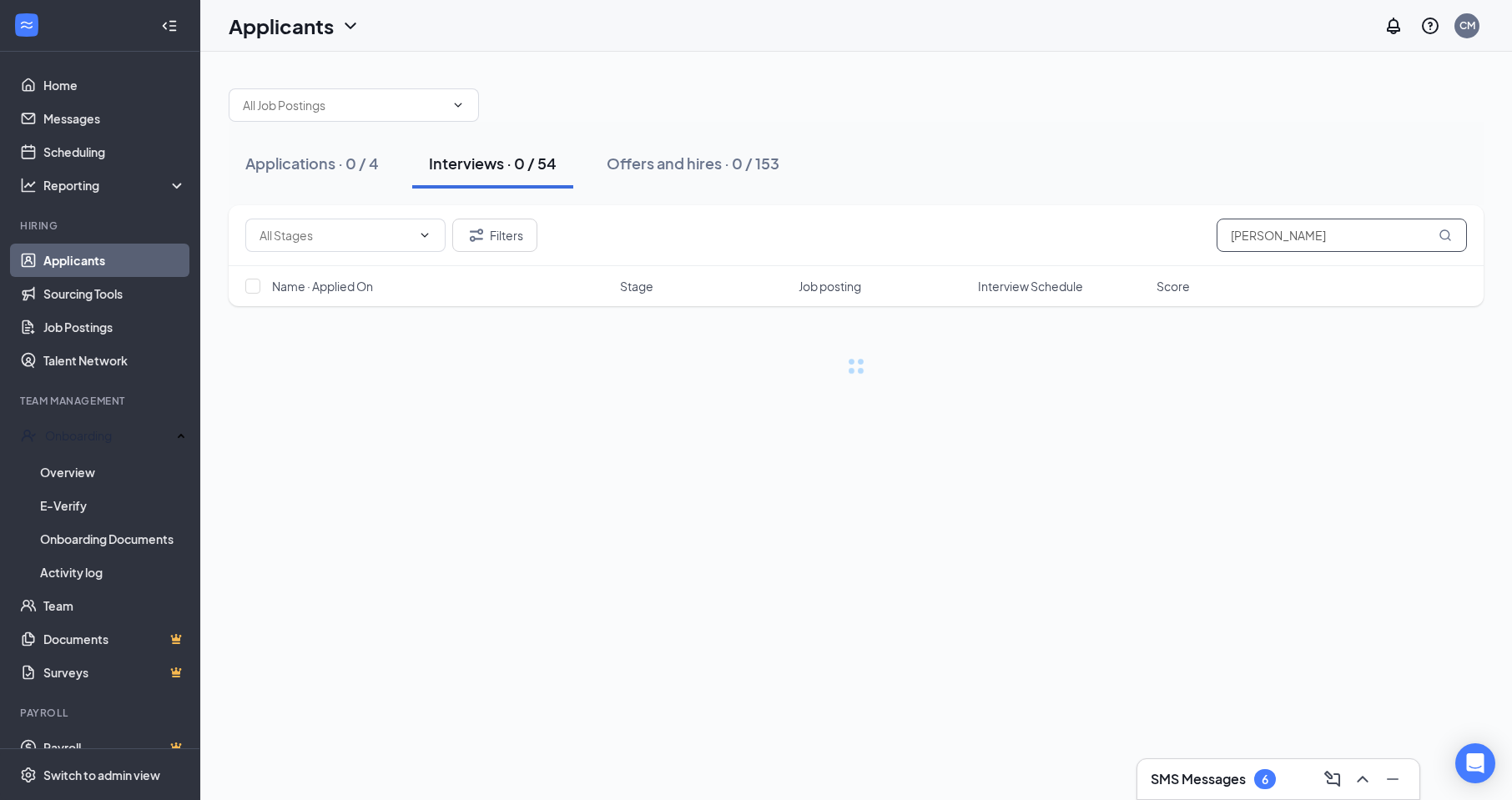
type input "[PERSON_NAME]"
click at [1443, 233] on icon "MagnifyingGlass" at bounding box center [1444, 235] width 13 height 13
click at [710, 166] on div "Offers and hires · 0 / 153" at bounding box center [693, 162] width 173 height 20
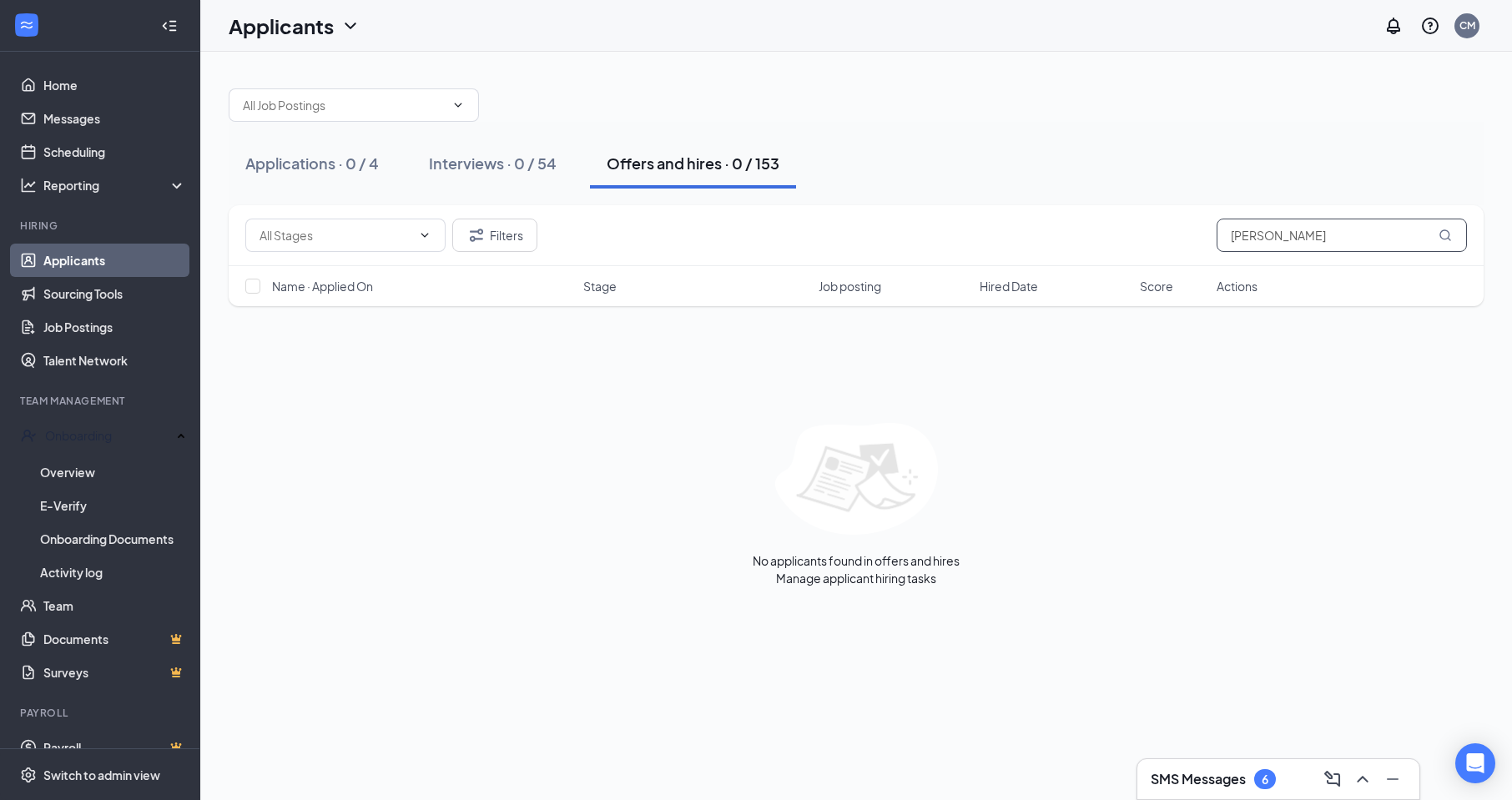
click at [1448, 236] on icon "MagnifyingGlass" at bounding box center [1444, 235] width 11 height 11
click at [300, 167] on div "Applications · 0 / 4" at bounding box center [312, 162] width 134 height 20
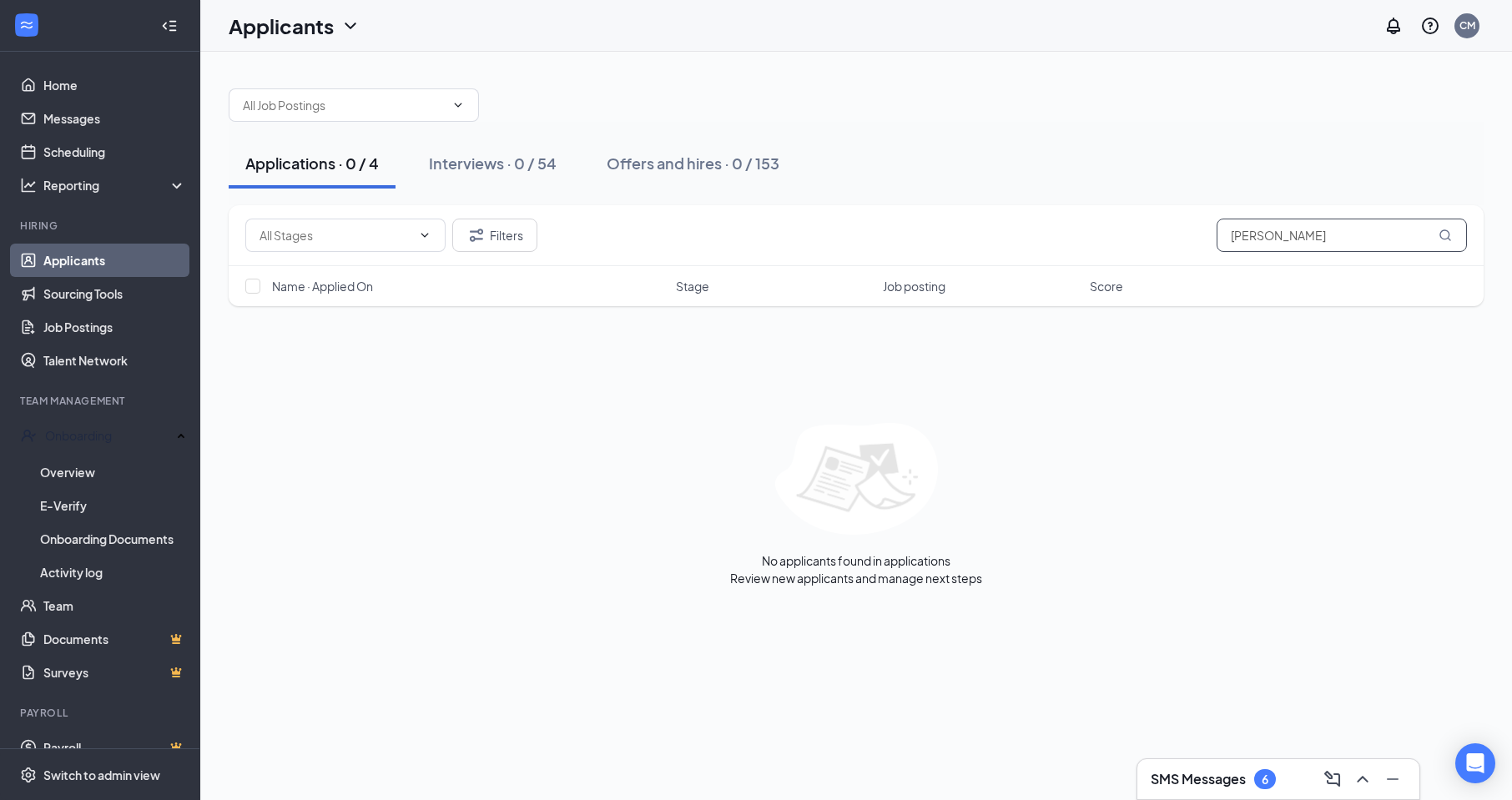
click at [1443, 230] on icon "MagnifyingGlass" at bounding box center [1444, 235] width 13 height 13
click at [57, 82] on link "Home" at bounding box center [115, 85] width 142 height 33
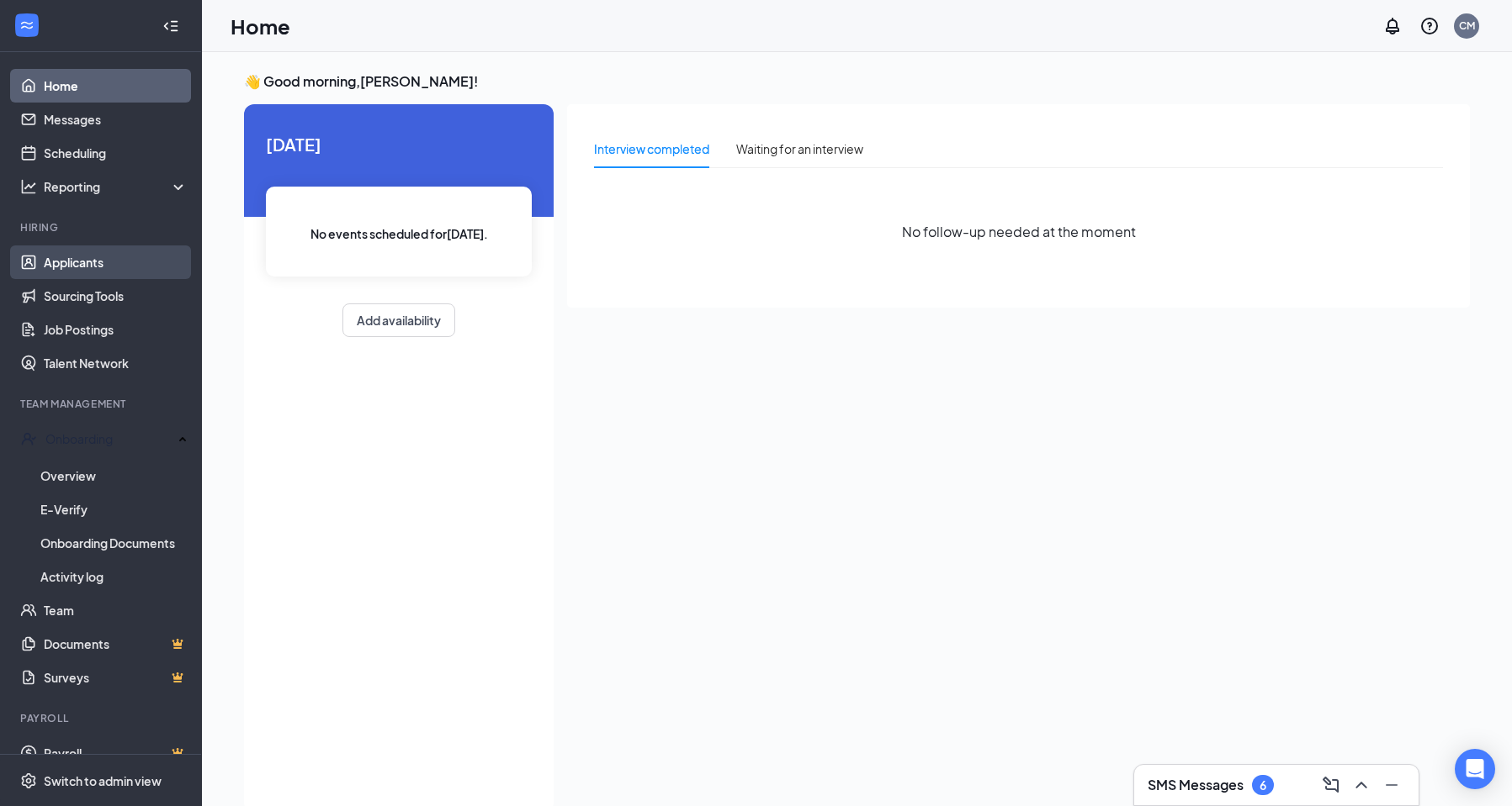
click at [77, 262] on link "Applicants" at bounding box center [116, 262] width 144 height 33
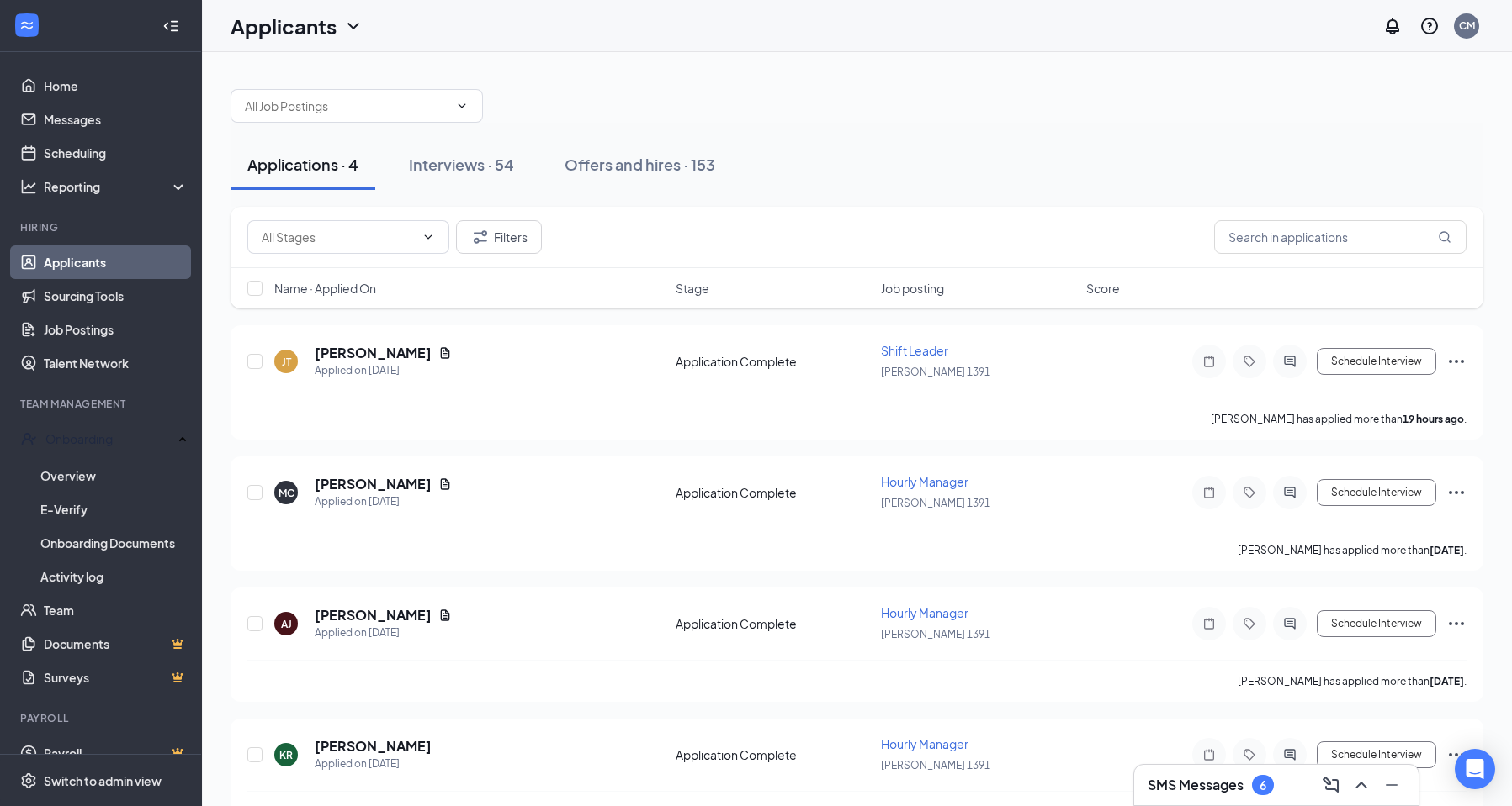
click at [77, 262] on link "Applicants" at bounding box center [116, 262] width 144 height 33
click at [676, 165] on div "Offers and hires · 153" at bounding box center [640, 163] width 151 height 21
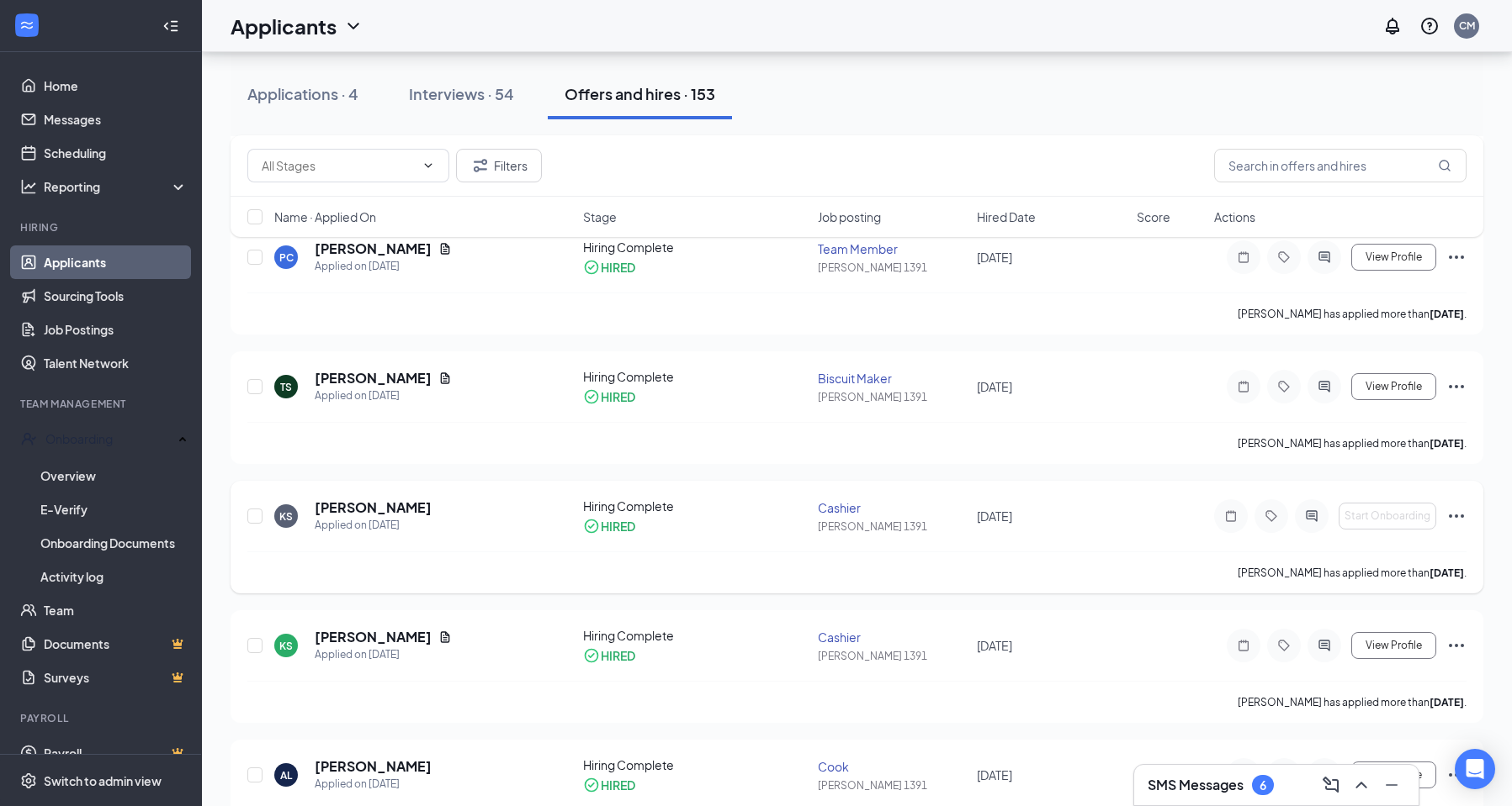
scroll to position [19336, 0]
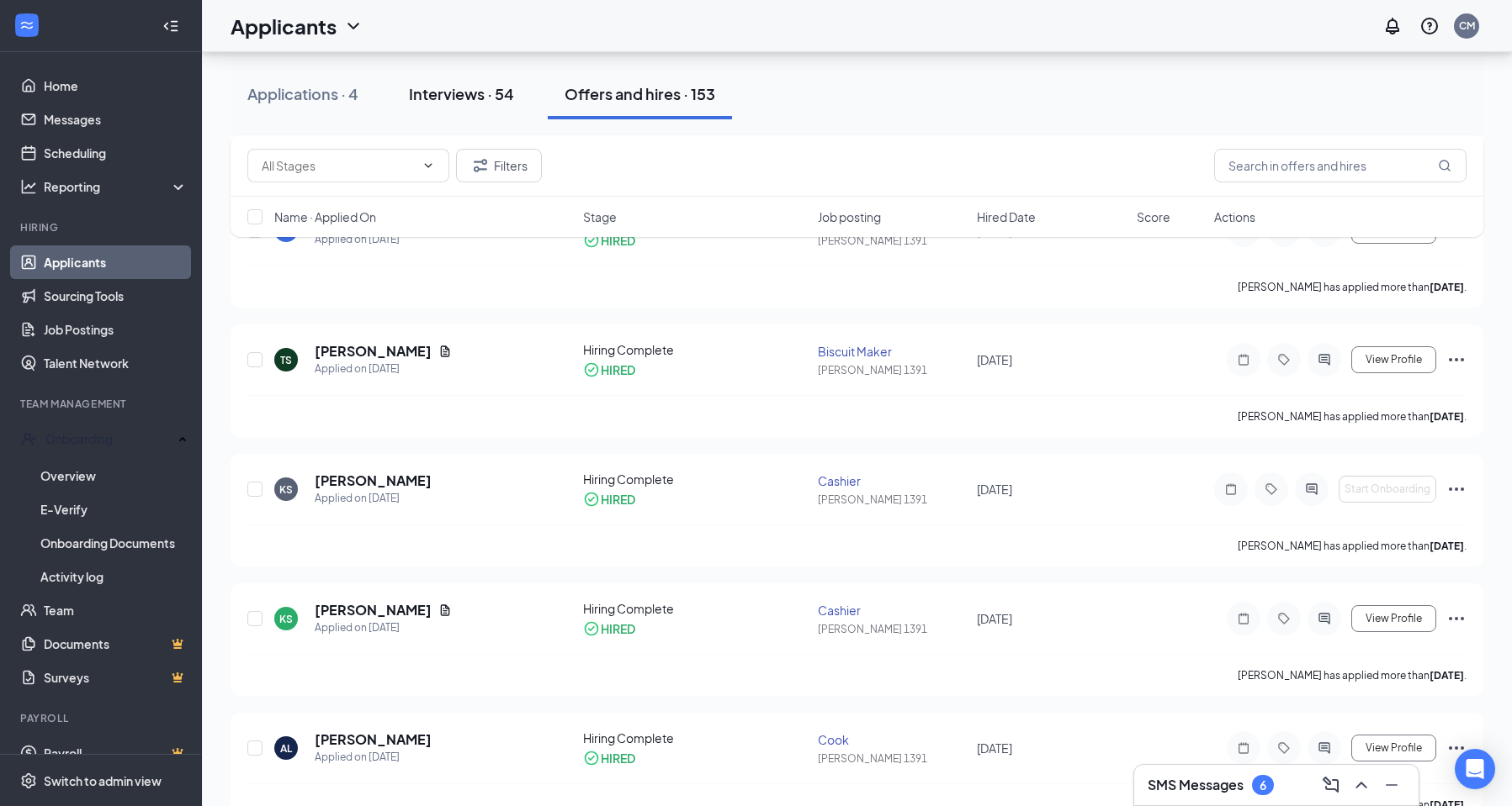
click at [488, 93] on div "Interviews · 54" at bounding box center [461, 93] width 105 height 21
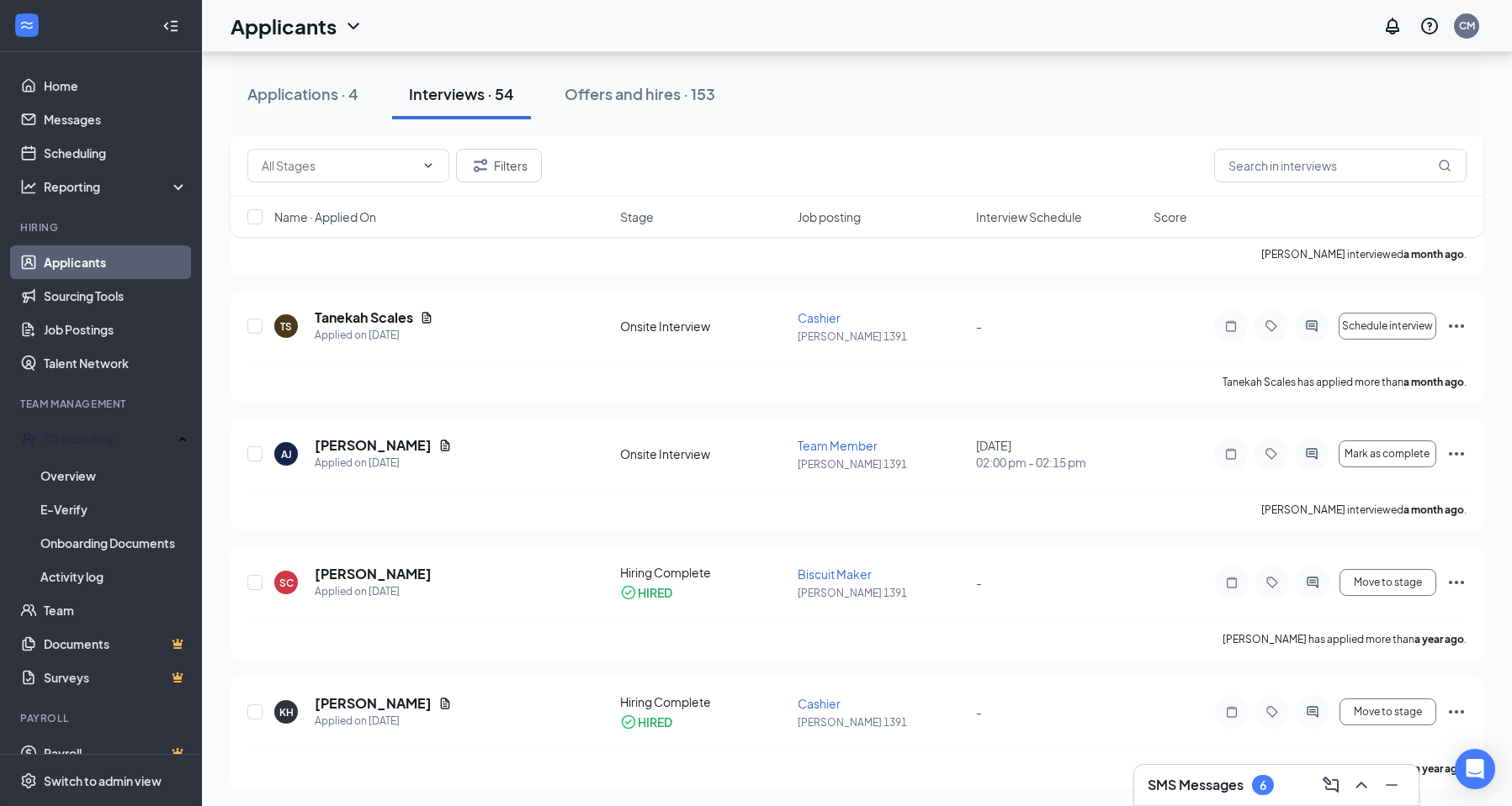
scroll to position [6428, 0]
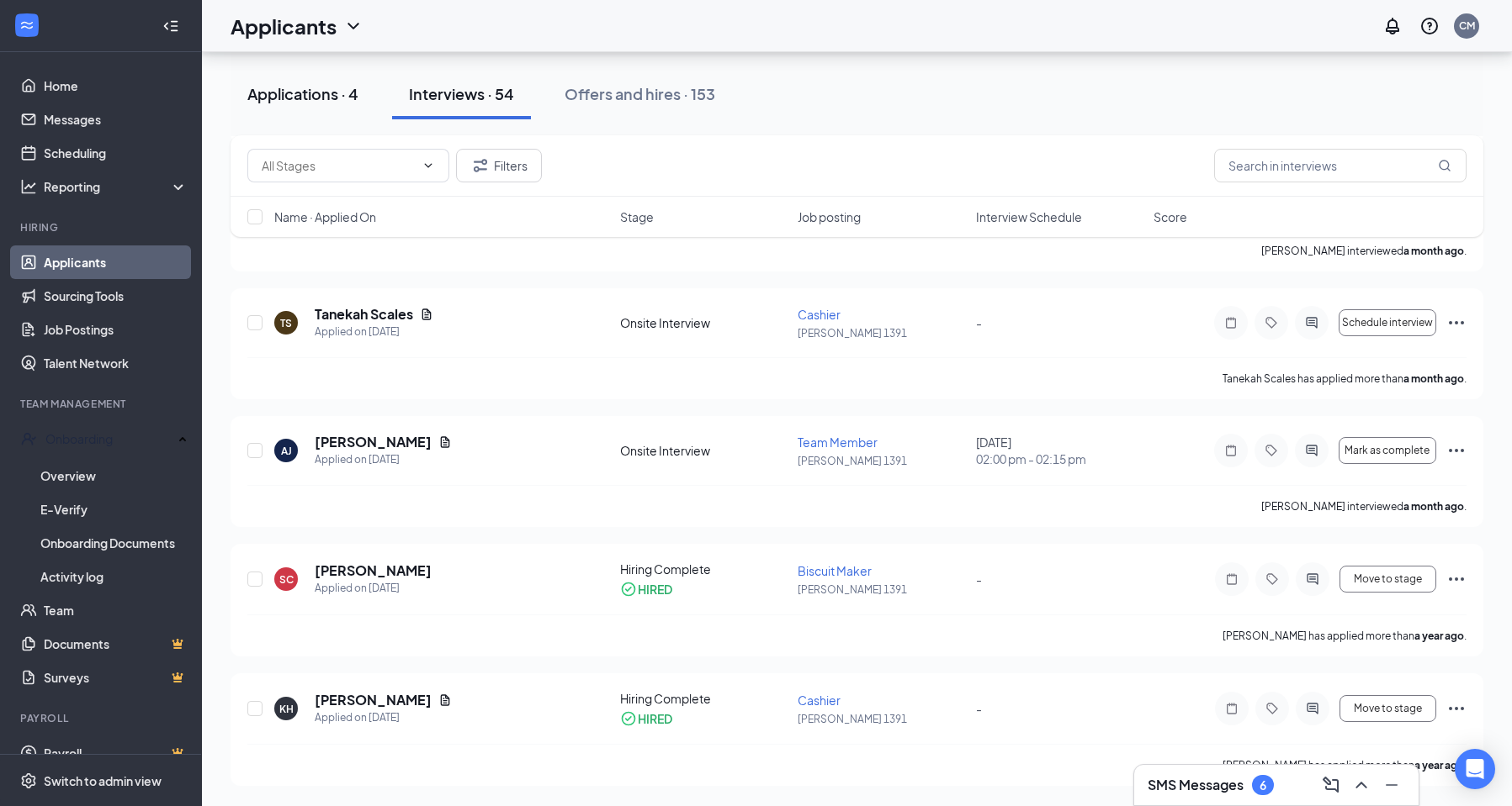
click at [325, 100] on div "Applications · 4" at bounding box center [303, 93] width 111 height 21
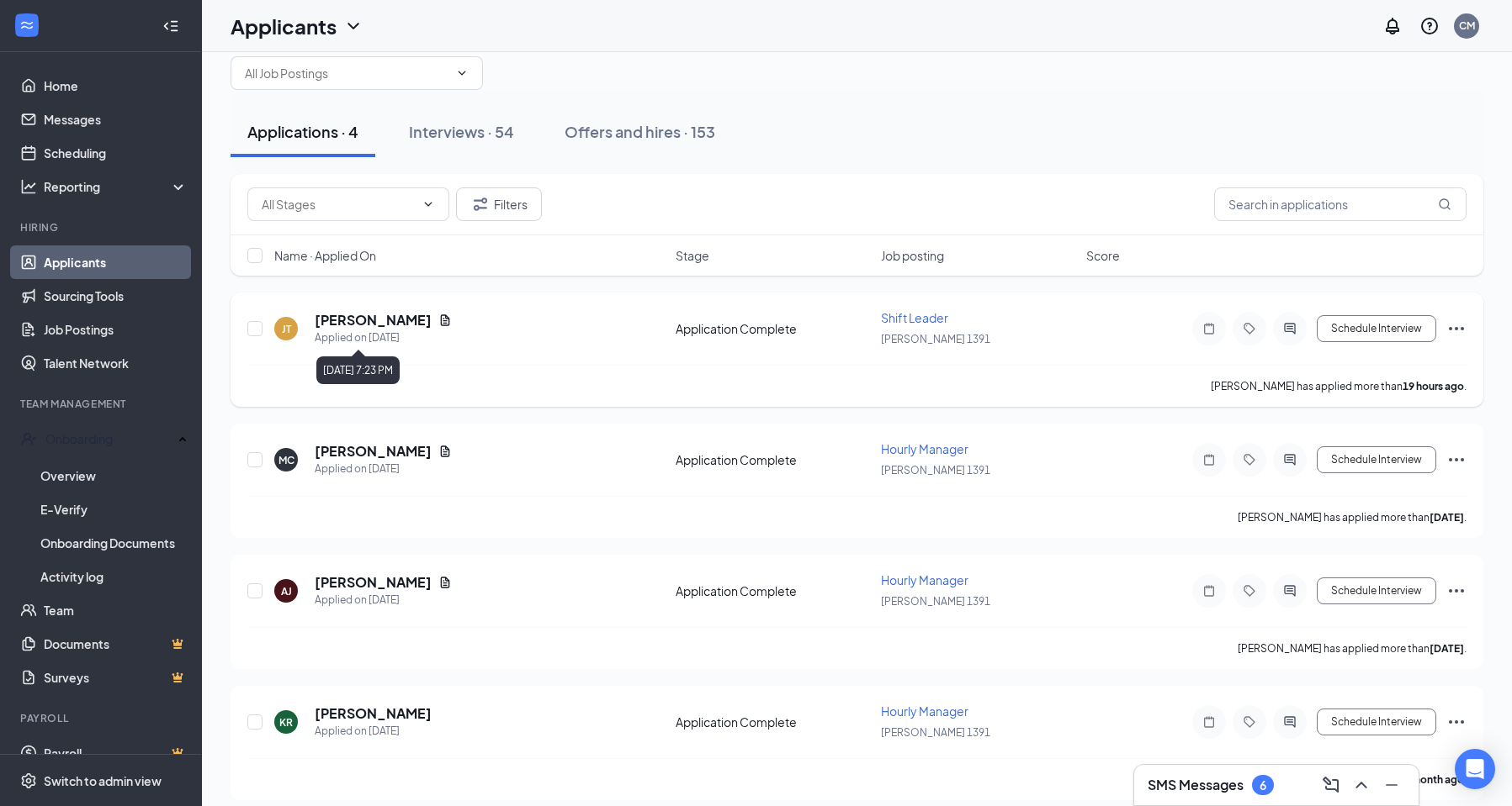
scroll to position [47, 0]
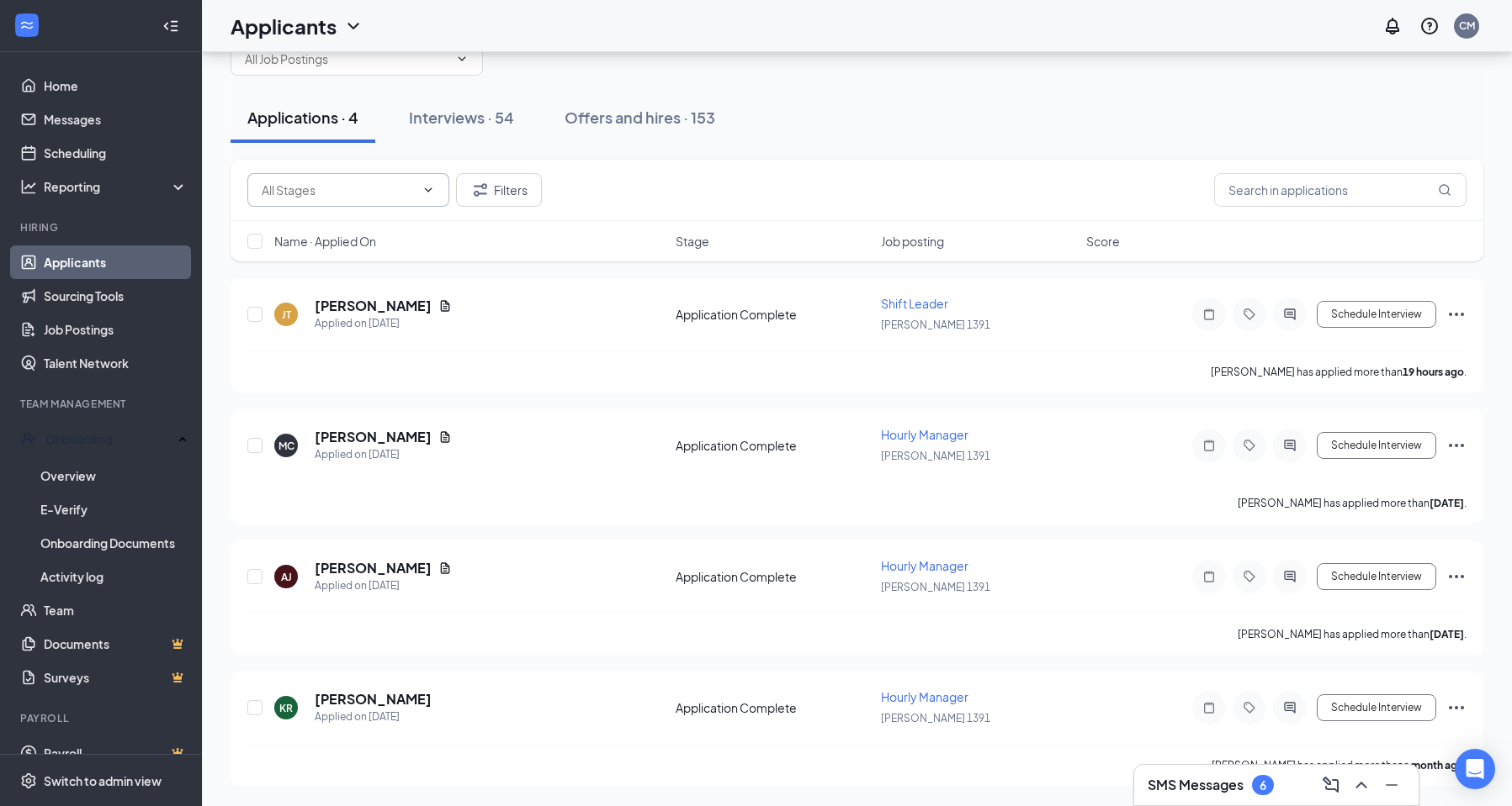
click at [420, 184] on span at bounding box center [426, 189] width 17 height 13
click at [678, 100] on button "Offers and hires · 153" at bounding box center [639, 118] width 184 height 50
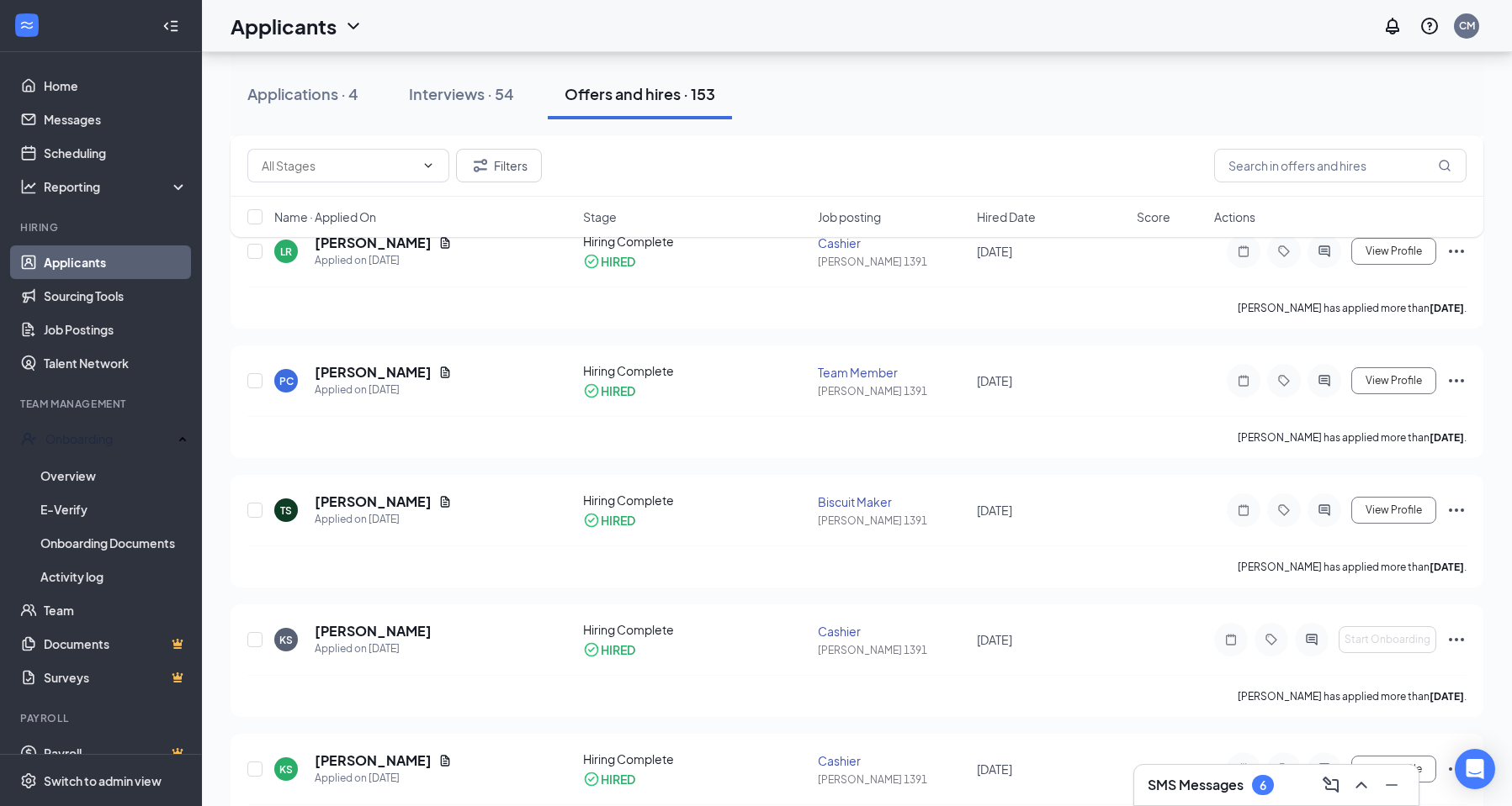
scroll to position [19336, 0]
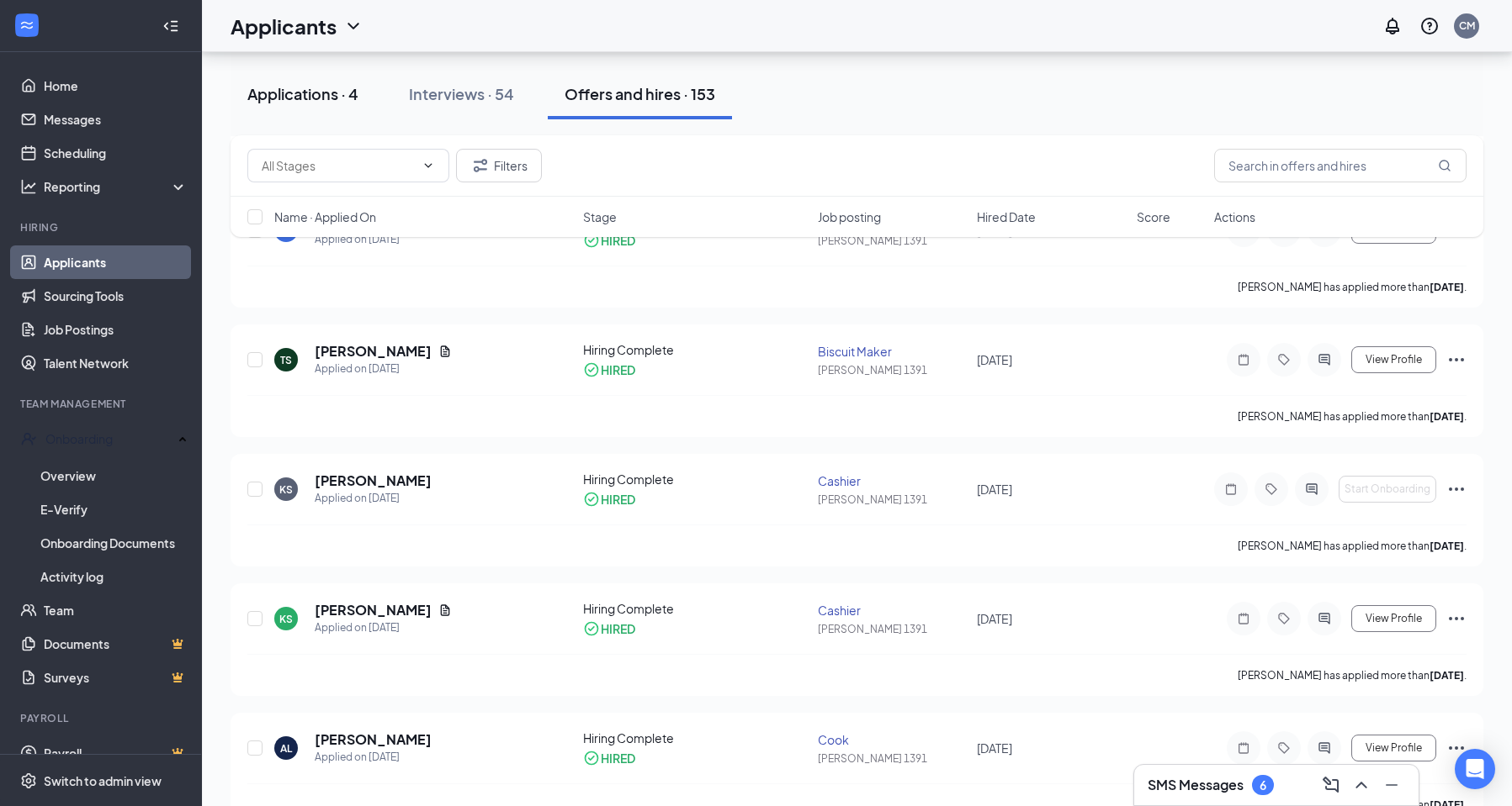
click at [298, 96] on div "Applications · 4" at bounding box center [303, 93] width 111 height 21
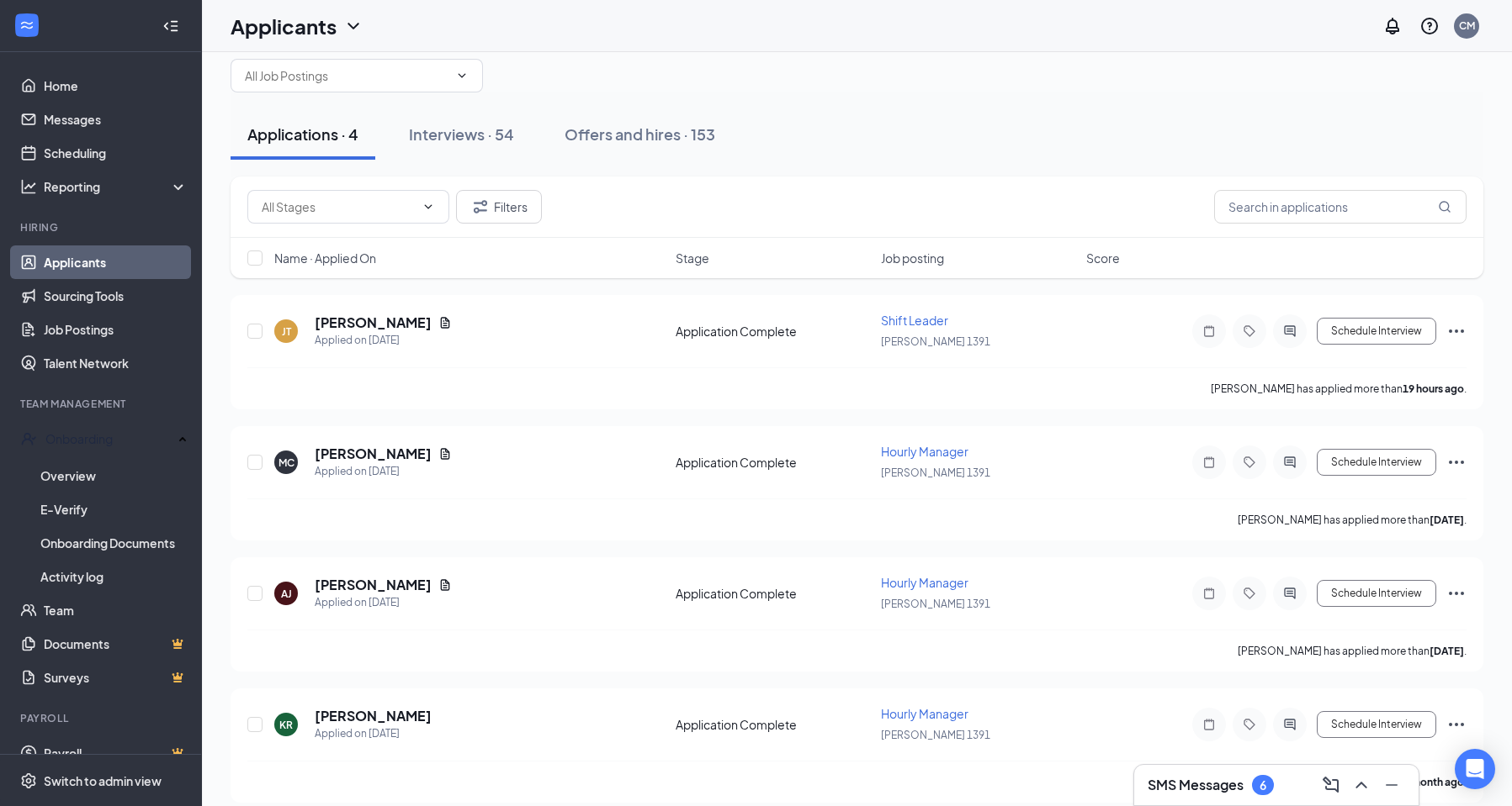
scroll to position [47, 0]
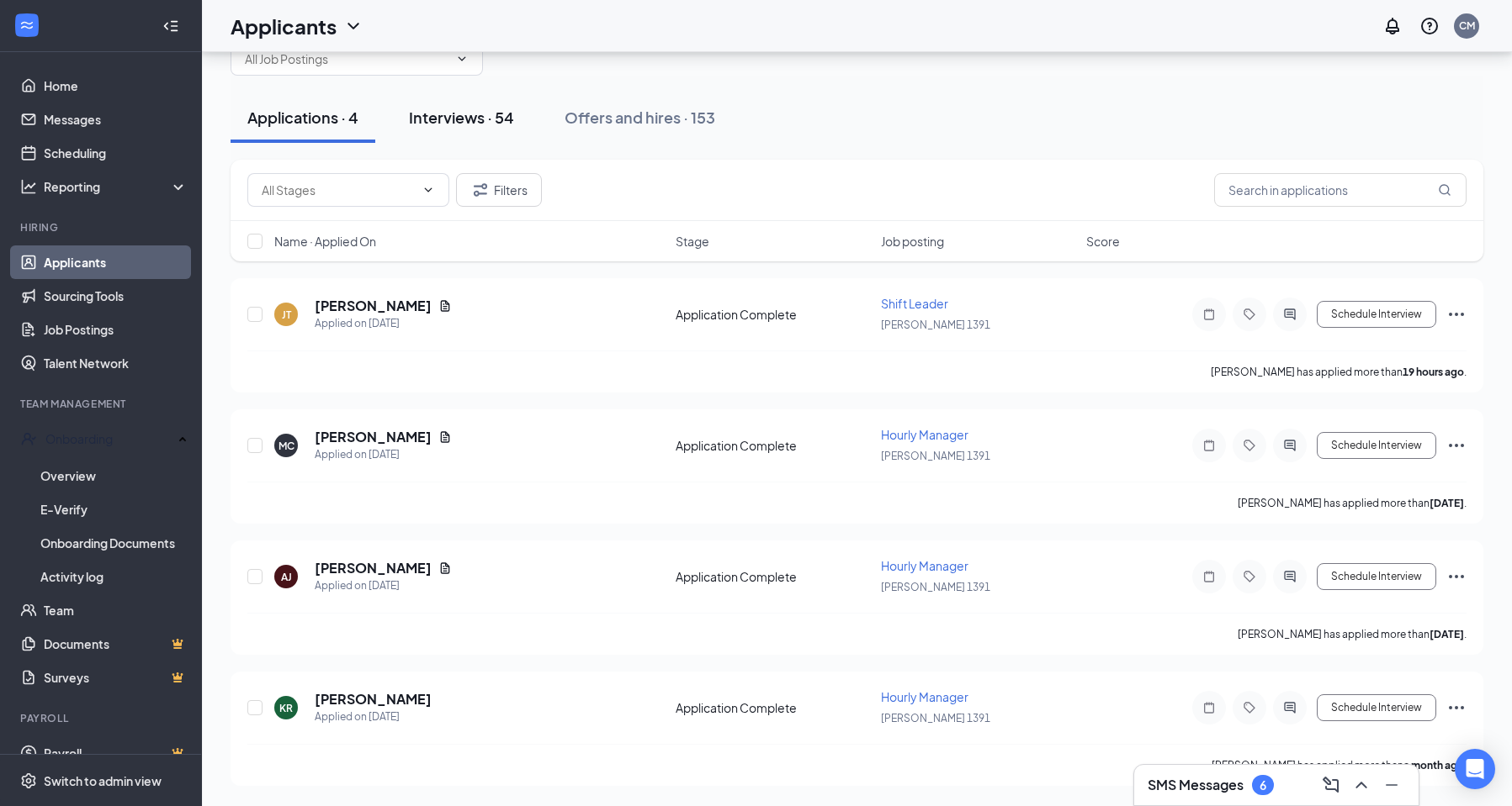
click at [487, 118] on div "Interviews · 54" at bounding box center [461, 117] width 105 height 21
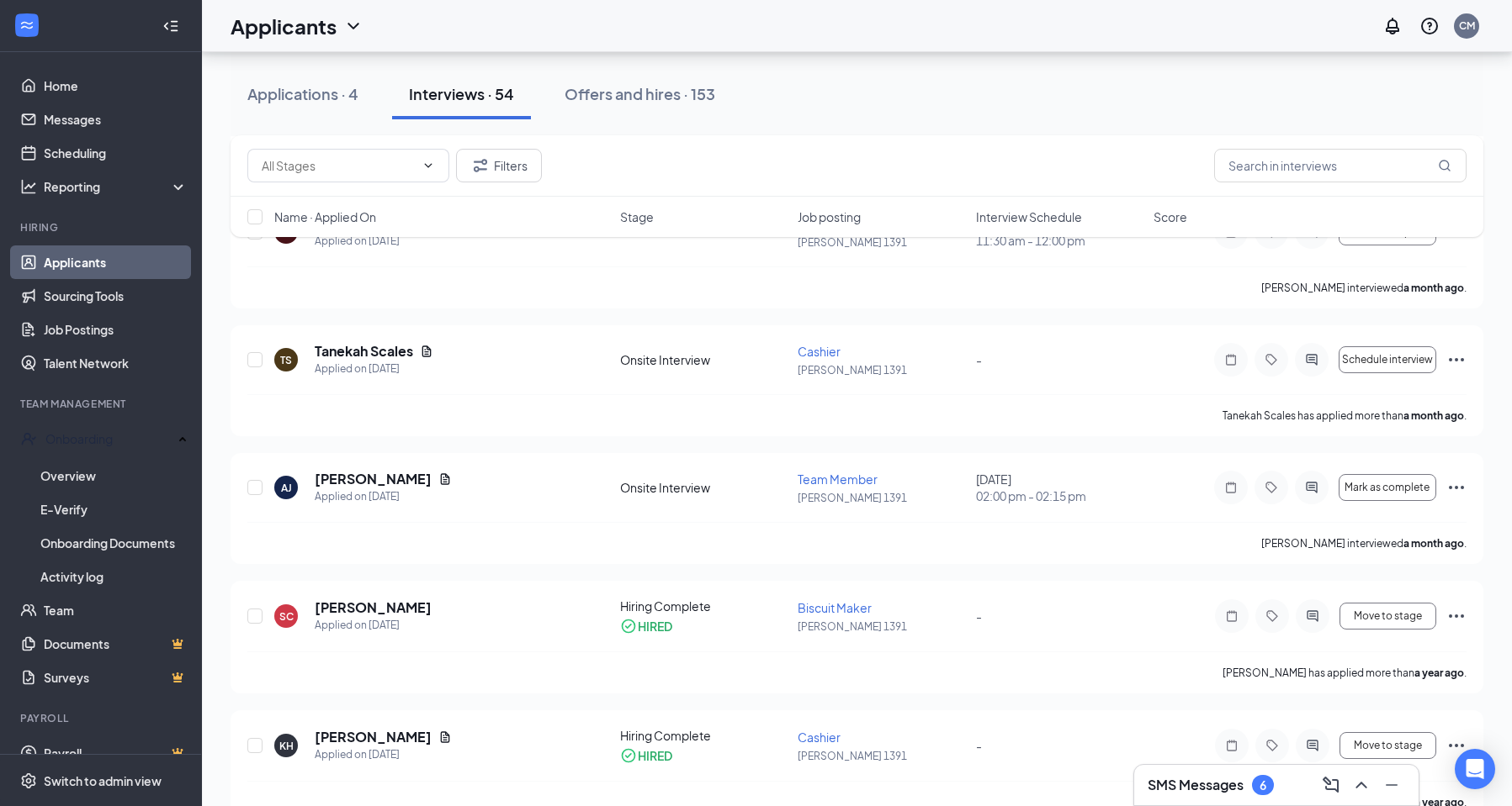
scroll to position [6428, 0]
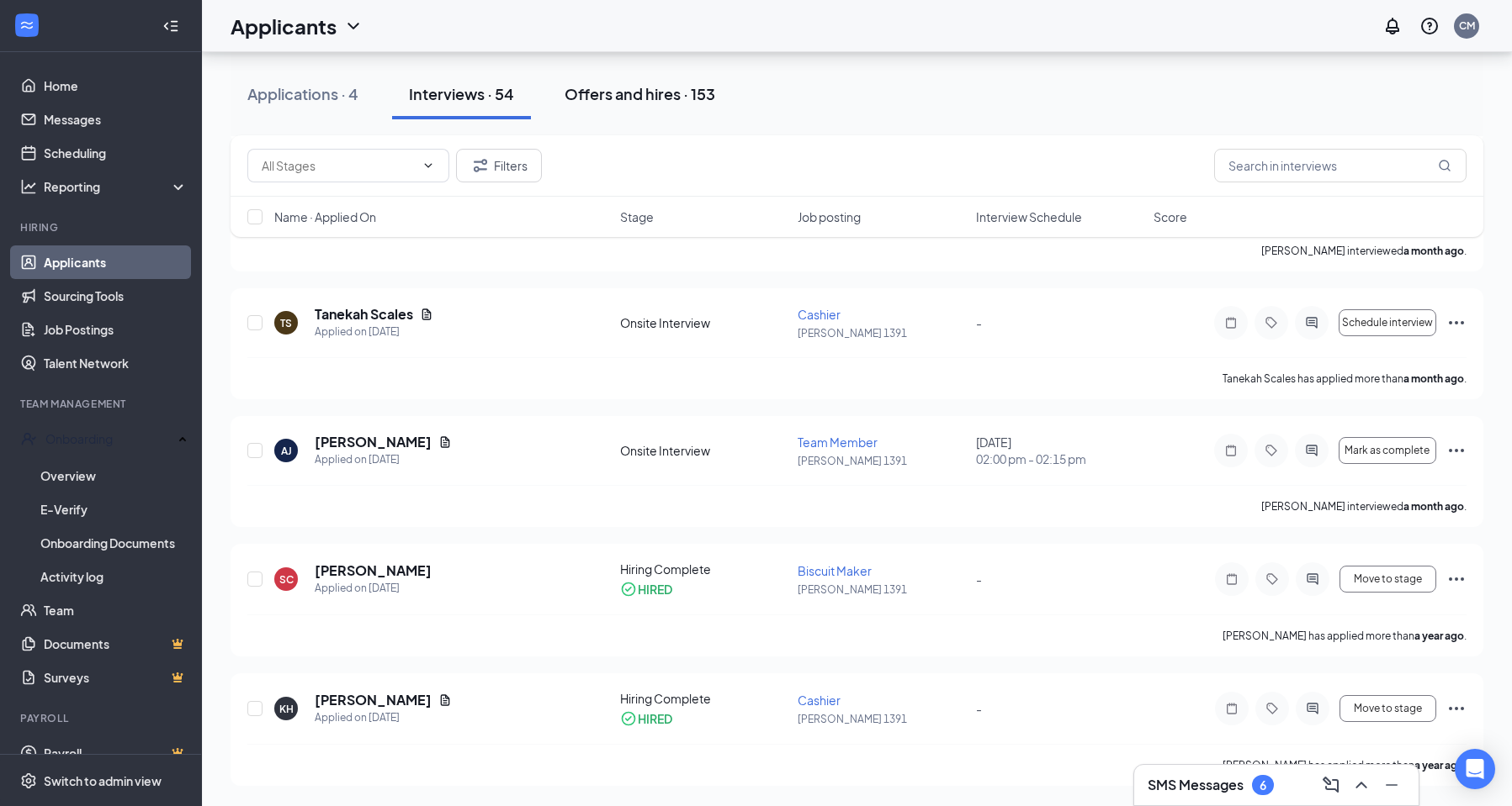
click at [666, 93] on div "Offers and hires · 153" at bounding box center [640, 93] width 151 height 21
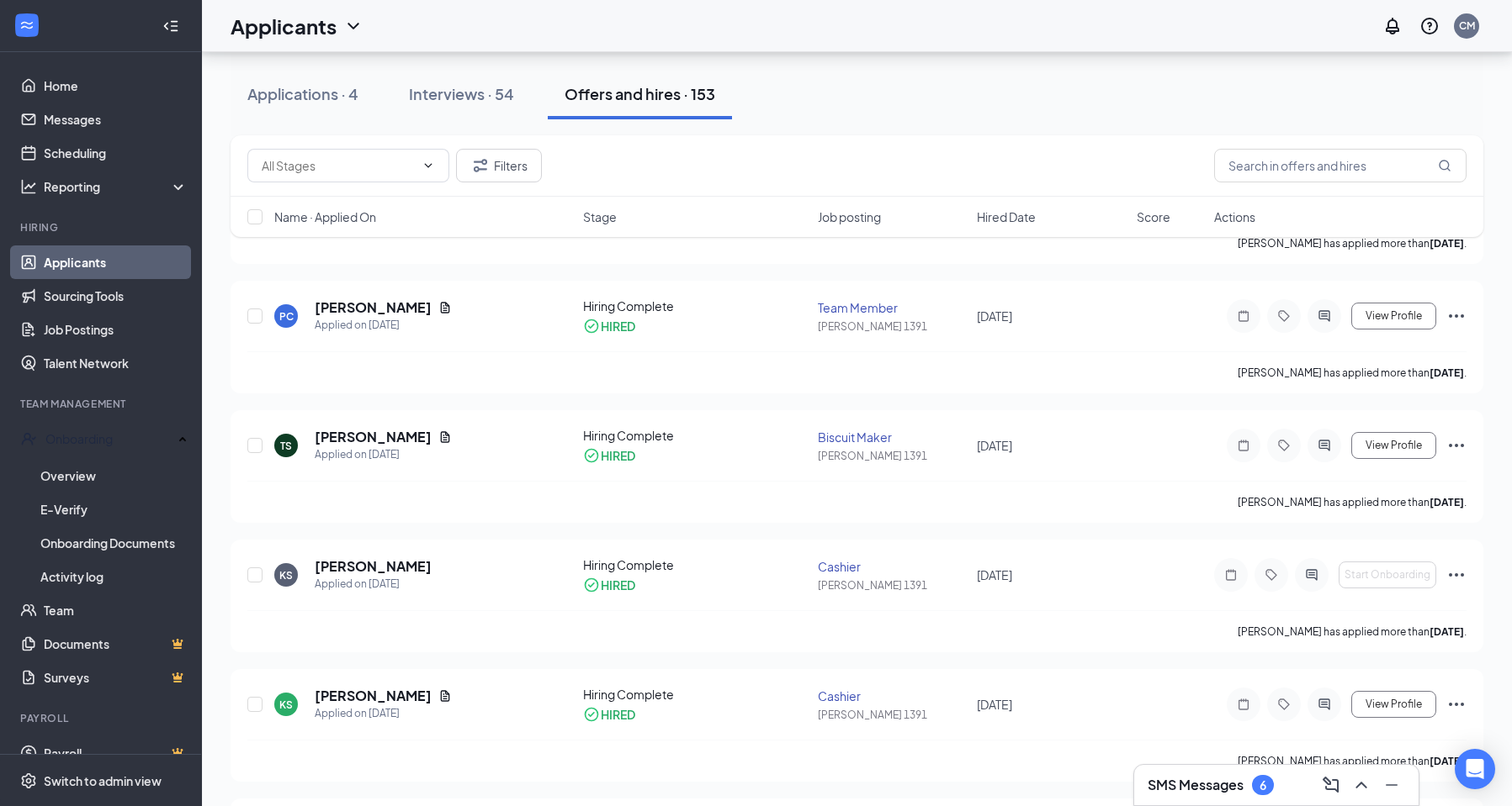
scroll to position [19336, 0]
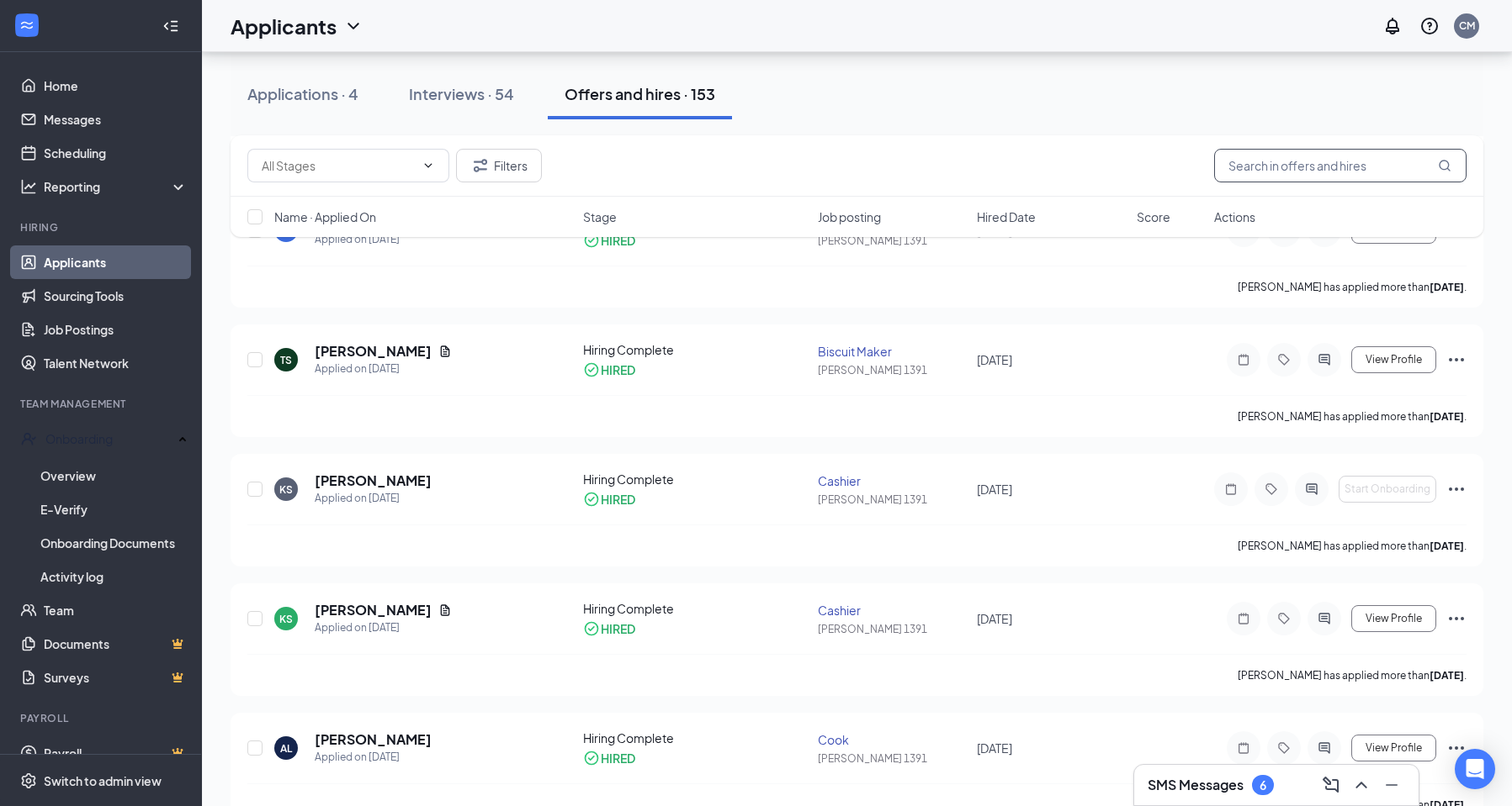
click at [1391, 162] on input "text" at bounding box center [1340, 165] width 252 height 33
click at [302, 101] on div "Applications · 4" at bounding box center [303, 93] width 111 height 21
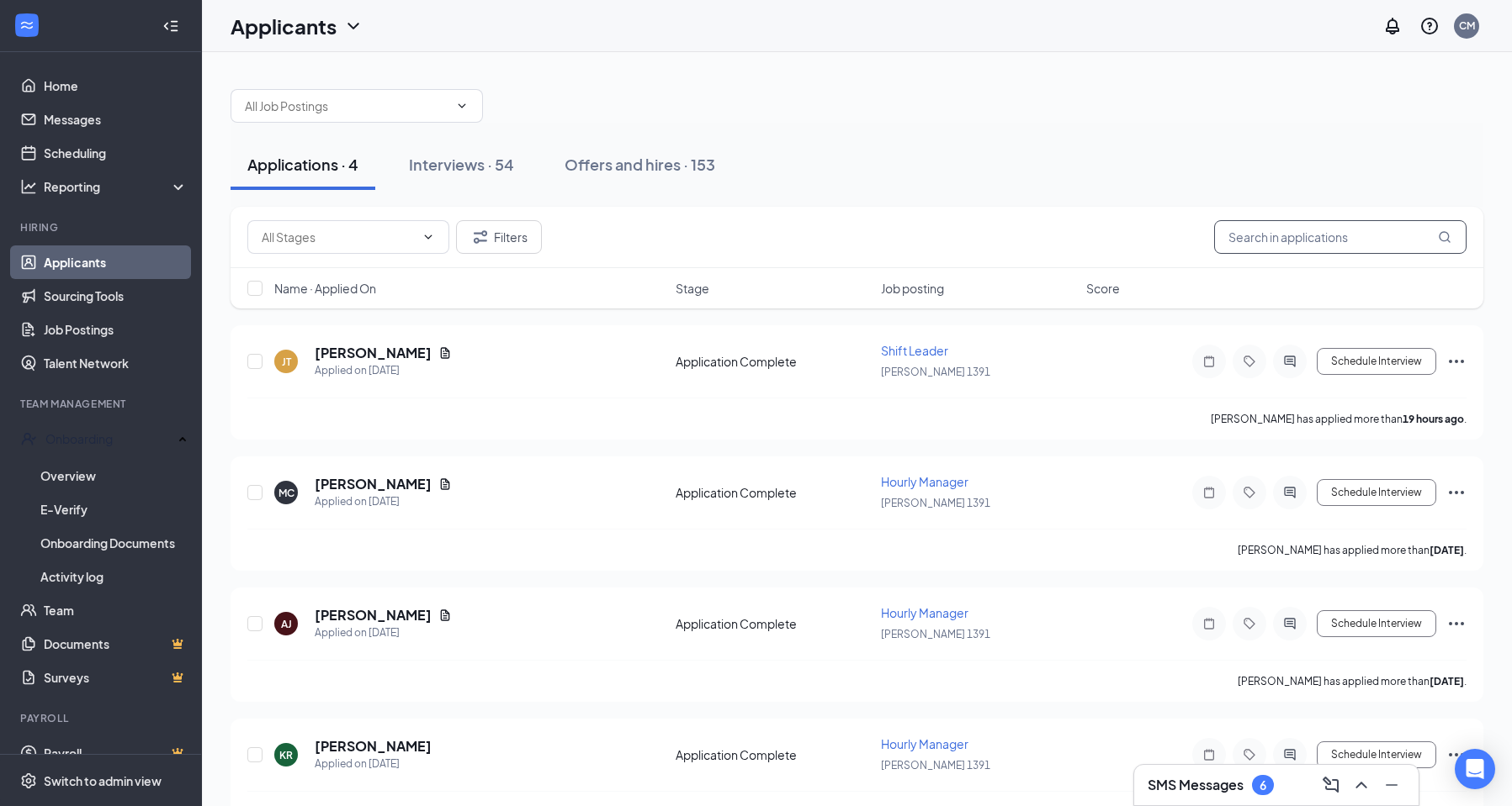
click at [1277, 248] on input "text" at bounding box center [1340, 236] width 252 height 33
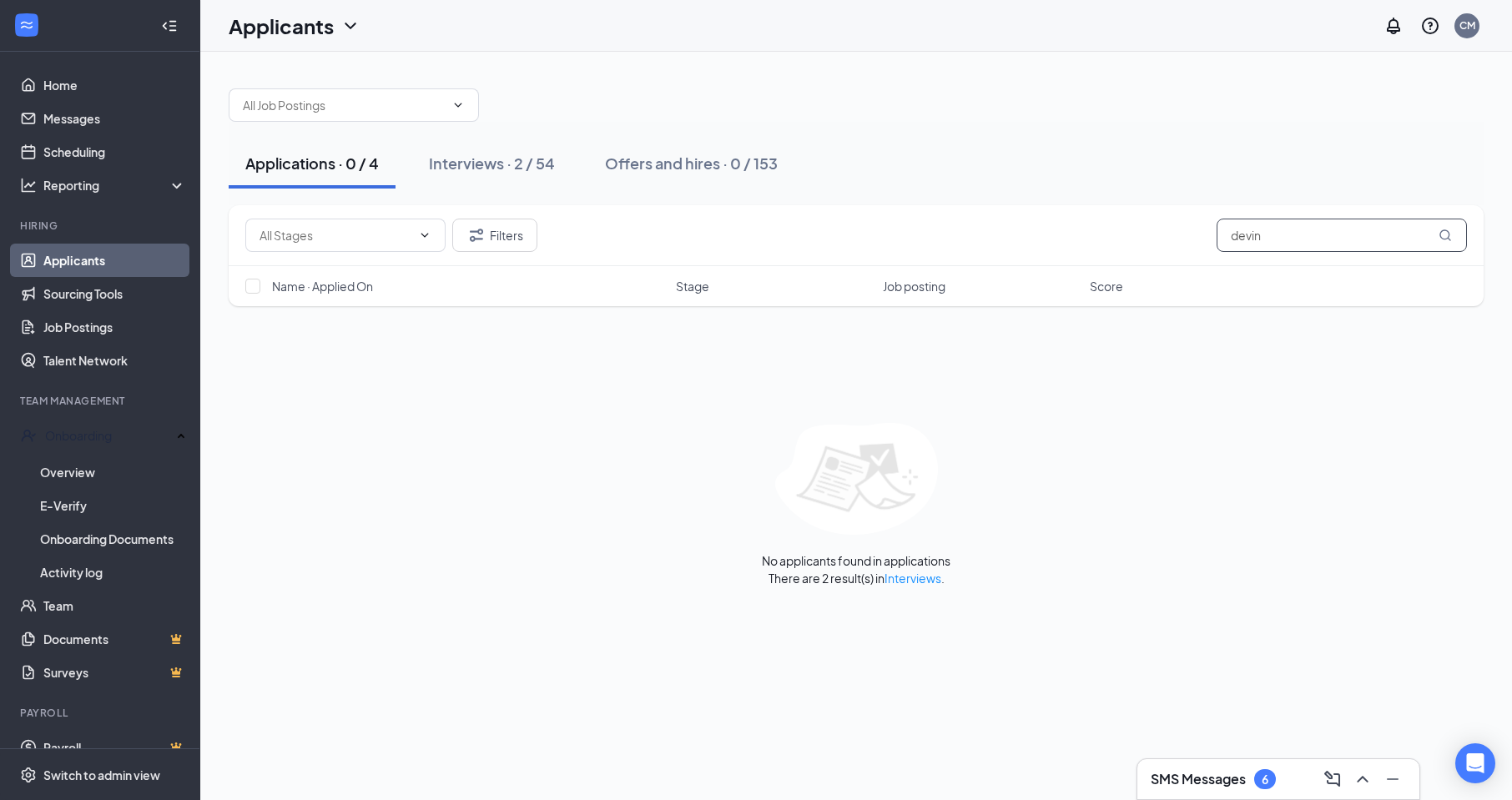
type input "devin"
click at [1443, 232] on icon "MagnifyingGlass" at bounding box center [1444, 235] width 13 height 13
click at [913, 580] on link "Interviews" at bounding box center [913, 578] width 57 height 15
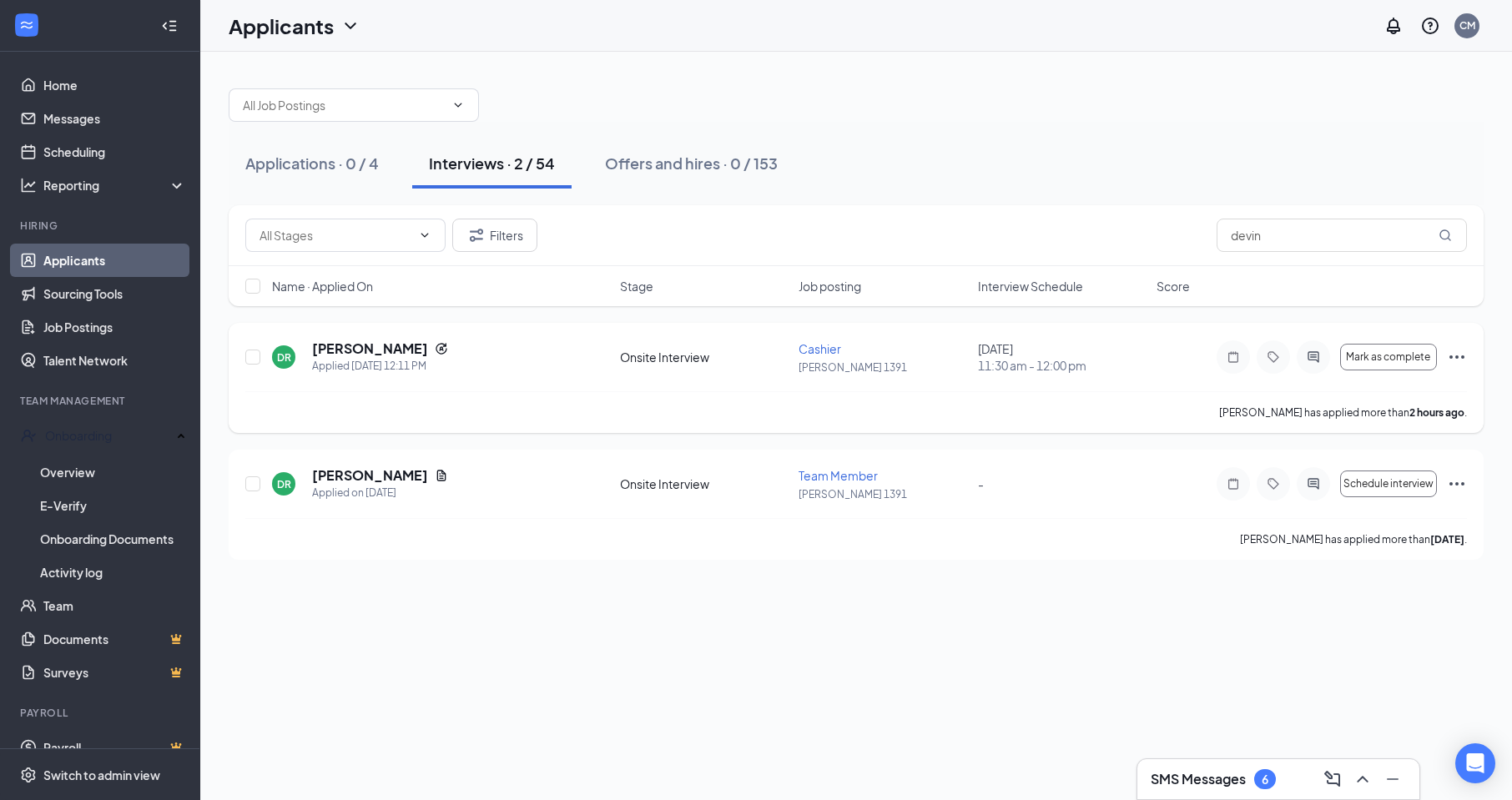
click at [1458, 355] on icon "Ellipses" at bounding box center [1457, 357] width 20 height 20
click at [1184, 63] on div "Applications · 0 / 4 Interviews · 2 / 54 Offers and hires · 0 / 153 Filters dev…" at bounding box center [856, 315] width 1312 height 528
click at [1264, 781] on div "6" at bounding box center [1264, 780] width 6 height 14
click at [1334, 786] on icon "ComposeMessage" at bounding box center [1332, 780] width 20 height 20
click at [1336, 780] on icon "ComposeMessage" at bounding box center [1332, 780] width 20 height 20
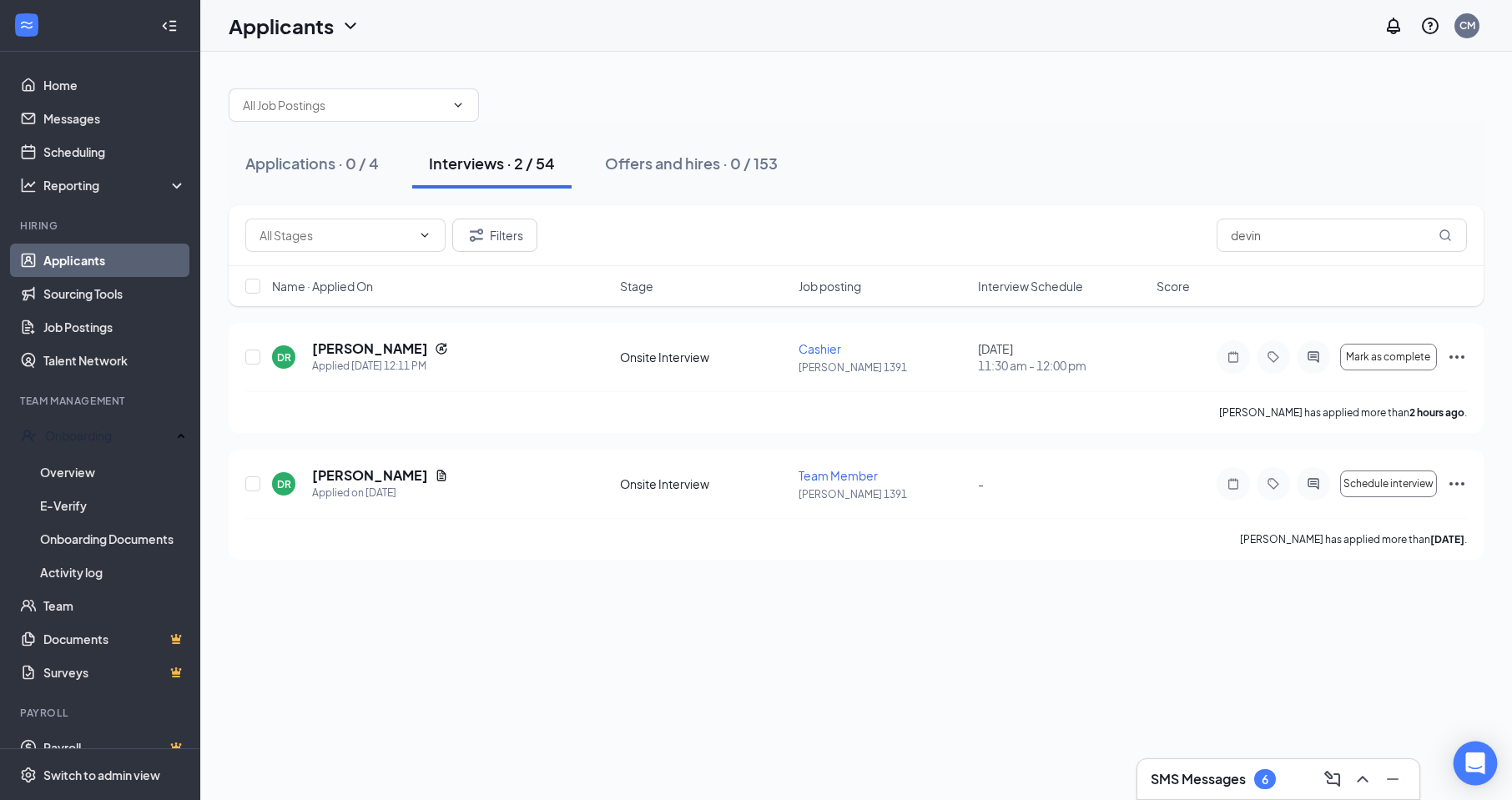
click at [1467, 755] on icon "Open Intercom Messenger" at bounding box center [1475, 763] width 21 height 21
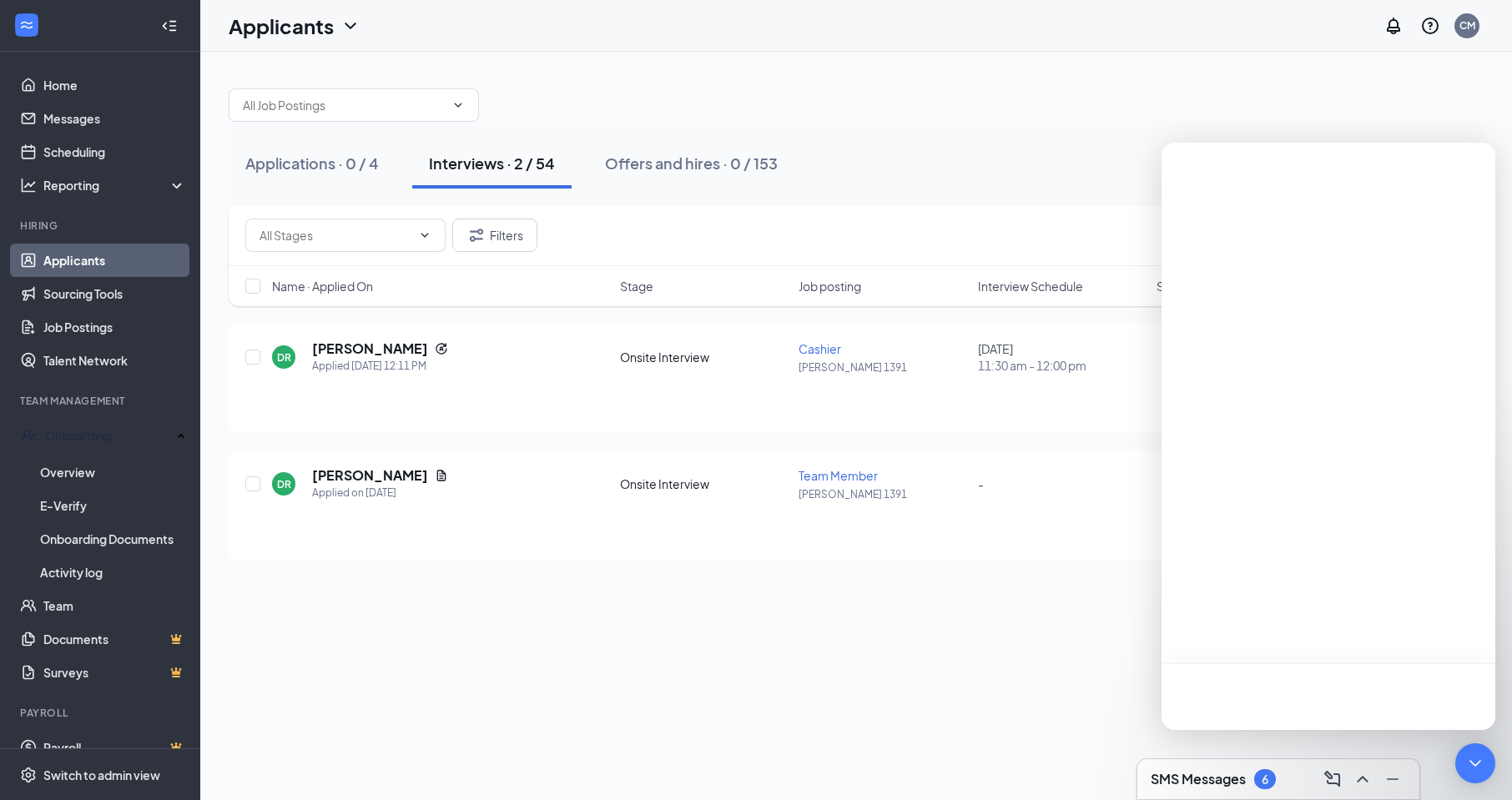
click at [1267, 773] on div "6" at bounding box center [1264, 780] width 6 height 14
click at [1180, 774] on h3 "SMS Messages" at bounding box center [1198, 780] width 95 height 19
click at [1047, 317] on div "Filters devin Name · Applied On Stage Job posting Interview Schedule Score" at bounding box center [856, 264] width 1255 height 118
click at [1256, 33] on div "Applicants CM" at bounding box center [856, 26] width 1312 height 52
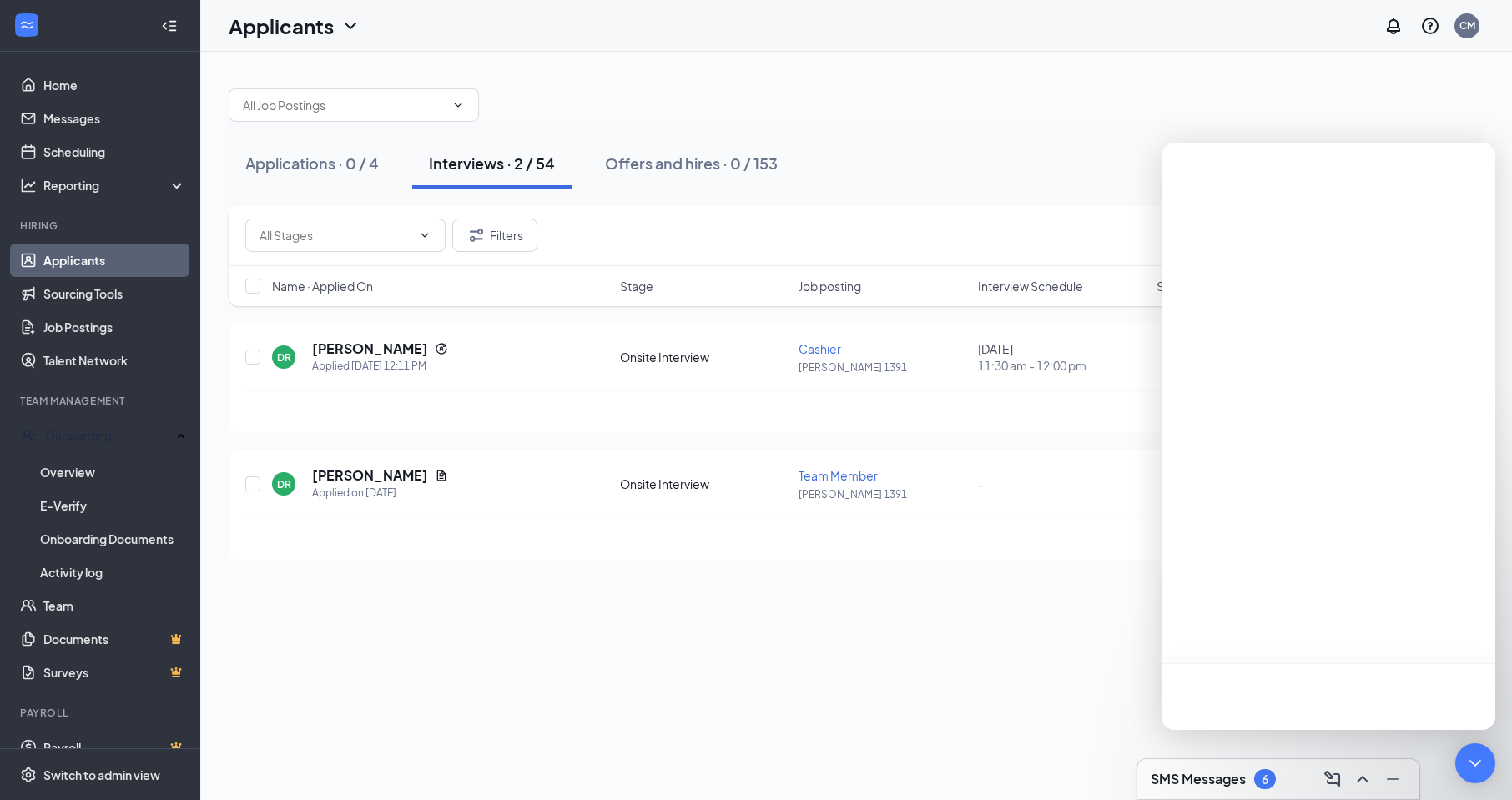
click at [1408, 65] on div "Applications · 0 / 4 Interviews · 2 / 54 Offers and hires · 0 / 153 Filters dev…" at bounding box center [856, 315] width 1312 height 528
drag, startPoint x: 1192, startPoint y: 166, endPoint x: 1422, endPoint y: 298, distance: 265.2
click at [1430, 285] on div at bounding box center [1328, 437] width 334 height 588
drag, startPoint x: 1183, startPoint y: 774, endPoint x: 1232, endPoint y: 761, distance: 50.7
click at [1183, 774] on h3 "SMS Messages" at bounding box center [1198, 780] width 95 height 19
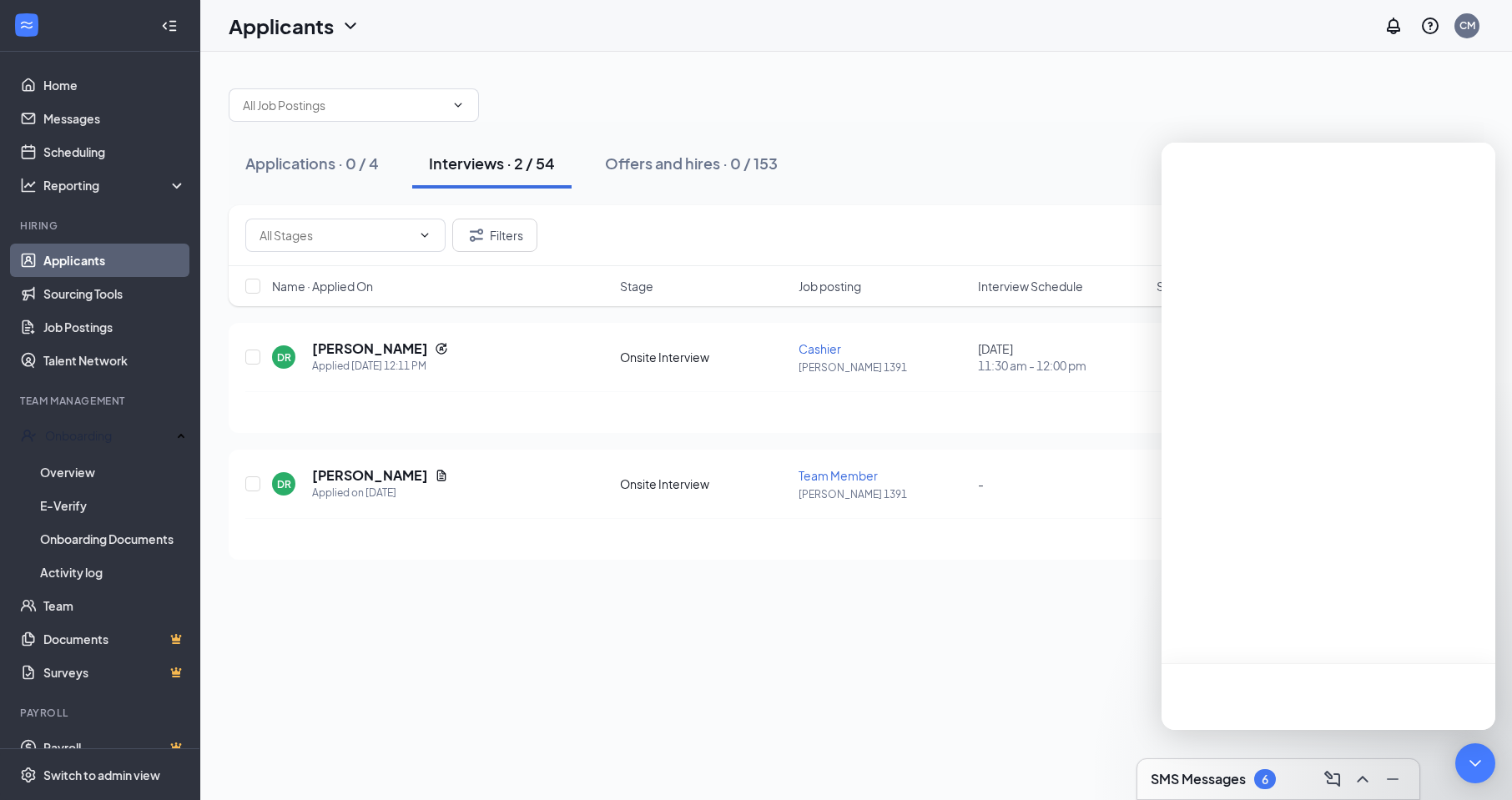
click at [1262, 779] on div "6" at bounding box center [1264, 780] width 21 height 20
click at [1292, 717] on div at bounding box center [1328, 697] width 334 height 67
